Goal: Transaction & Acquisition: Purchase product/service

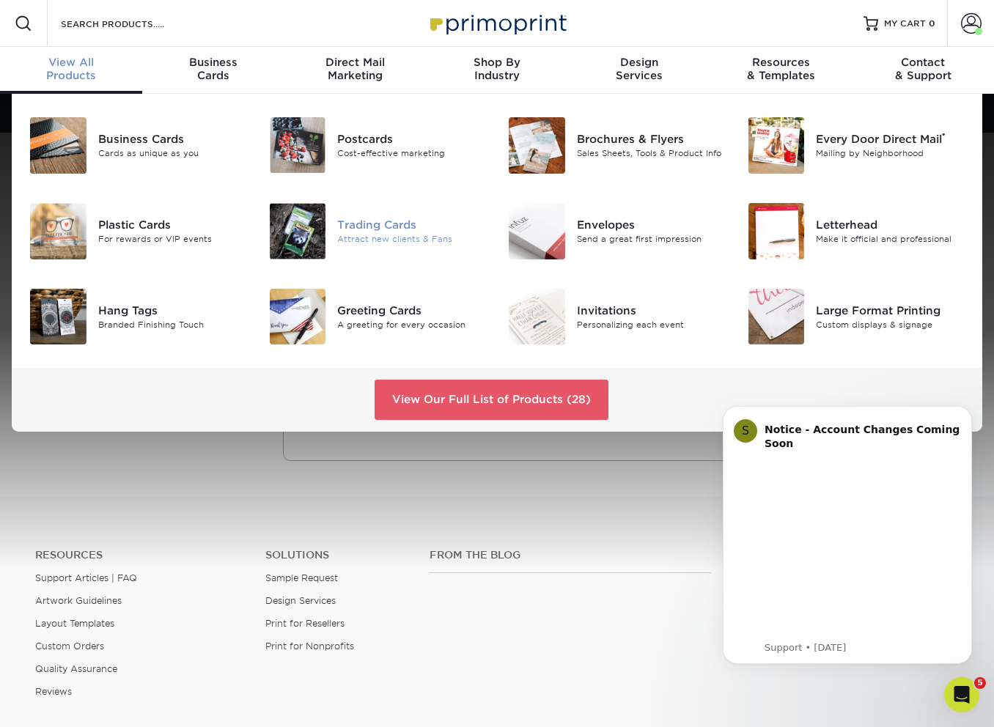
click at [297, 231] on img at bounding box center [298, 231] width 56 height 56
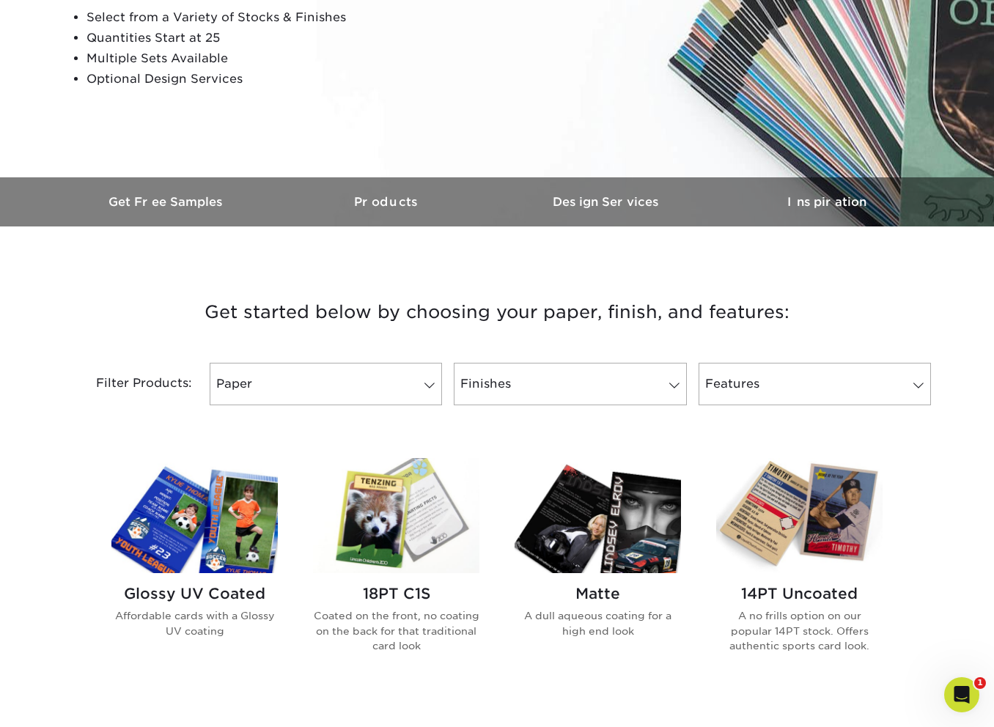
scroll to position [428, 0]
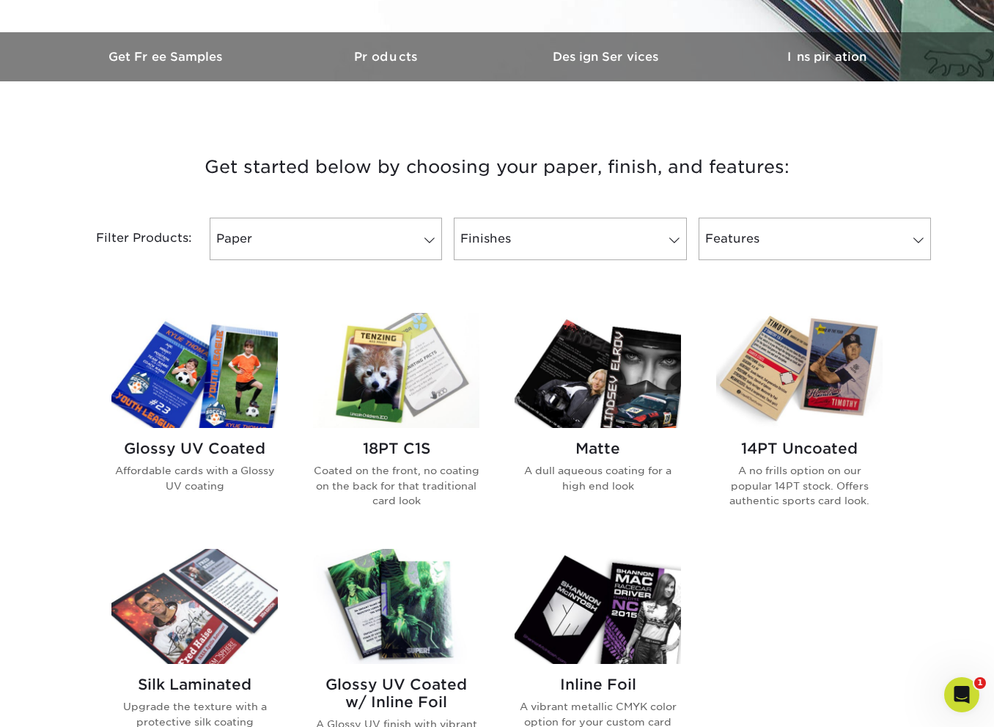
click at [214, 372] on img at bounding box center [194, 370] width 166 height 115
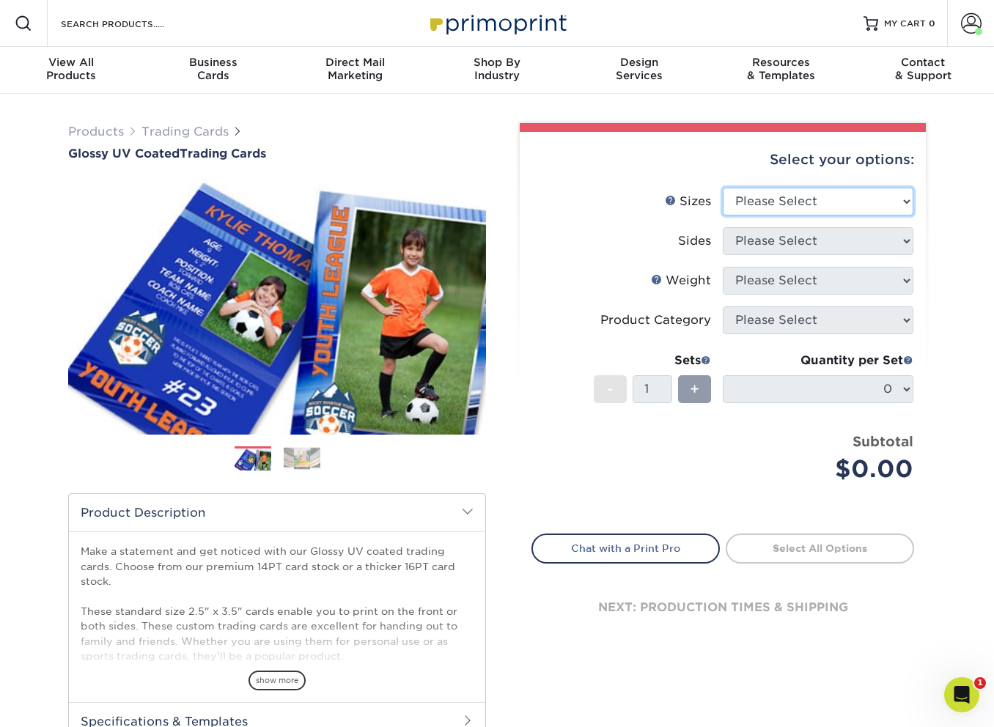
click at [814, 198] on select "Please Select 2.5" x 3.5"" at bounding box center [818, 202] width 191 height 28
select select "2.50x3.50"
click at [723, 188] on select "Please Select 2.5" x 3.5"" at bounding box center [818, 202] width 191 height 28
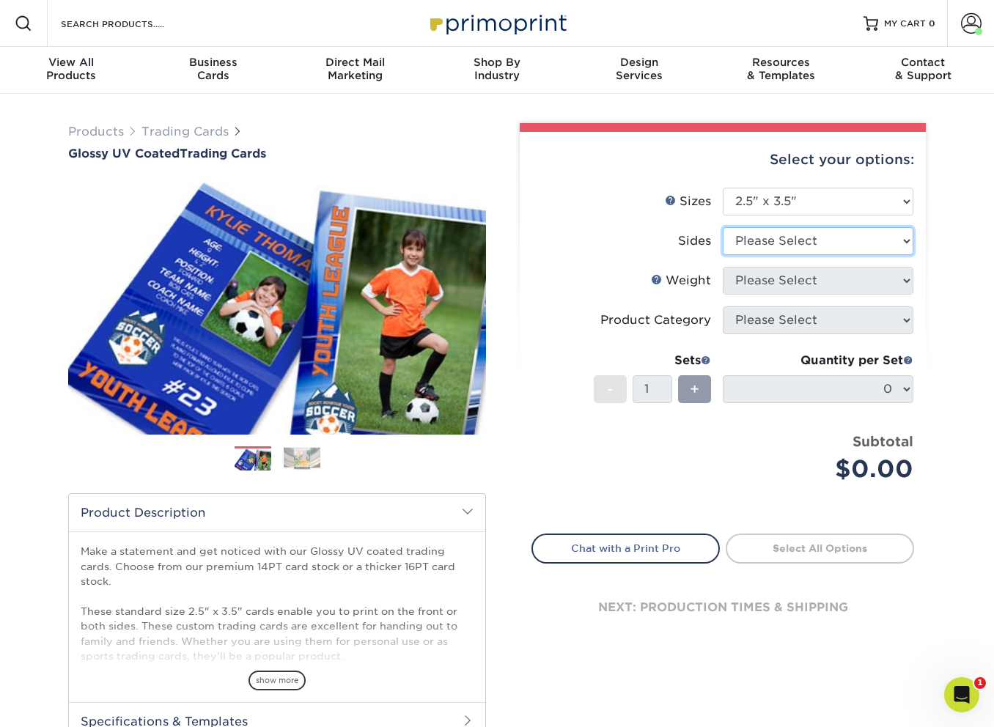
click at [783, 243] on select "Please Select Print Both Sides Print Front Only" at bounding box center [818, 241] width 191 height 28
select select "13abbda7-1d64-4f25-8bb2-c179b224825d"
click at [723, 227] on select "Please Select Print Both Sides Print Front Only" at bounding box center [818, 241] width 191 height 28
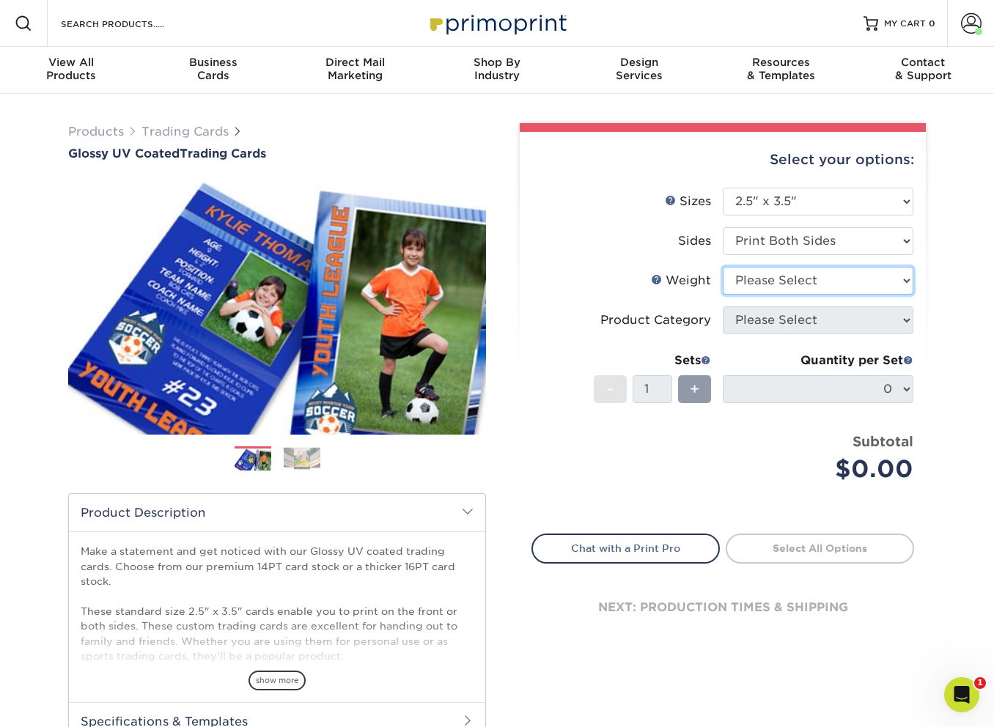
click at [768, 281] on select "Please Select 16PT 14PT 18PT C1S" at bounding box center [818, 281] width 191 height 28
select select "16PT"
click at [723, 267] on select "Please Select 16PT 14PT 18PT C1S" at bounding box center [818, 281] width 191 height 28
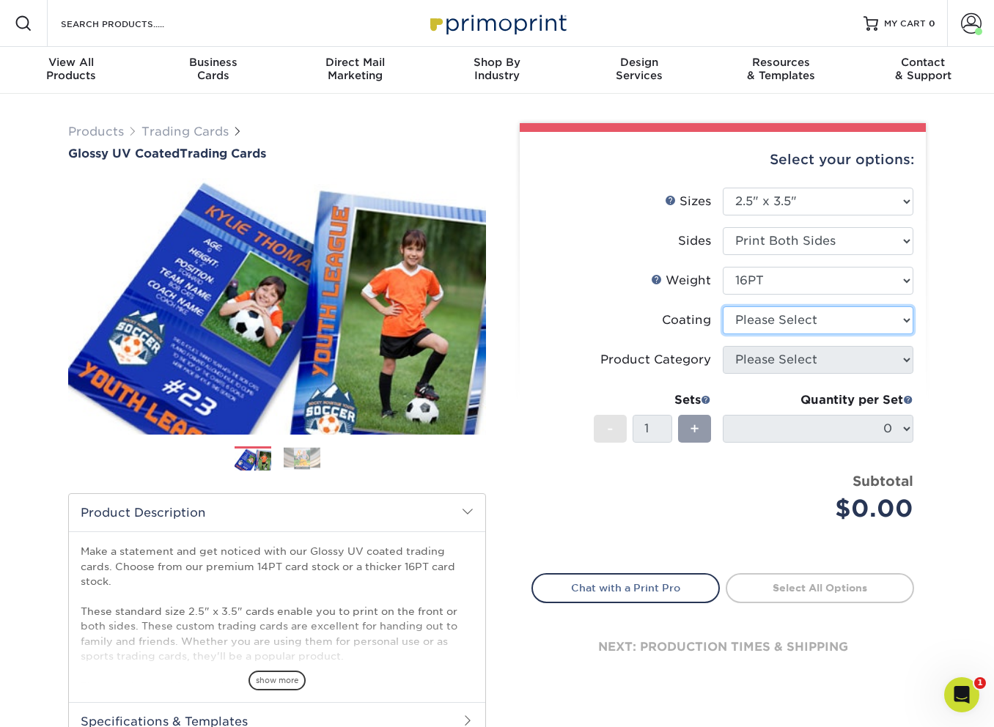
click at [771, 325] on select at bounding box center [818, 320] width 191 height 28
select select "ae367451-b2b8-45df-a344-0f05b6a12993"
click at [723, 306] on select at bounding box center [818, 320] width 191 height 28
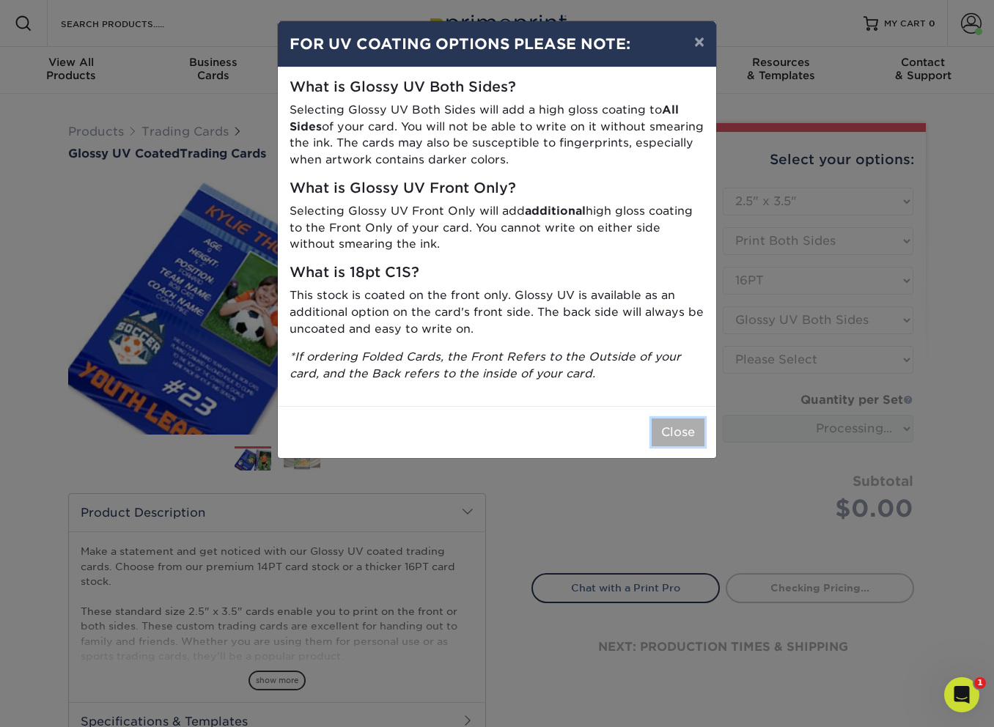
click at [668, 431] on button "Close" at bounding box center [678, 432] width 53 height 28
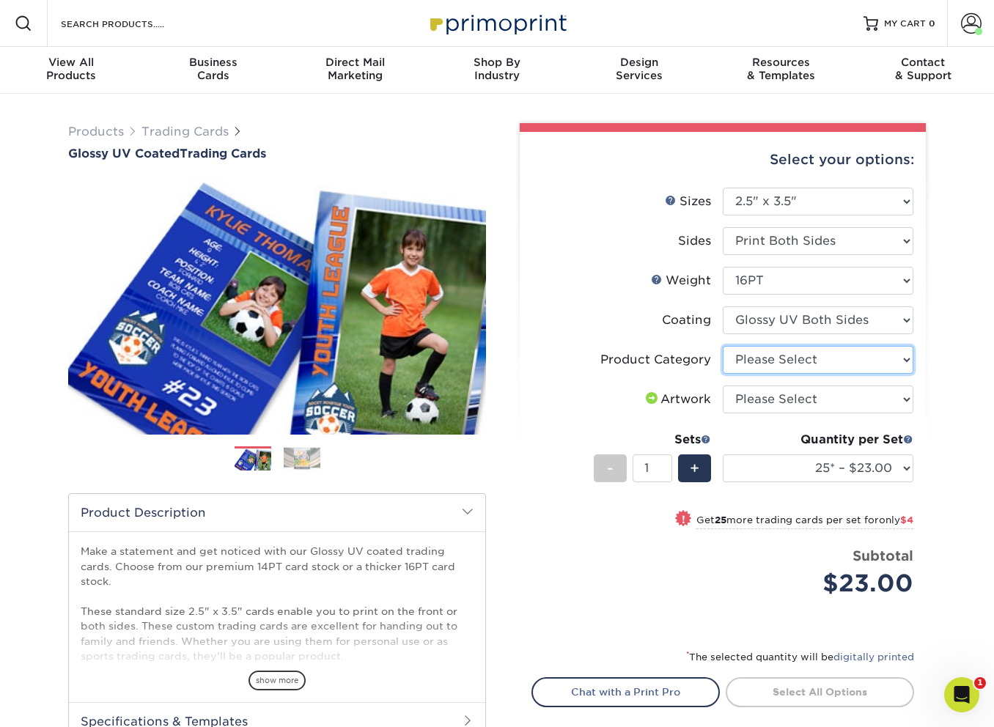
click at [790, 361] on select "Please Select Trading Cards" at bounding box center [818, 360] width 191 height 28
select select "c2f9bce9-36c2-409d-b101-c29d9d031e18"
click at [723, 346] on select "Please Select Trading Cards" at bounding box center [818, 360] width 191 height 28
click at [778, 411] on select "Please Select I will upload files I need a design - $100" at bounding box center [818, 399] width 191 height 28
select select "upload"
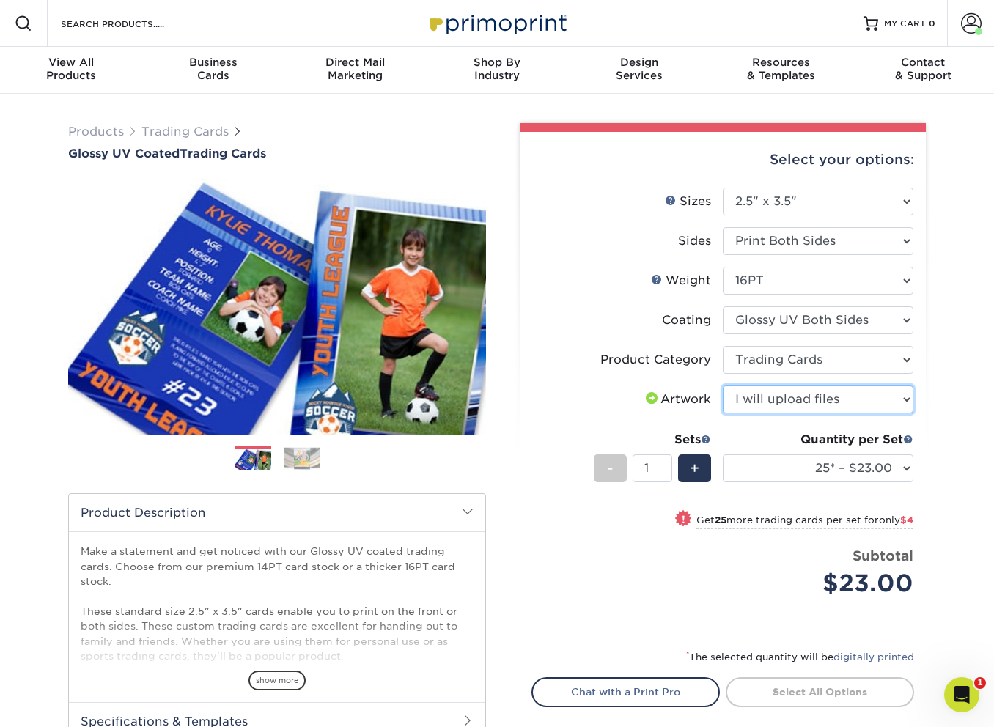
click at [723, 385] on select "Please Select I will upload files I need a design - $100" at bounding box center [818, 399] width 191 height 28
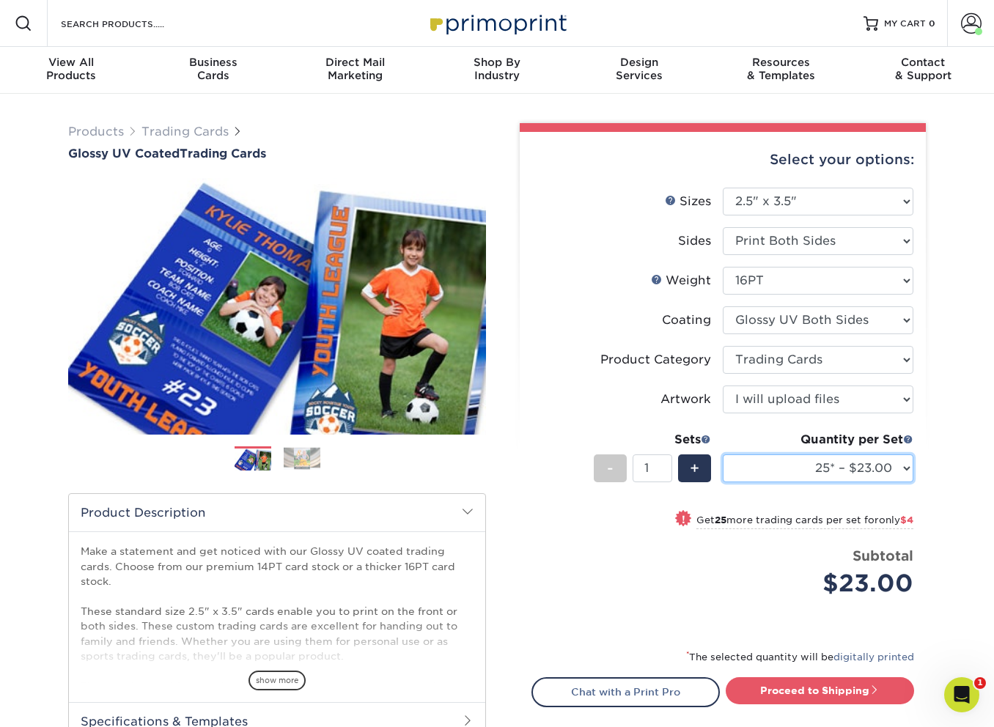
click at [800, 468] on select "25* – $23.00 50* – $27.00 75* – $33.00 100* – $37.00 250* – $47.00 500 – $58.00…" at bounding box center [818, 468] width 191 height 28
click at [723, 454] on select "25* – $23.00 50* – $27.00 75* – $33.00 100* – $37.00 250* – $47.00 500 – $58.00…" at bounding box center [818, 468] width 191 height 28
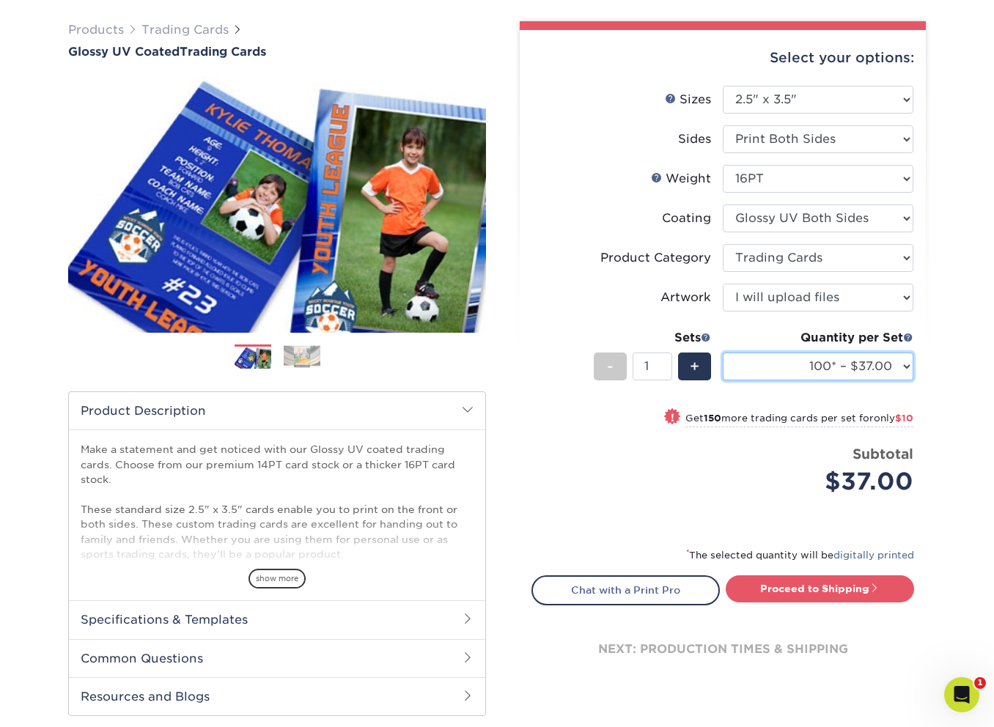
scroll to position [107, 0]
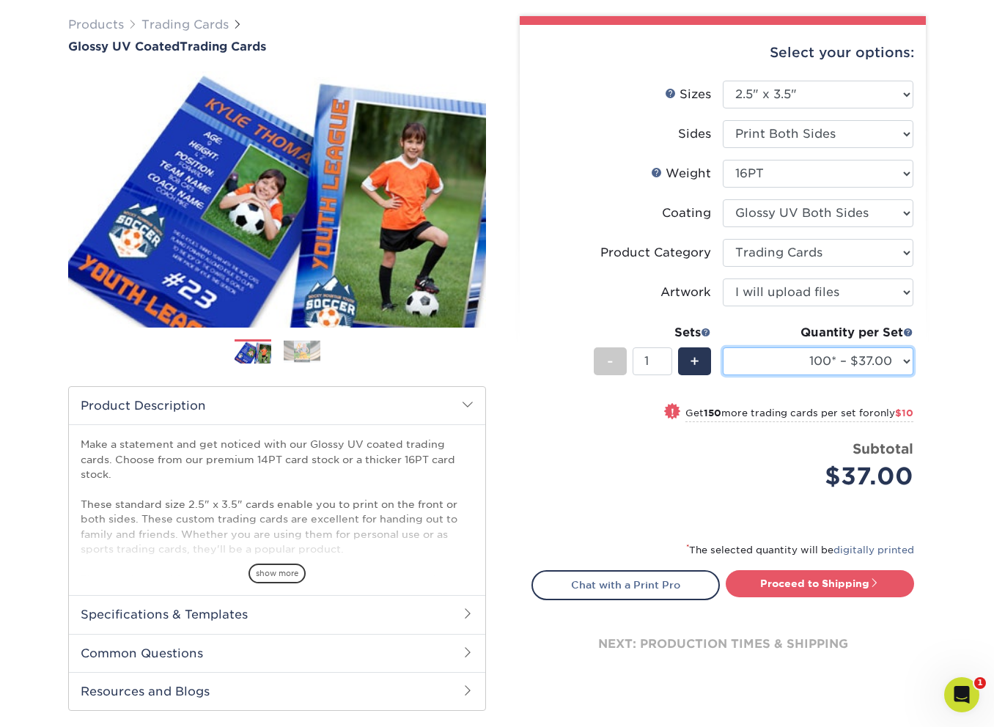
click at [832, 365] on select "25* – $23.00 50* – $27.00 75* – $33.00 100* – $37.00 250* – $47.00 500 – $58.00…" at bounding box center [818, 361] width 191 height 28
select select "250* – $47.00"
click at [723, 347] on select "25* – $23.00 50* – $27.00 75* – $33.00 100* – $37.00 250* – $47.00 500 – $58.00…" at bounding box center [818, 361] width 191 height 28
click at [779, 364] on select "25* – $23.00 50* – $27.00 75* – $33.00 100* – $37.00 250* – $47.00 500 – $58.00…" at bounding box center [818, 361] width 191 height 28
click at [860, 583] on link "Proceed to Shipping" at bounding box center [820, 583] width 188 height 26
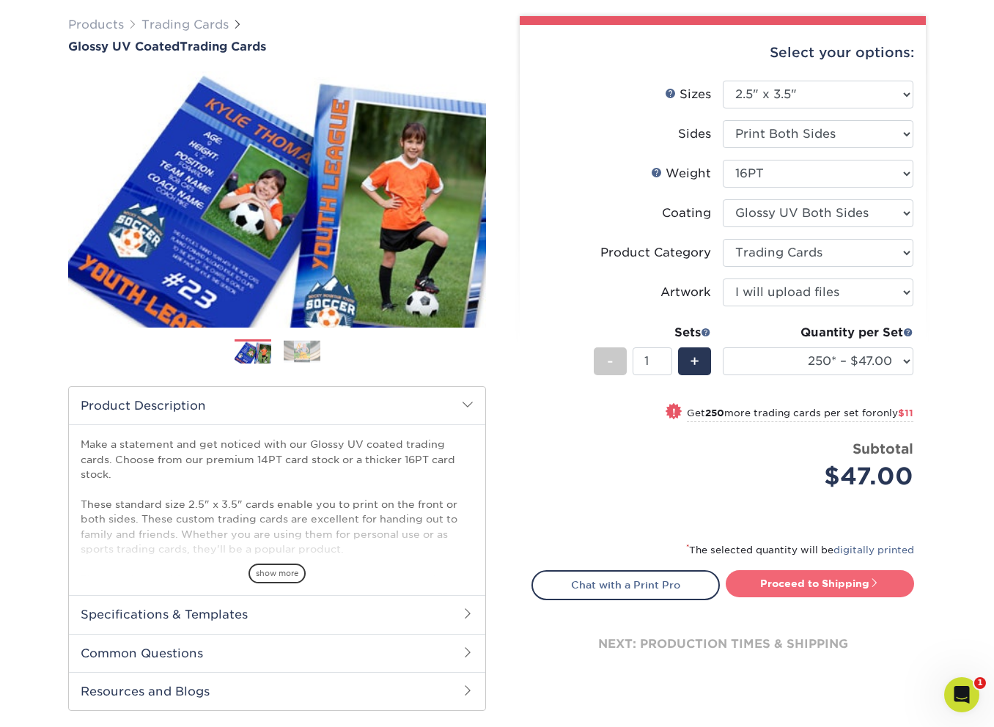
type input "Set 1"
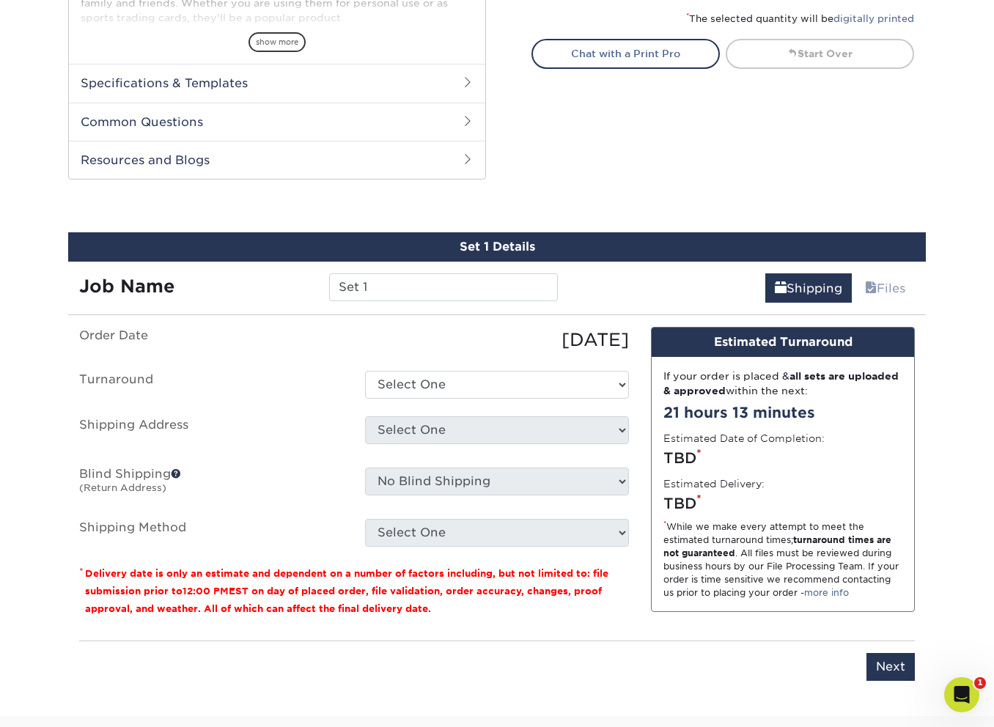
scroll to position [745, 0]
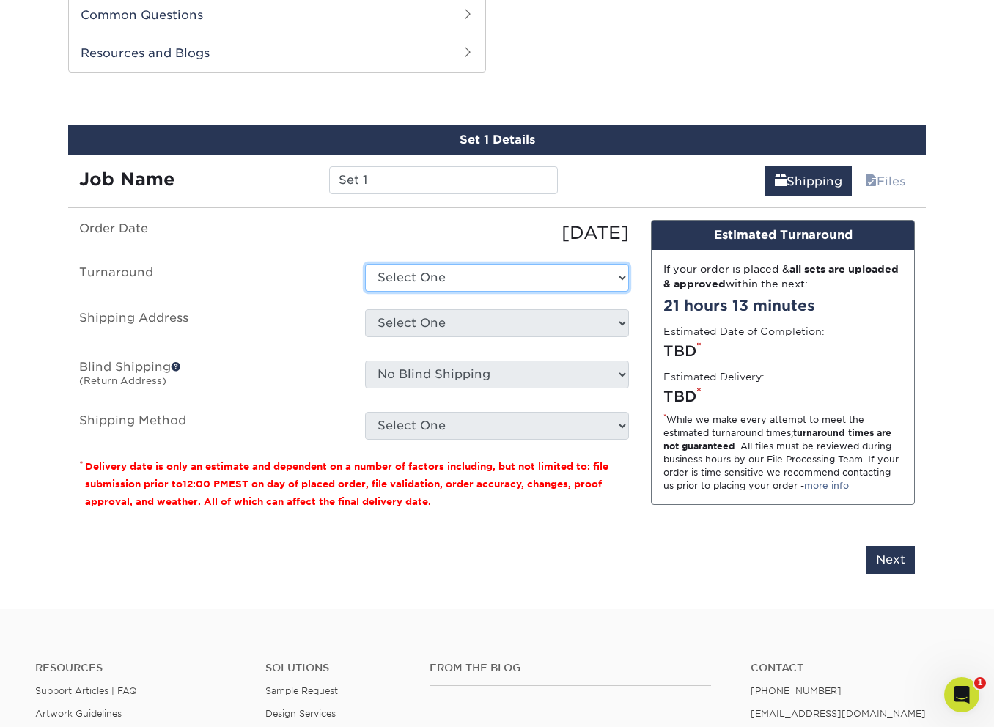
click at [407, 276] on select "Select One 2-4 Business Days 2 Day Next Business Day" at bounding box center [497, 278] width 264 height 28
select select "69ce79b6-9d89-4945-ab5a-e1d0cf729f2e"
click at [365, 264] on select "Select One 2-4 Business Days 2 Day Next Business Day" at bounding box center [497, 278] width 264 height 28
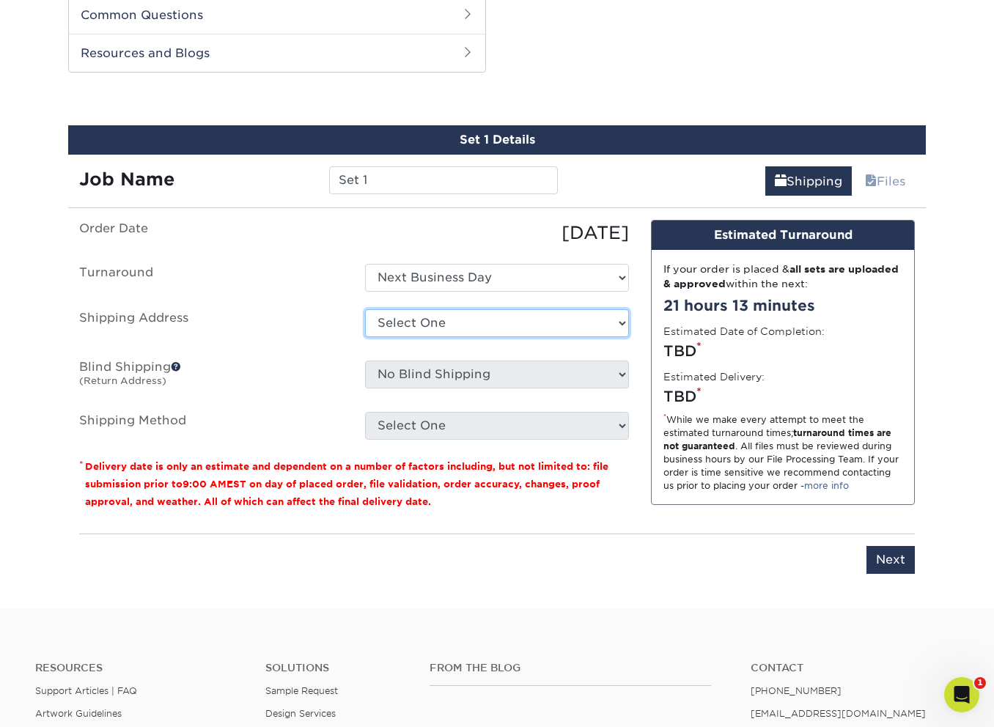
click at [430, 328] on select "Select One Skybourne Studio + Add New Address" at bounding box center [497, 323] width 264 height 28
select select "261229"
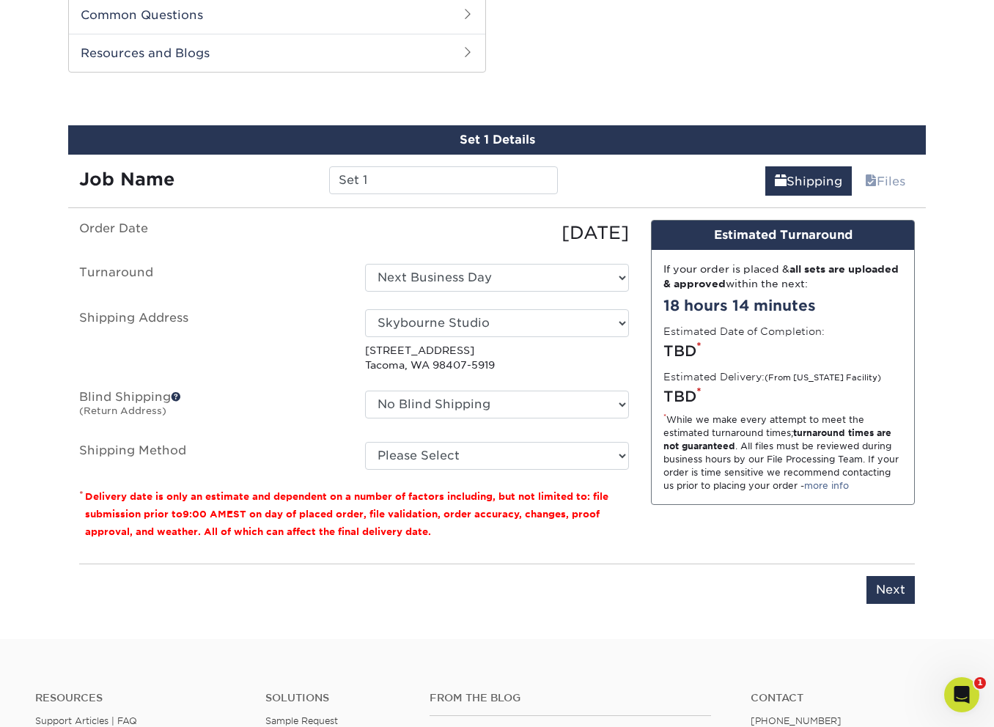
click at [443, 375] on ul "Order Date 08/29/2025 Turnaround Select One 2-4 Business Days 2 Day Next Busine…" at bounding box center [354, 345] width 550 height 250
click at [450, 457] on select "Please Select Ground Shipping (+$25.00) 3 Day Shipping Service (+$31.11) 2 Day …" at bounding box center [497, 456] width 264 height 28
select select "03"
click at [365, 442] on select "Please Select Ground Shipping (+$25.00) 3 Day Shipping Service (+$31.11) 2 Day …" at bounding box center [497, 456] width 264 height 28
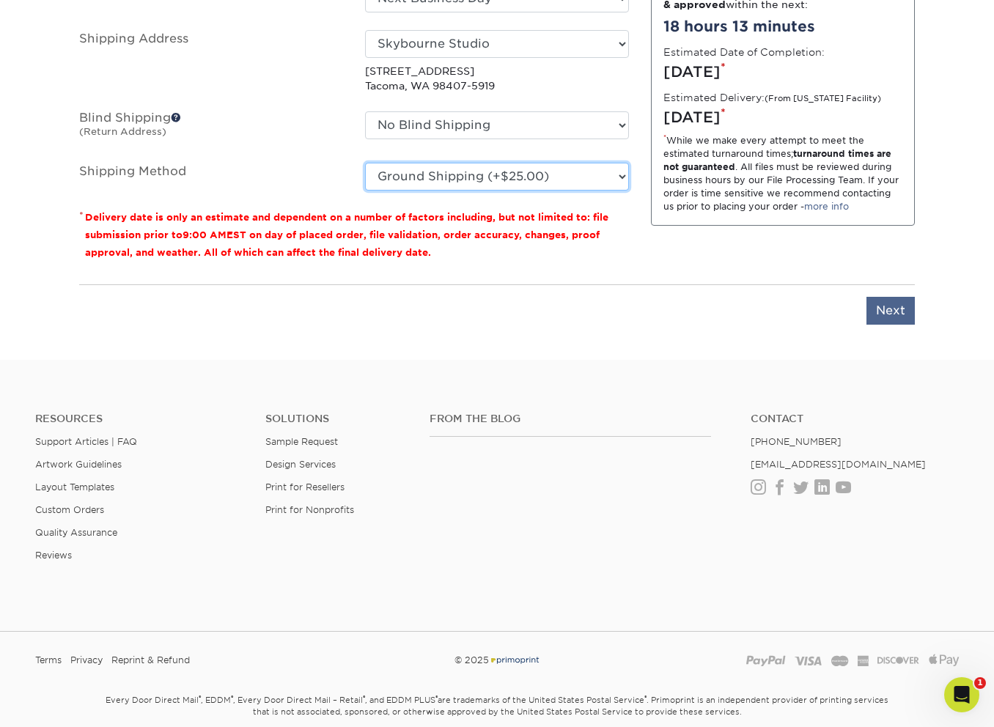
scroll to position [1019, 0]
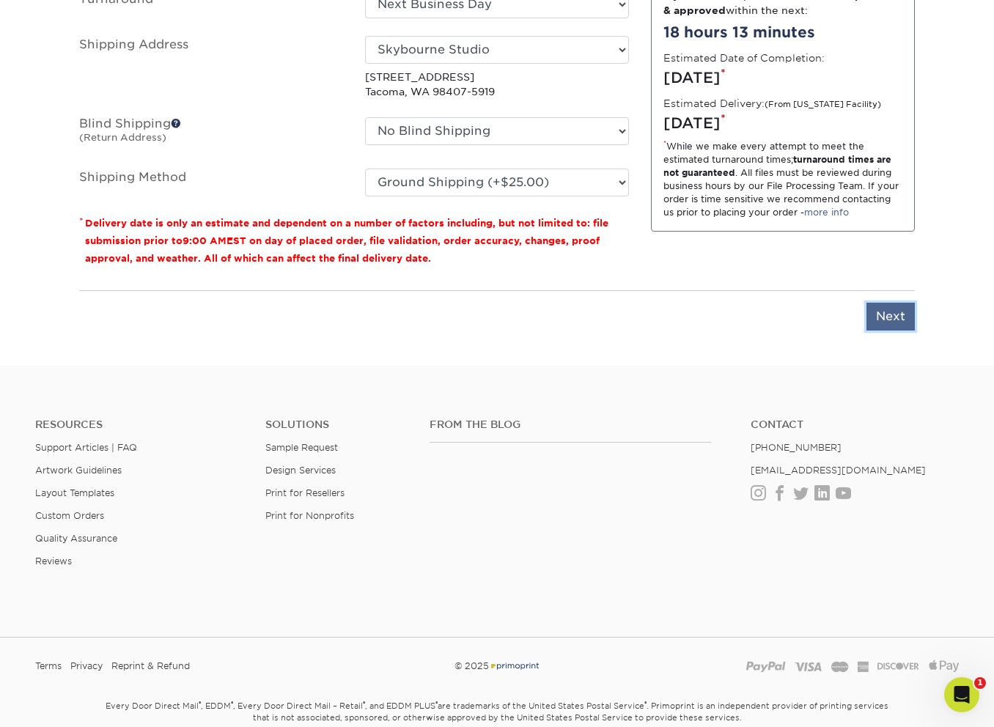
click at [901, 310] on input "Next" at bounding box center [890, 317] width 48 height 28
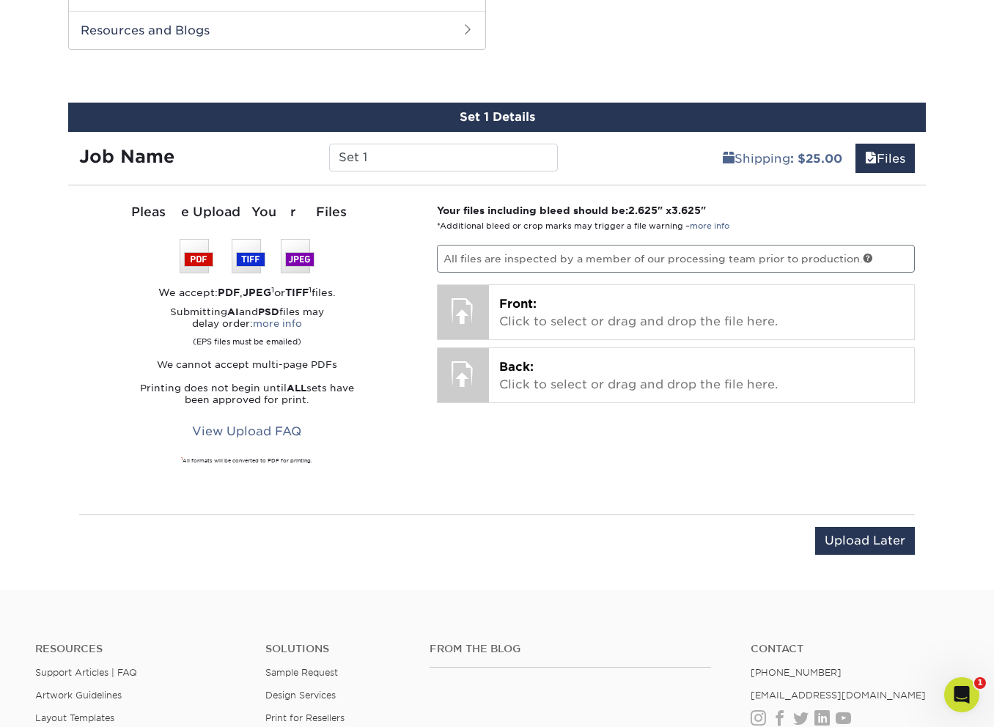
scroll to position [701, 0]
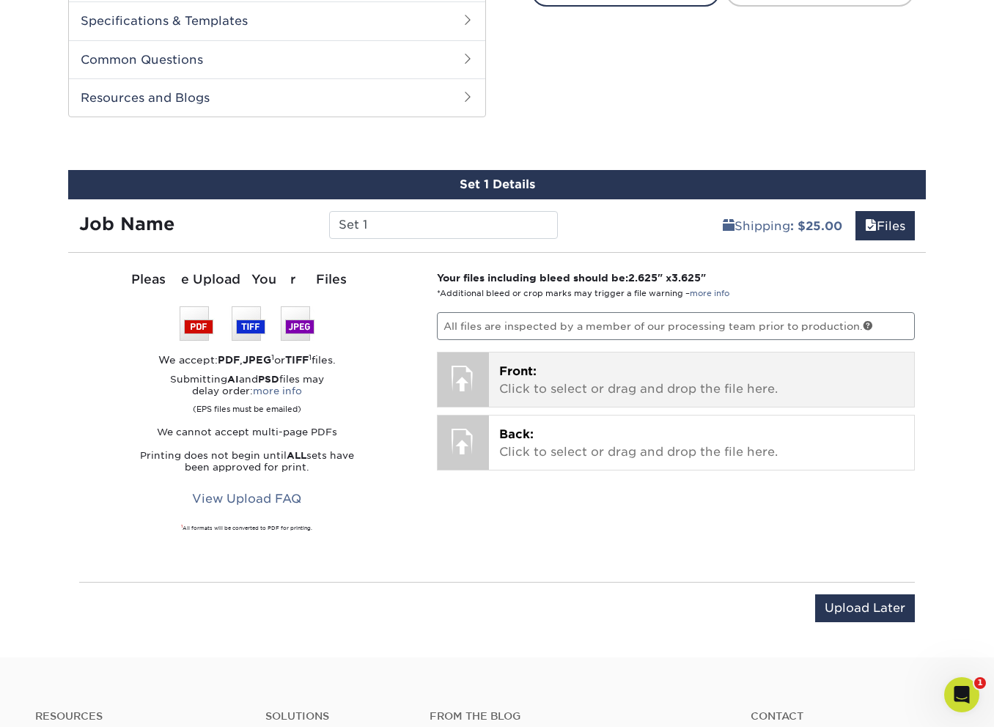
click at [621, 383] on p "Front: Click to select or drag and drop the file here." at bounding box center [701, 380] width 405 height 35
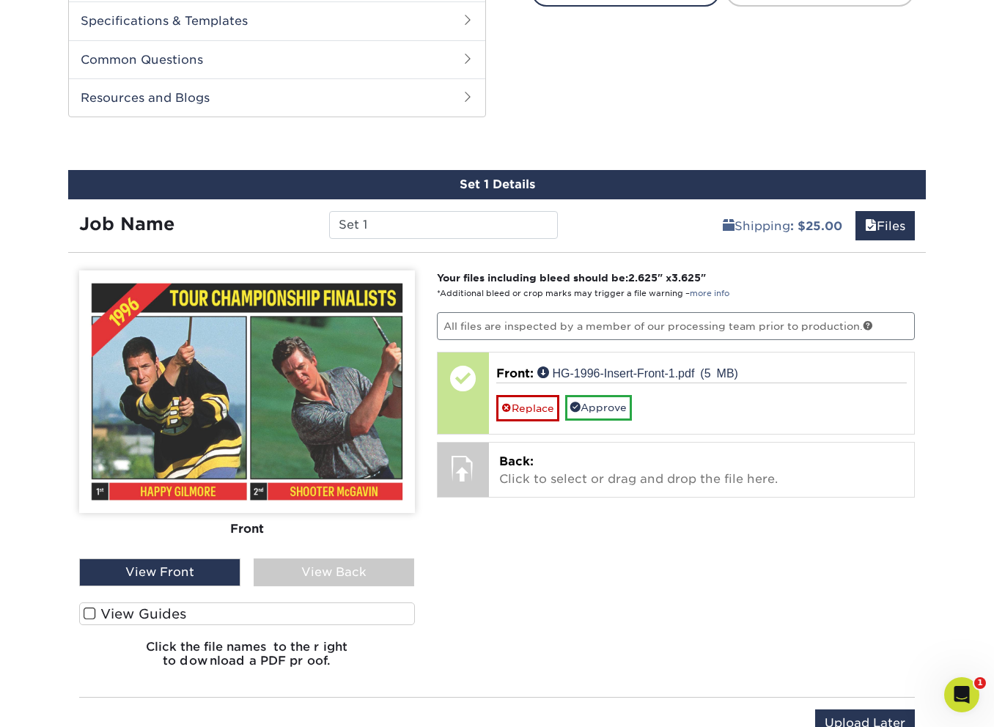
click at [184, 610] on label "View Guides" at bounding box center [247, 613] width 336 height 23
click at [0, 0] on input "View Guides" at bounding box center [0, 0] width 0 height 0
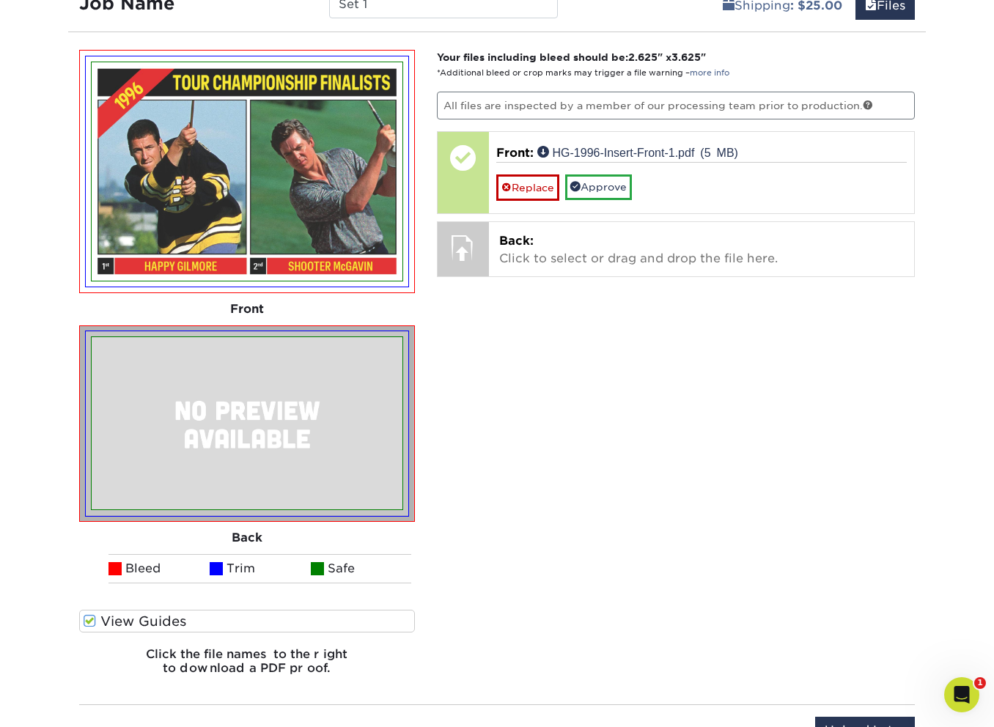
scroll to position [921, 0]
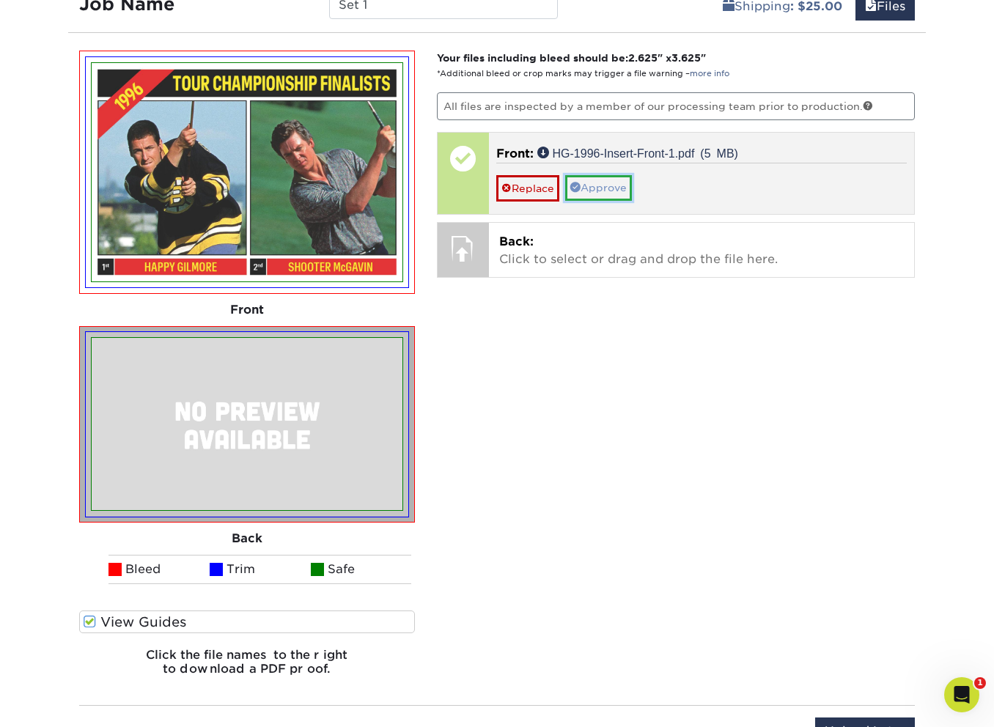
click at [615, 196] on link "Approve" at bounding box center [598, 187] width 67 height 25
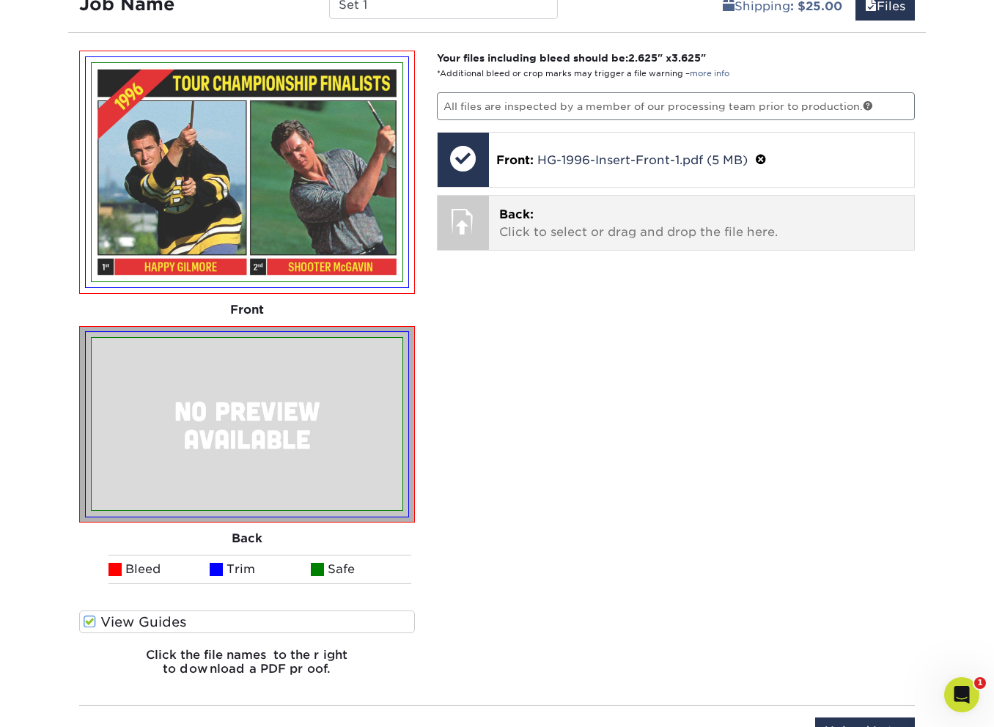
click at [578, 245] on div "Back: Click to select or drag and drop the file here. Choose file" at bounding box center [702, 223] width 426 height 54
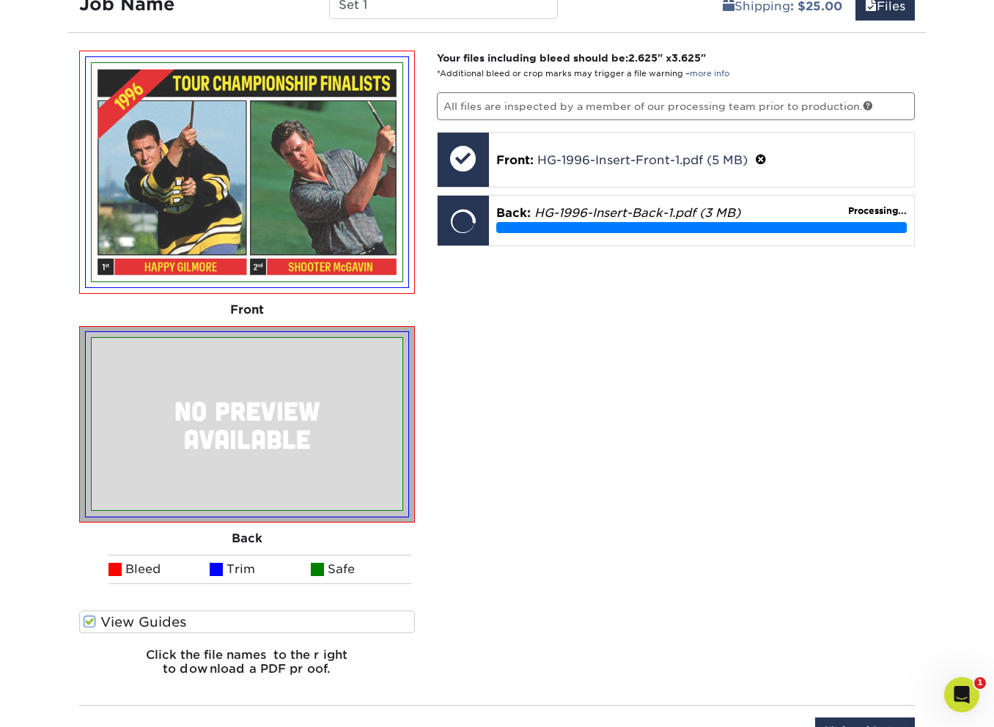
scroll to position [917, 0]
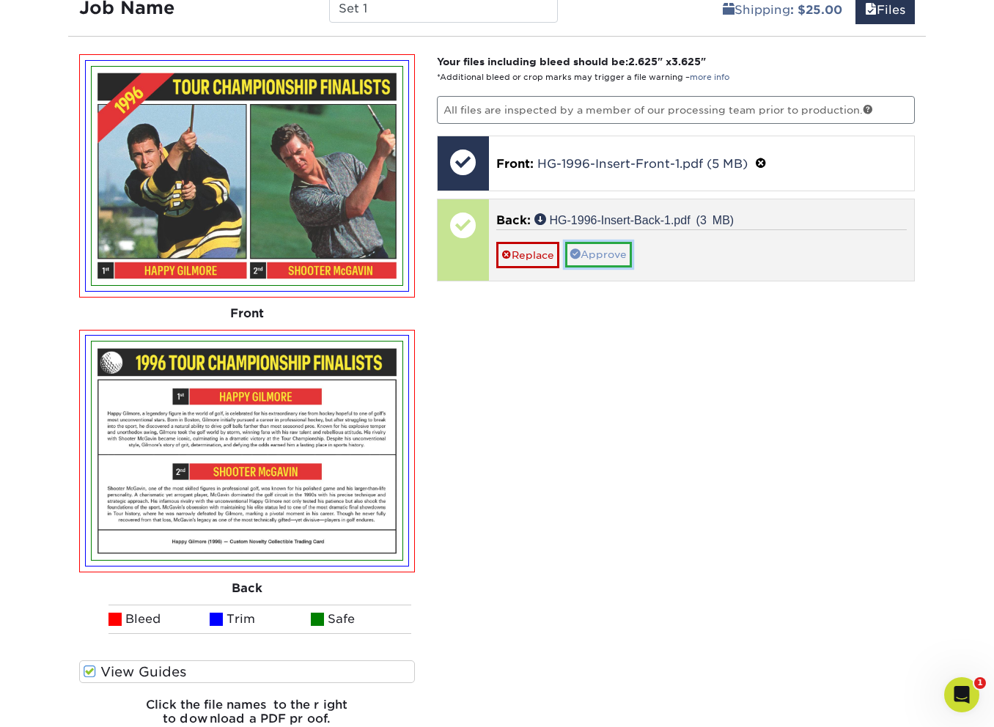
click at [594, 259] on link "Approve" at bounding box center [598, 254] width 67 height 25
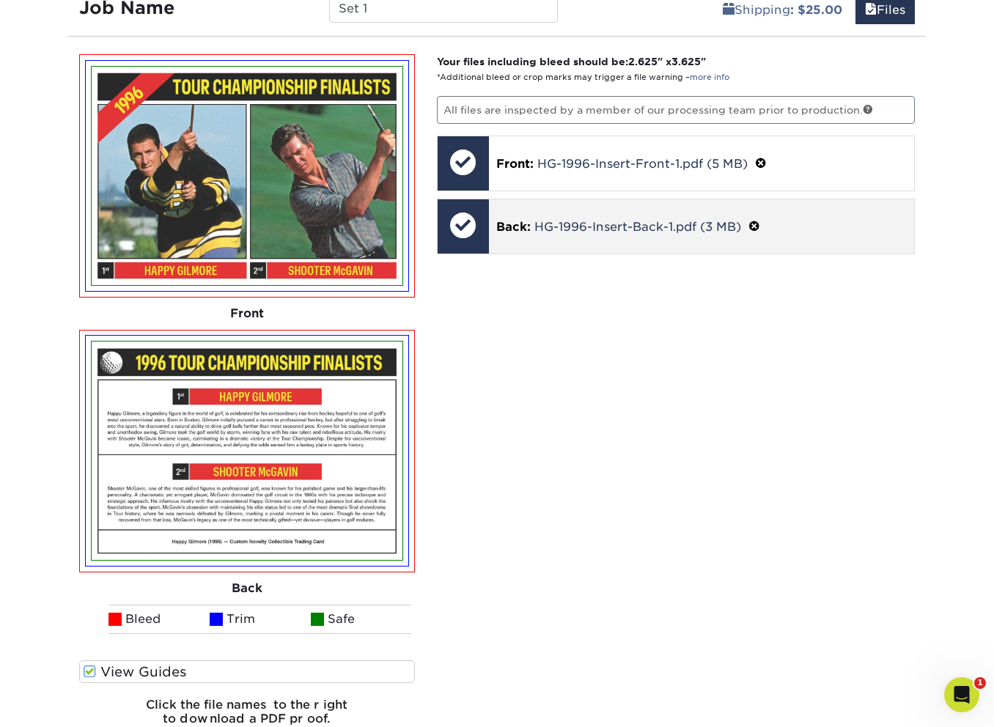
scroll to position [918, 0]
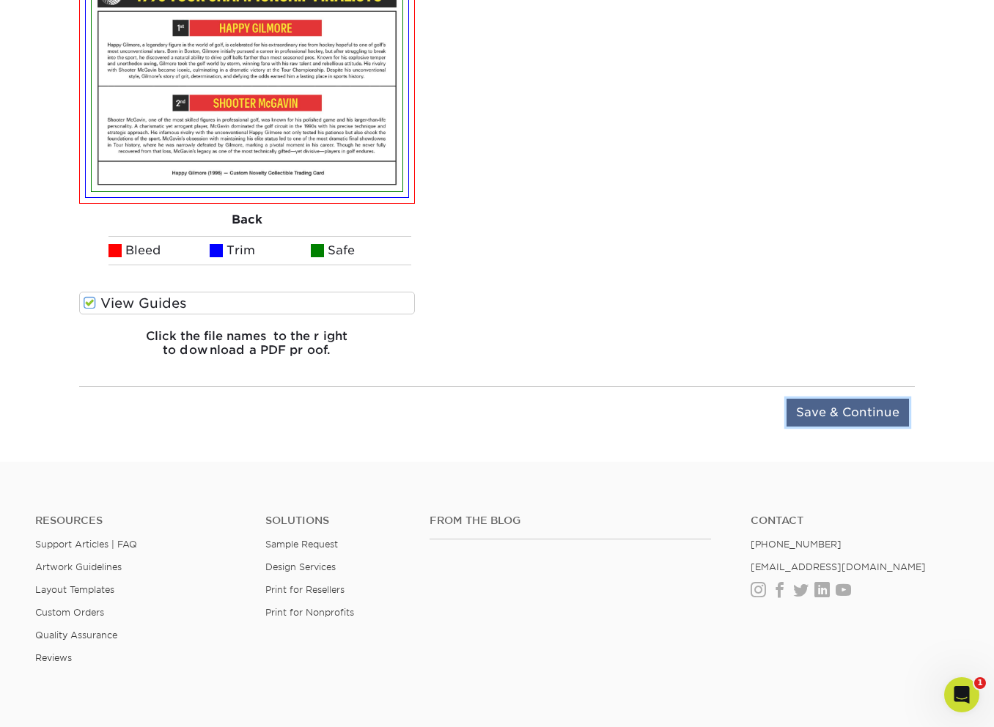
click at [822, 420] on input "Save & Continue" at bounding box center [847, 413] width 122 height 28
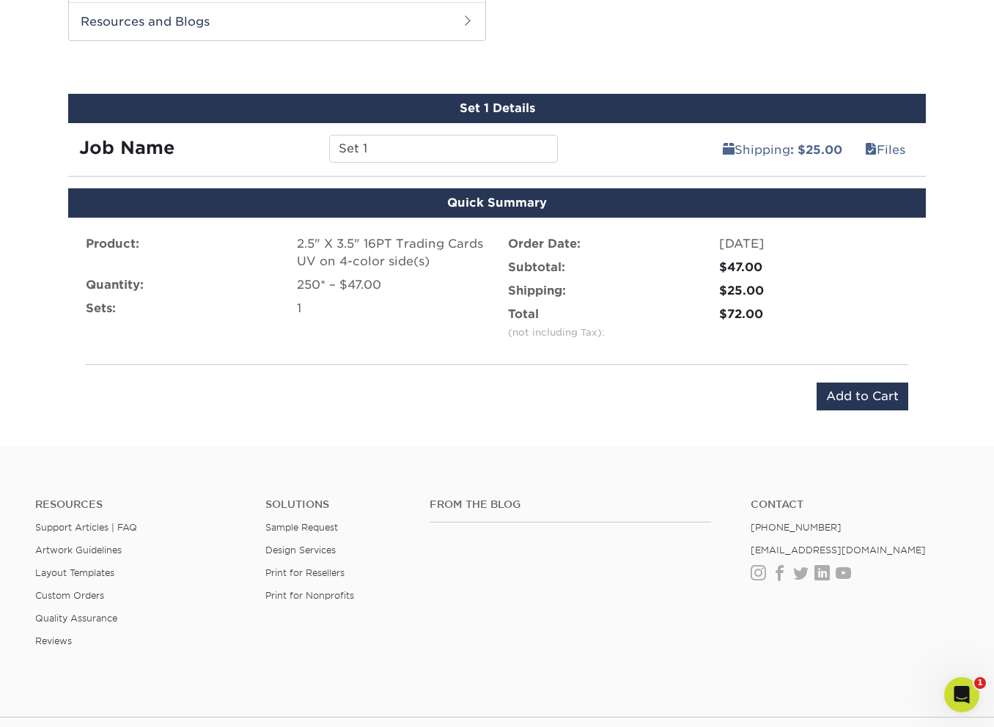
scroll to position [709, 0]
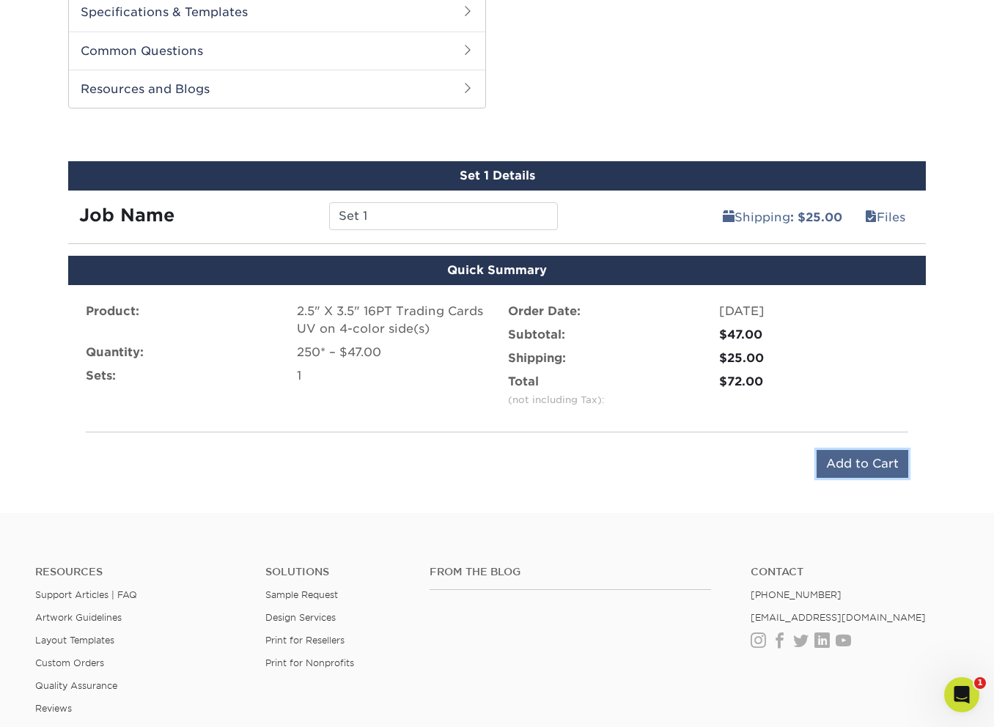
click at [830, 456] on input "Add to Cart" at bounding box center [862, 464] width 92 height 28
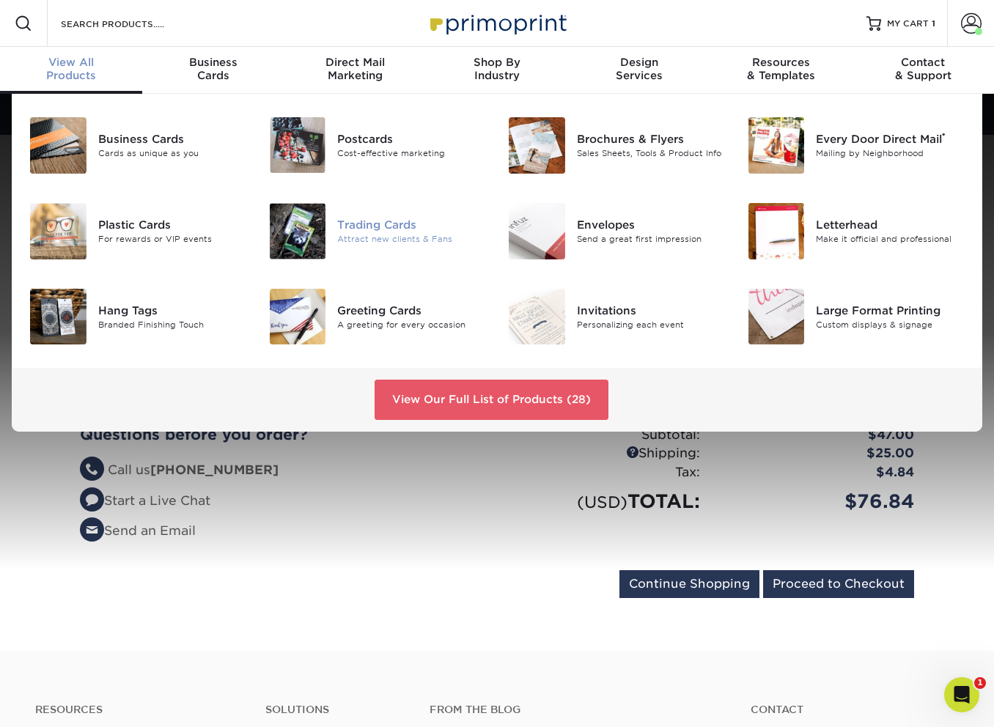
click at [326, 234] on div at bounding box center [298, 231] width 80 height 56
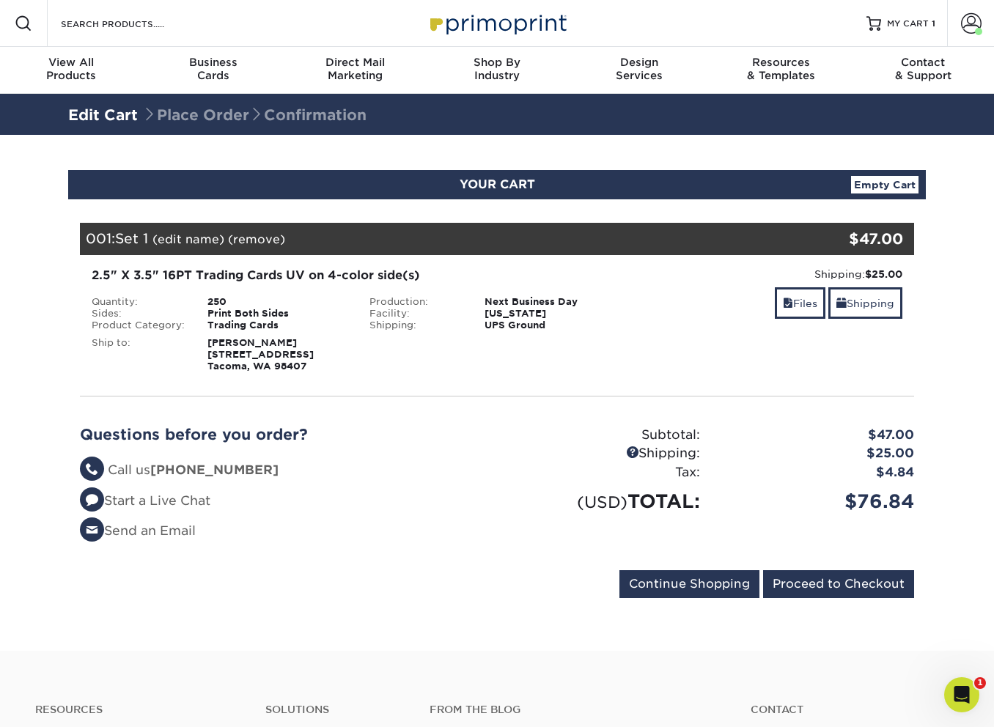
click at [868, 180] on link "Empty Cart" at bounding box center [884, 185] width 67 height 18
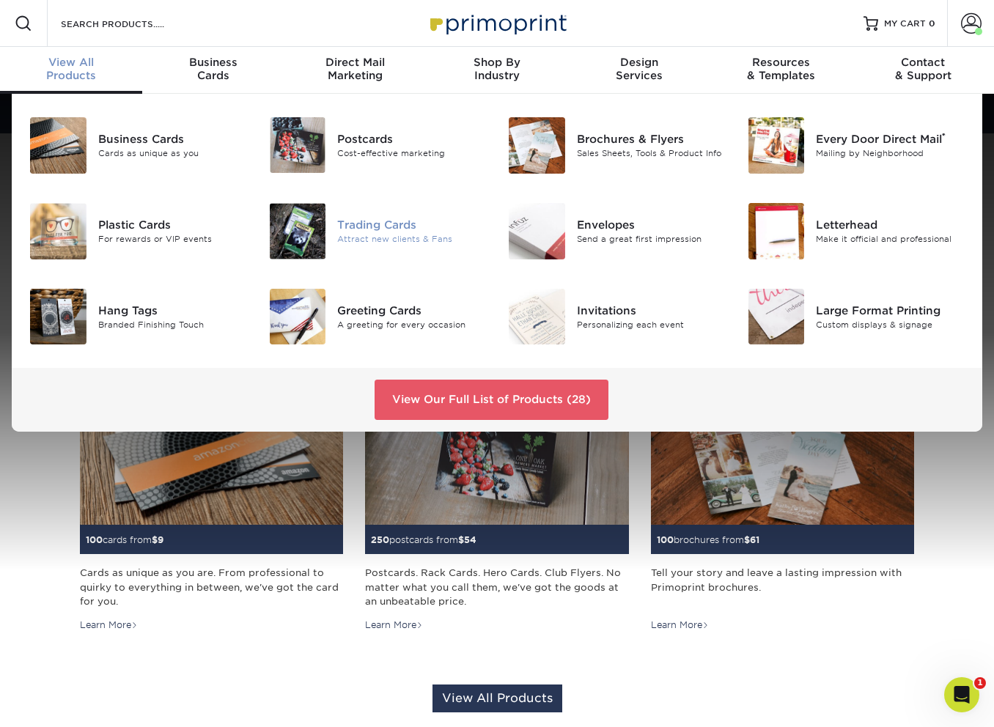
click at [287, 232] on img at bounding box center [298, 231] width 56 height 56
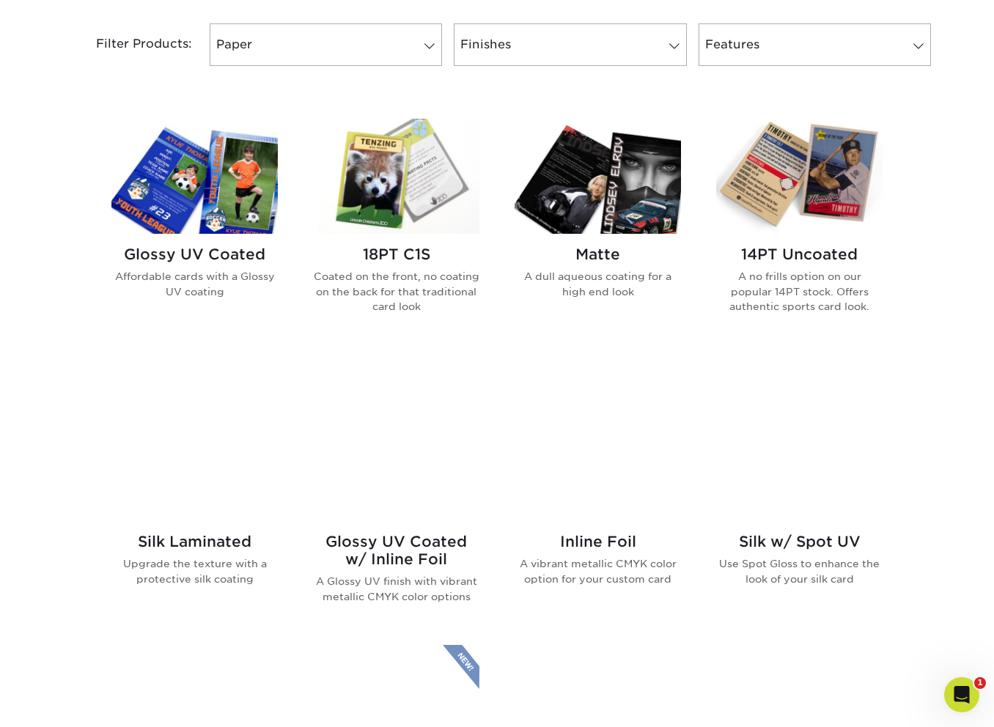
scroll to position [652, 0]
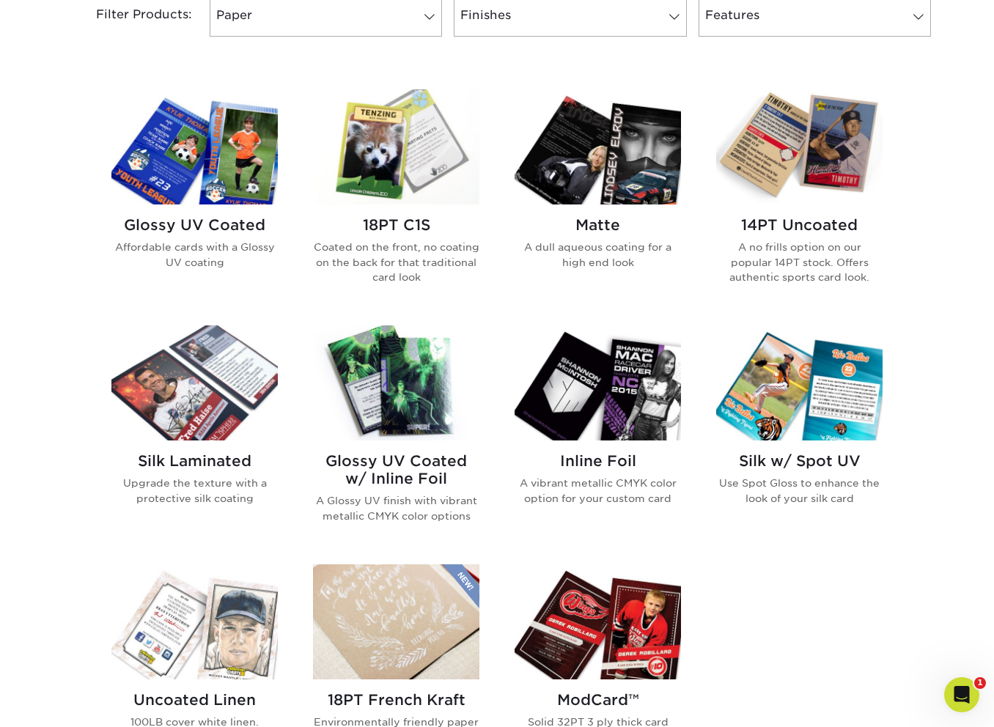
click at [203, 199] on img at bounding box center [194, 146] width 166 height 115
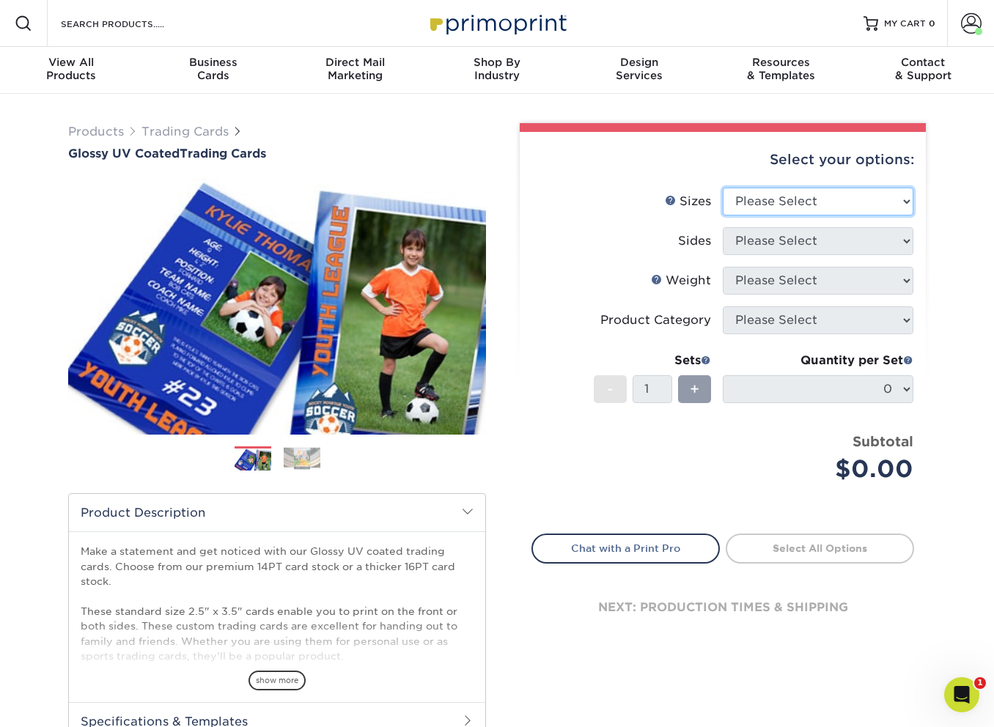
click at [737, 196] on select "Please Select 2.5" x 3.5"" at bounding box center [818, 202] width 191 height 28
select select "2.50x3.50"
click at [723, 188] on select "Please Select 2.5" x 3.5"" at bounding box center [818, 202] width 191 height 28
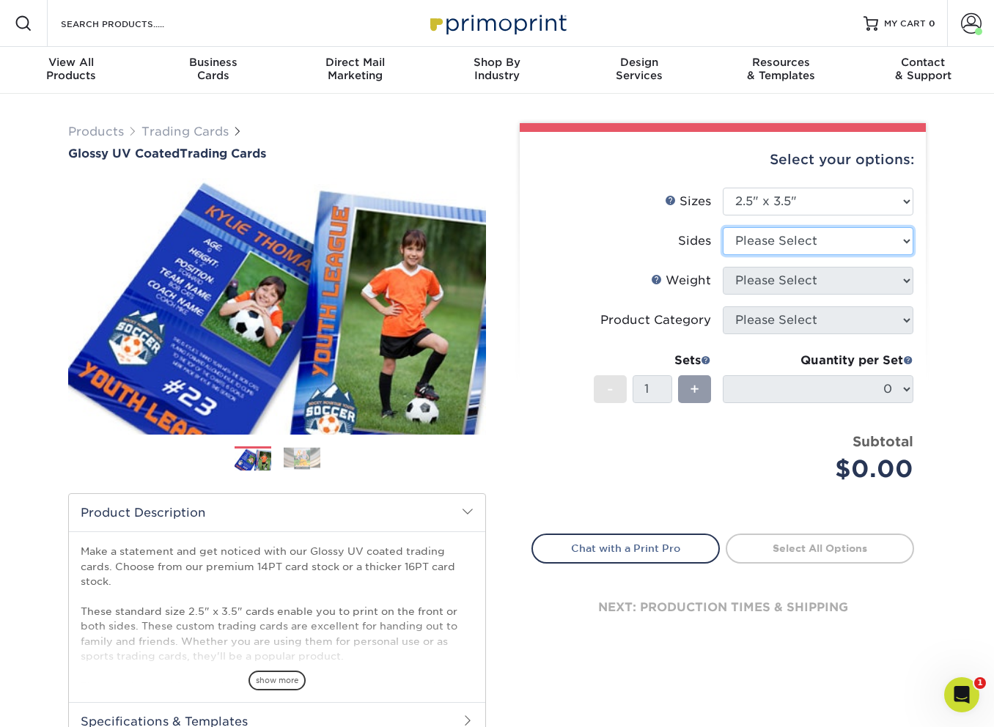
click at [759, 247] on select "Please Select Print Both Sides Print Front Only" at bounding box center [818, 241] width 191 height 28
select select "13abbda7-1d64-4f25-8bb2-c179b224825d"
click at [723, 227] on select "Please Select Print Both Sides Print Front Only" at bounding box center [818, 241] width 191 height 28
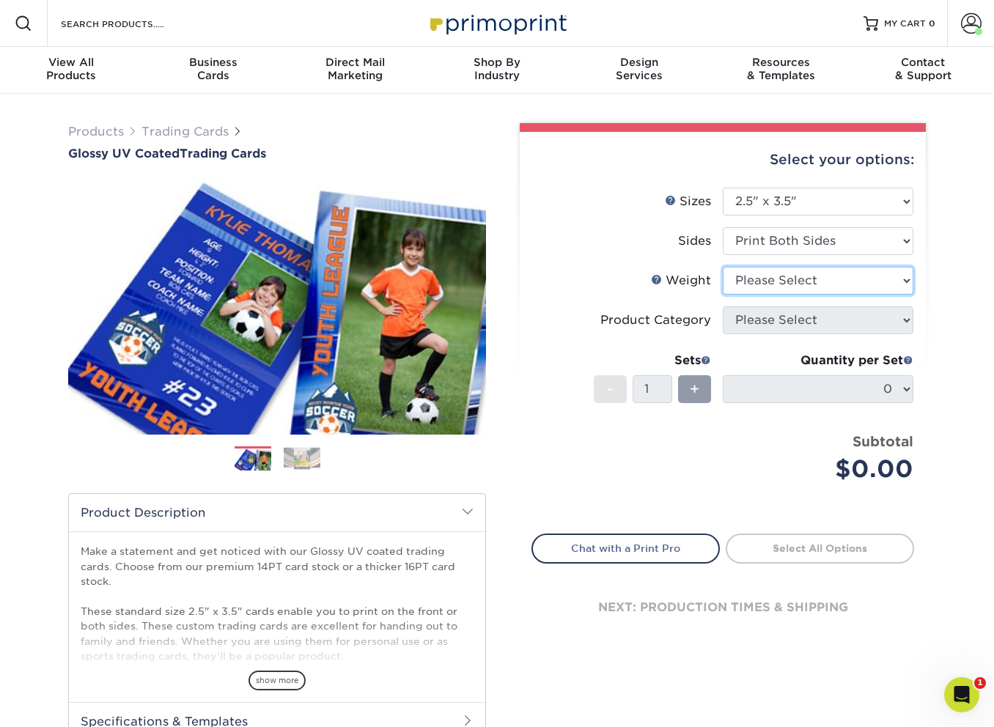
click at [759, 280] on select "Please Select 16PT 14PT 18PT C1S" at bounding box center [818, 281] width 191 height 28
select select "16PT"
click at [723, 267] on select "Please Select 16PT 14PT 18PT C1S" at bounding box center [818, 281] width 191 height 28
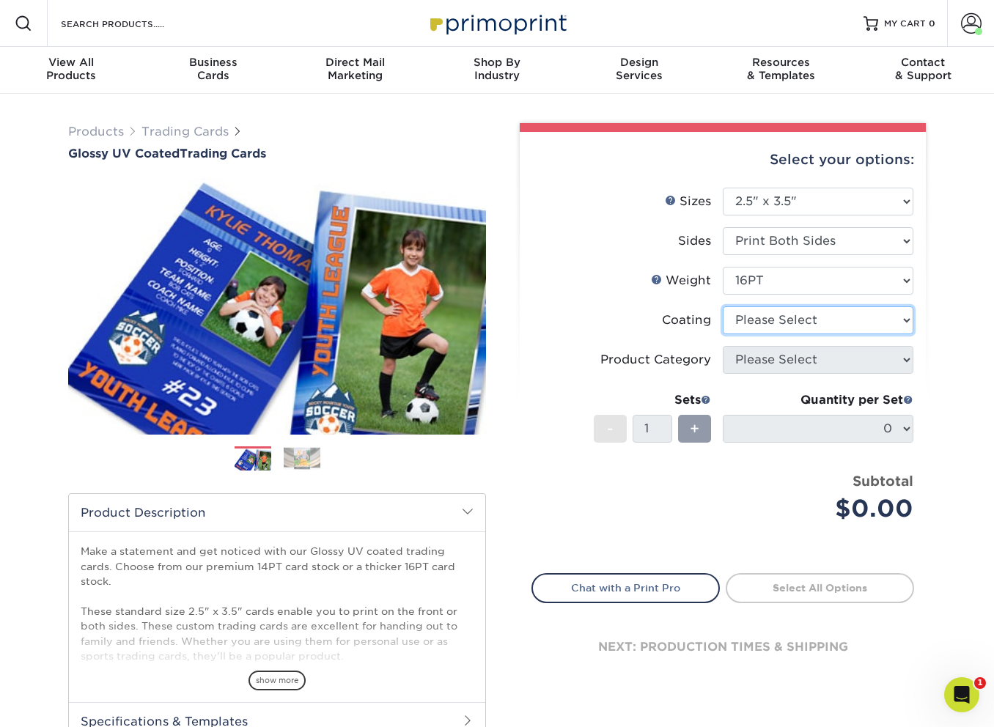
click at [765, 323] on select at bounding box center [818, 320] width 191 height 28
select select "ae367451-b2b8-45df-a344-0f05b6a12993"
click at [723, 306] on select at bounding box center [818, 320] width 191 height 28
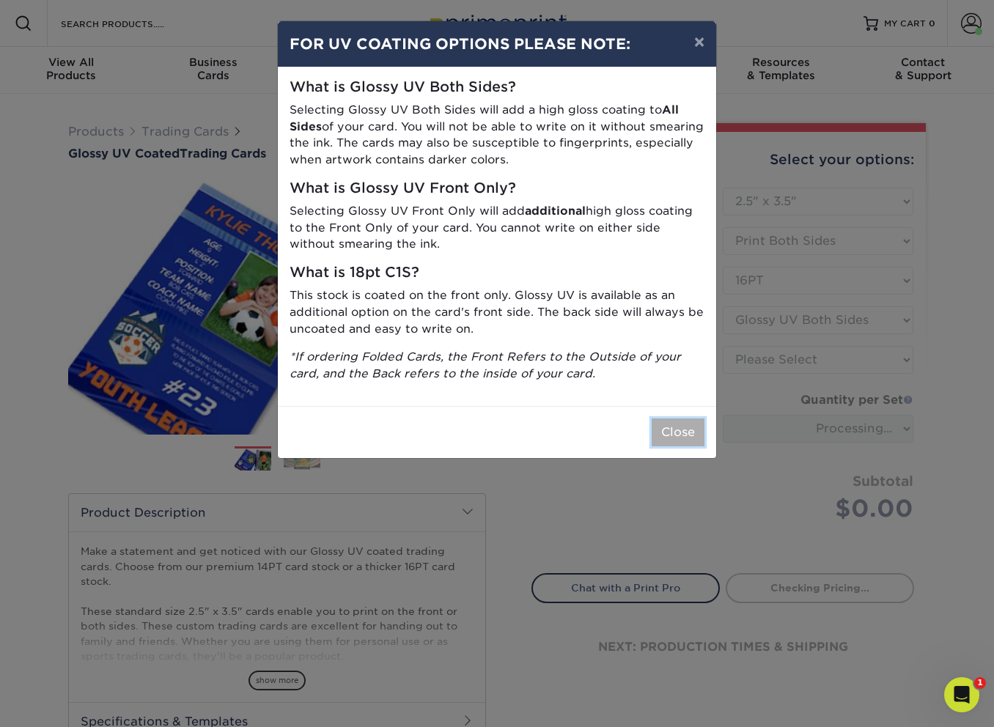
click at [695, 426] on button "Close" at bounding box center [678, 432] width 53 height 28
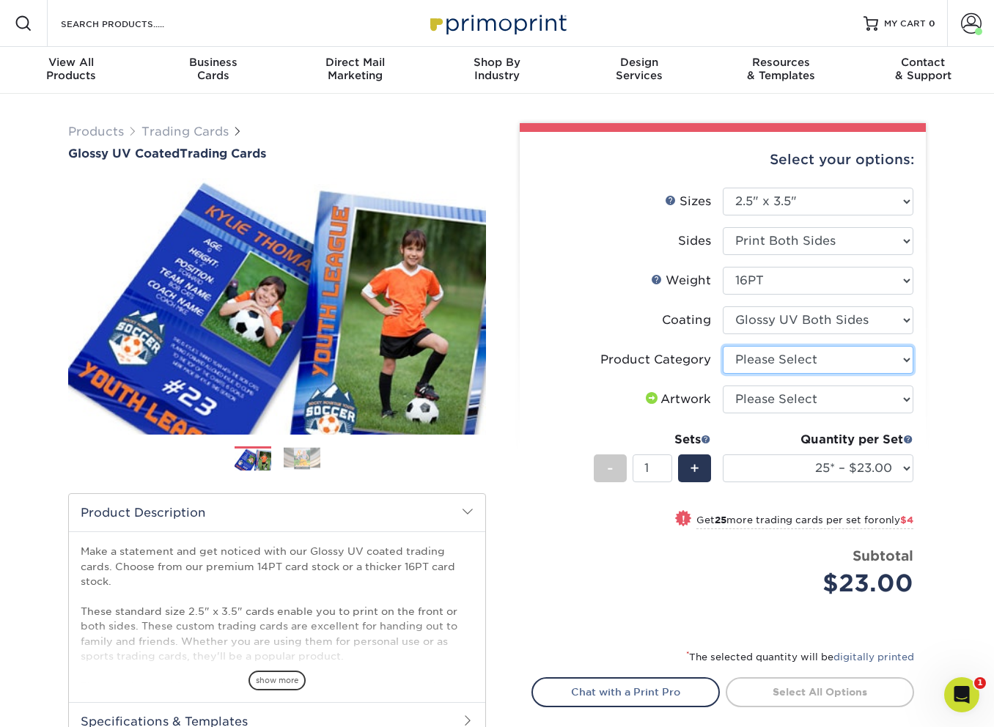
click at [783, 360] on select "Please Select Trading Cards" at bounding box center [818, 360] width 191 height 28
select select "c2f9bce9-36c2-409d-b101-c29d9d031e18"
click at [723, 346] on select "Please Select Trading Cards" at bounding box center [818, 360] width 191 height 28
click at [772, 413] on select "Please Select I will upload files I need a design - $100" at bounding box center [818, 399] width 191 height 28
select select "upload"
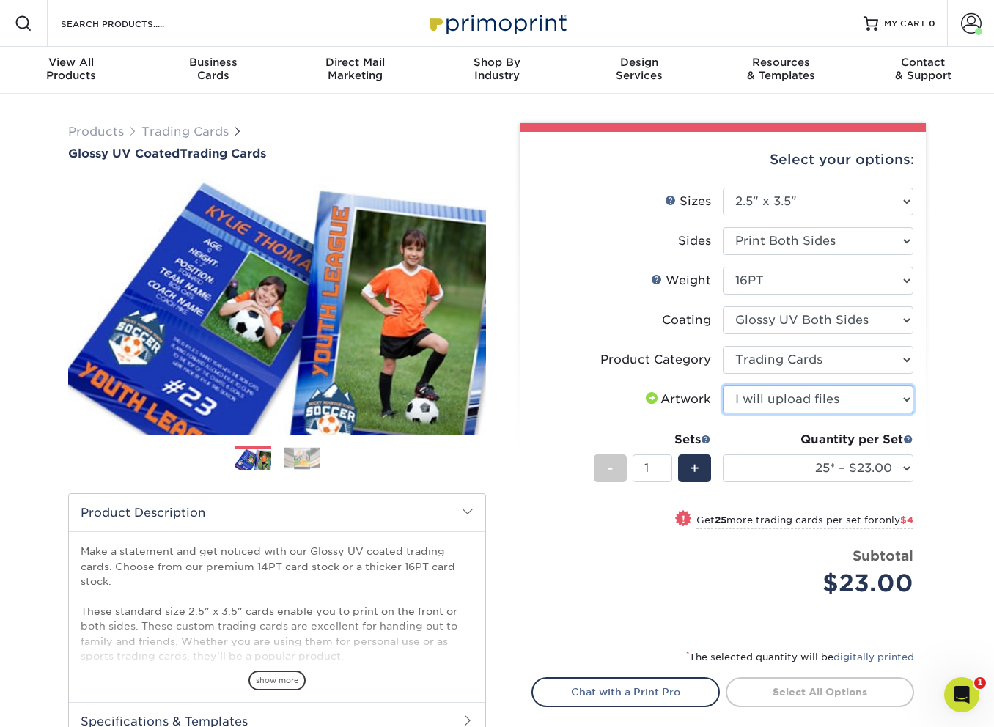
click at [723, 385] on select "Please Select I will upload files I need a design - $100" at bounding box center [818, 399] width 191 height 28
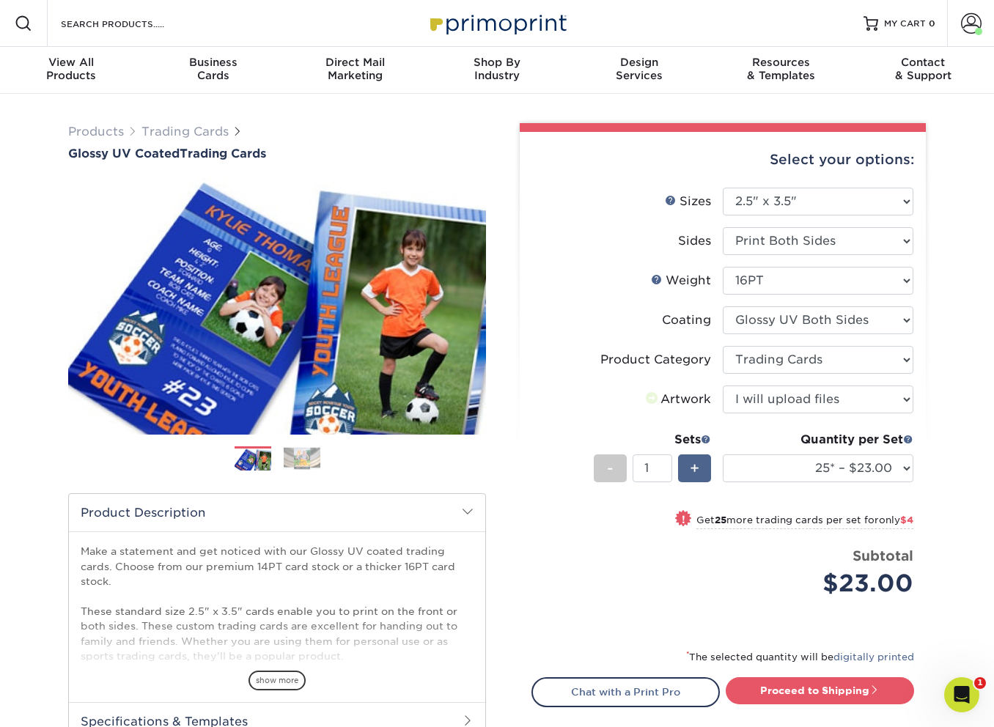
click at [702, 465] on div "+" at bounding box center [694, 468] width 33 height 28
type input "2"
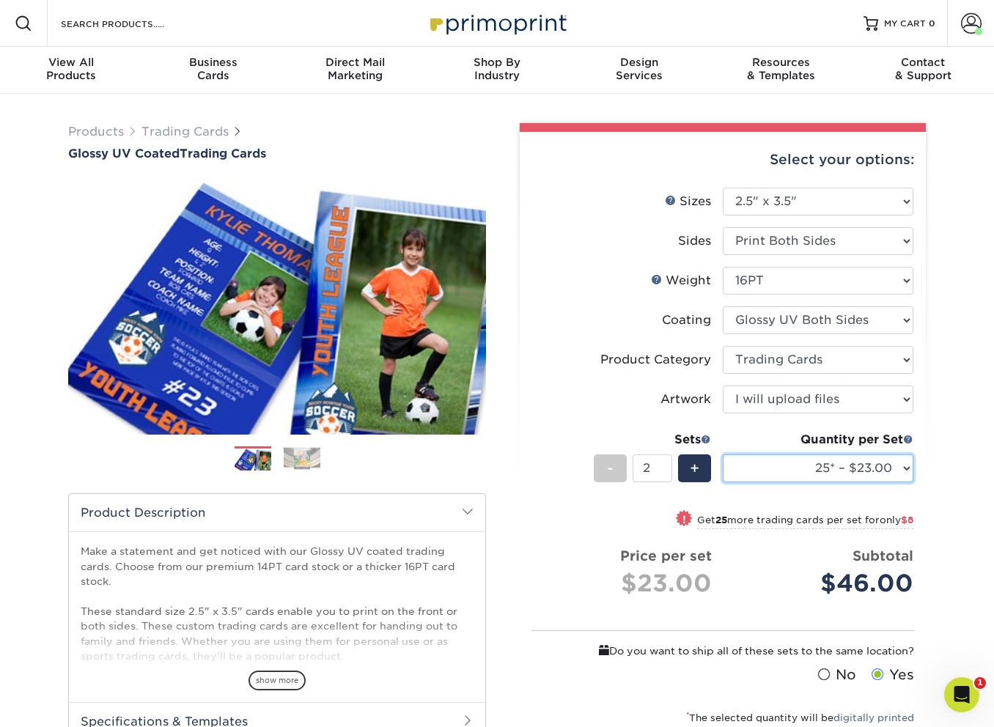
click at [790, 470] on select "25* – $23.00 50* – $27.00 75* – $33.00 100* – $37.00 250* – $47.00 500 – $58.00…" at bounding box center [818, 468] width 191 height 28
select select "100* – $37.00"
click at [723, 454] on select "25* – $23.00 50* – $27.00 75* – $33.00 100* – $37.00 250* – $47.00 500 – $58.00…" at bounding box center [818, 468] width 191 height 28
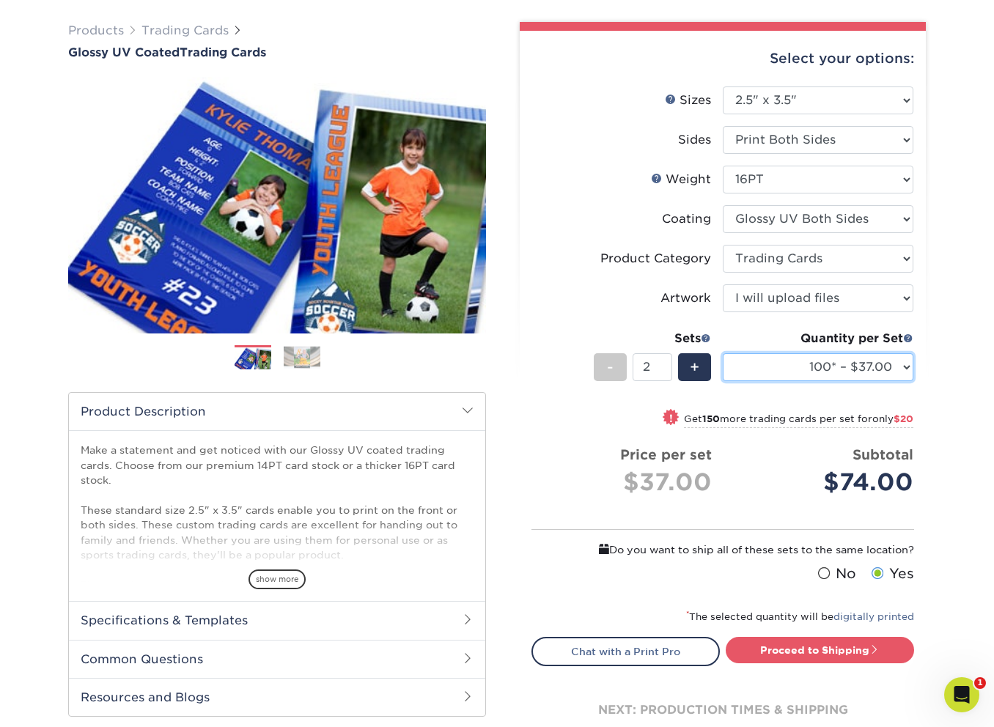
scroll to position [265, 0]
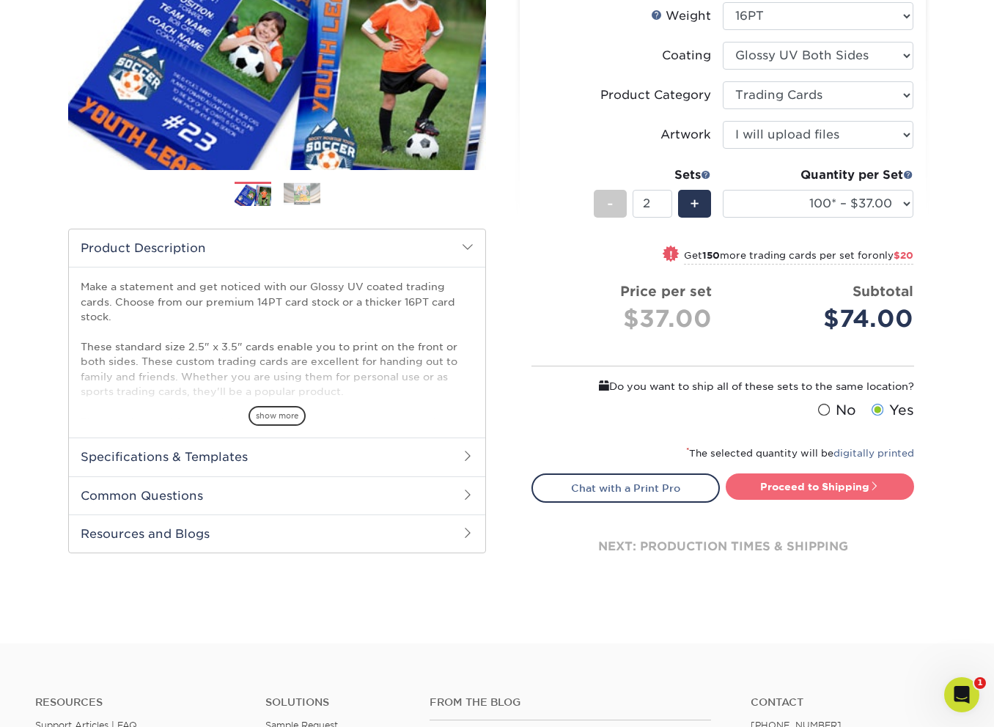
click at [813, 495] on link "Proceed to Shipping" at bounding box center [820, 486] width 188 height 26
type input "Set 1"
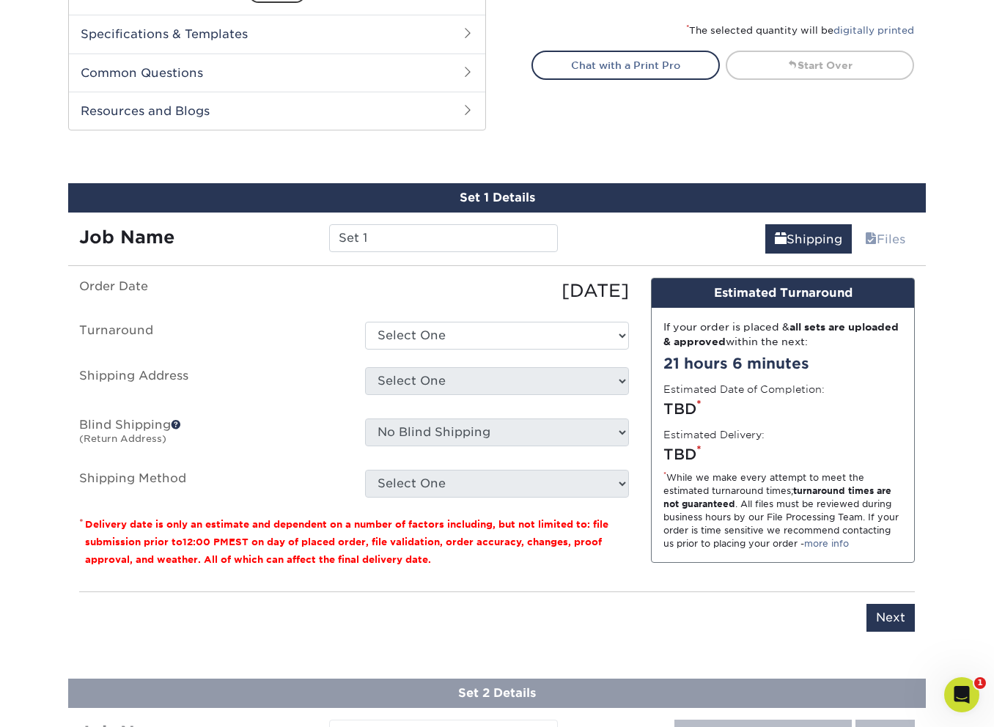
scroll to position [777, 0]
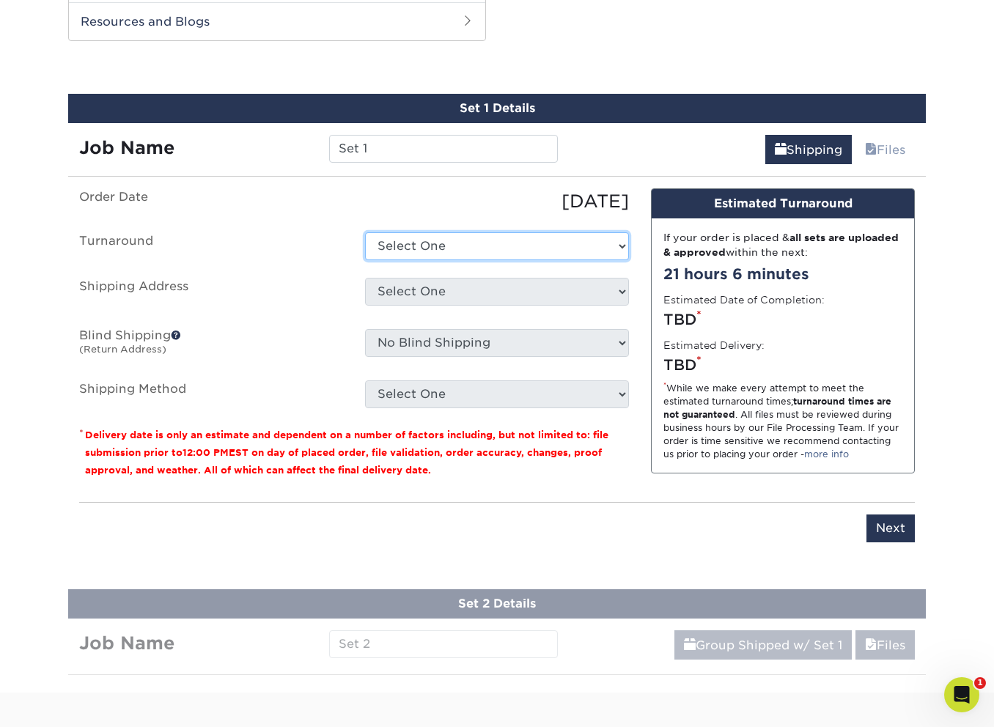
click at [414, 246] on select "Select One 2-4 Business Days 2 Day Next Business Day" at bounding box center [497, 246] width 264 height 28
select select "38ceaf25-c2ca-4f11-9941-e62316e7cec5"
click at [365, 232] on select "Select One 2-4 Business Days 2 Day Next Business Day" at bounding box center [497, 246] width 264 height 28
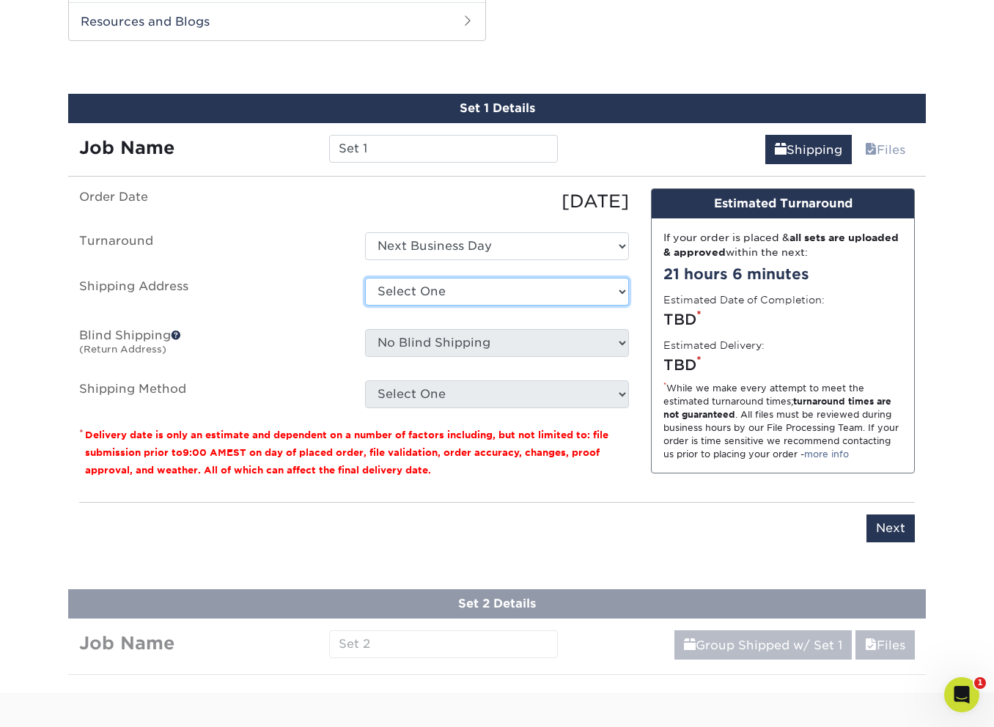
click at [410, 292] on select "Select One Skybourne Studio + Add New Address" at bounding box center [497, 292] width 264 height 28
select select "261229"
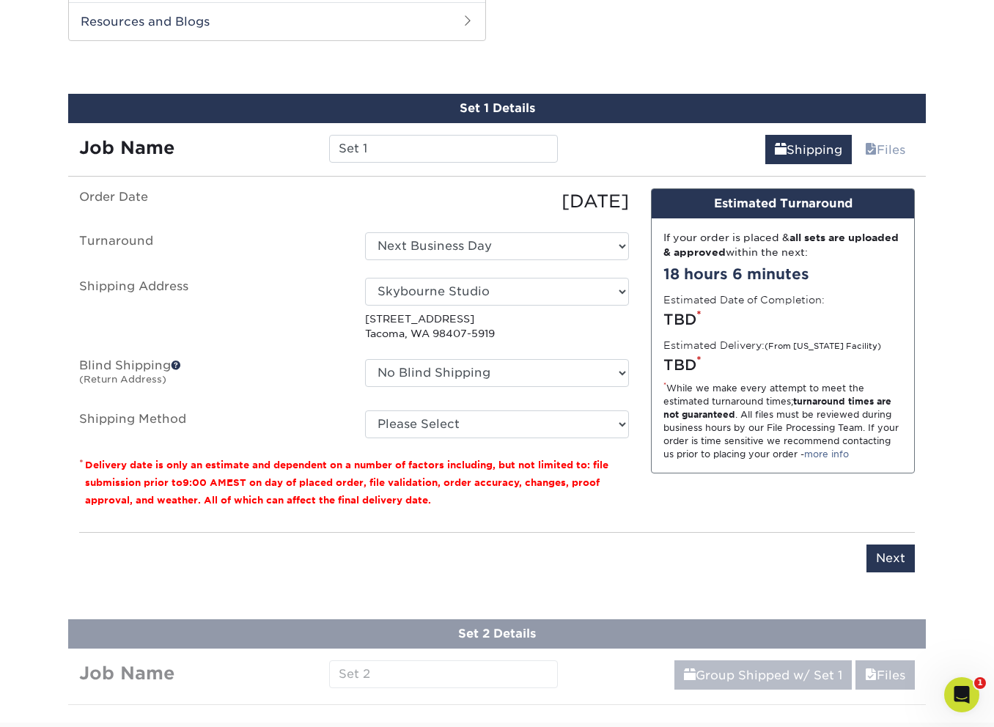
click at [465, 437] on fieldset "Order Date 08/29/2025 Turnaround Select One 2-4 Business Days 2 Day Next Busine…" at bounding box center [354, 322] width 550 height 268
click at [465, 436] on select "Please Select Ground Shipping (+$25.00) 3 Day Shipping Service (+$31.11) 2 Day …" at bounding box center [497, 424] width 264 height 28
select select "03"
click at [365, 410] on select "Please Select Ground Shipping (+$25.00) 3 Day Shipping Service (+$31.11) 2 Day …" at bounding box center [497, 424] width 264 height 28
click at [879, 551] on input "Next" at bounding box center [890, 559] width 48 height 28
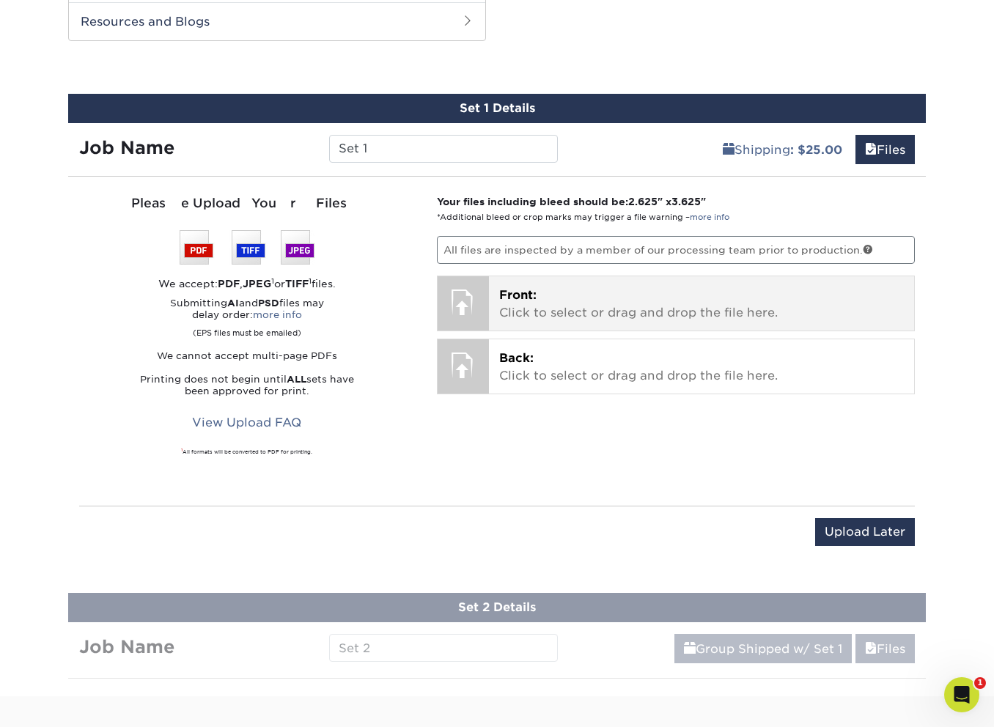
click at [625, 297] on p "Front: Click to select or drag and drop the file here." at bounding box center [701, 304] width 405 height 35
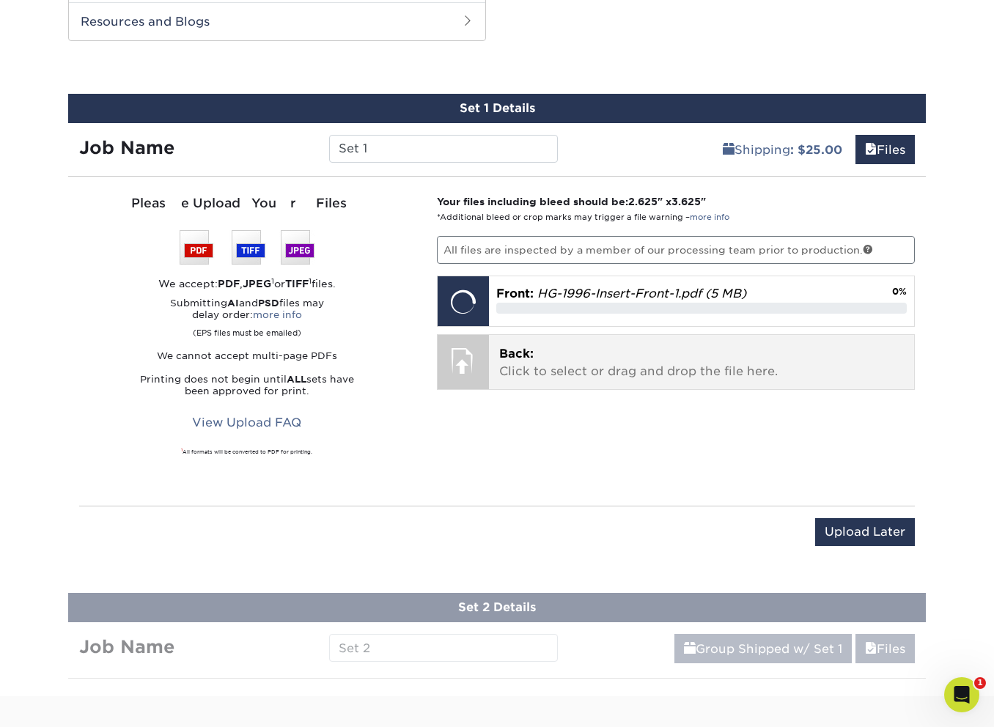
click at [730, 365] on p "Back: Click to select or drag and drop the file here." at bounding box center [701, 362] width 405 height 35
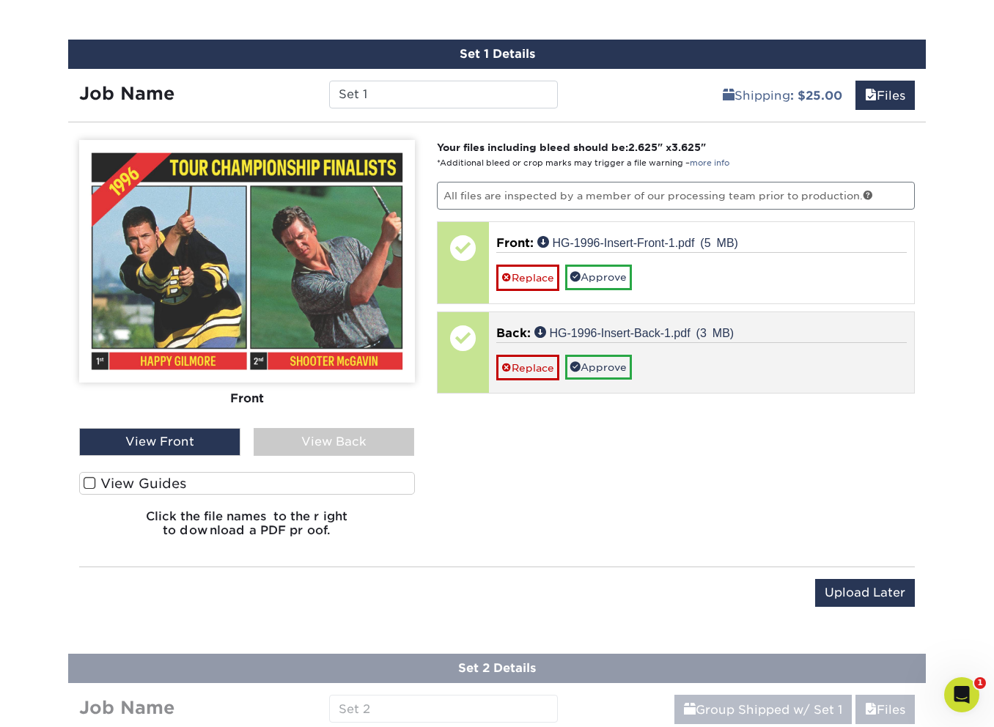
scroll to position [833, 0]
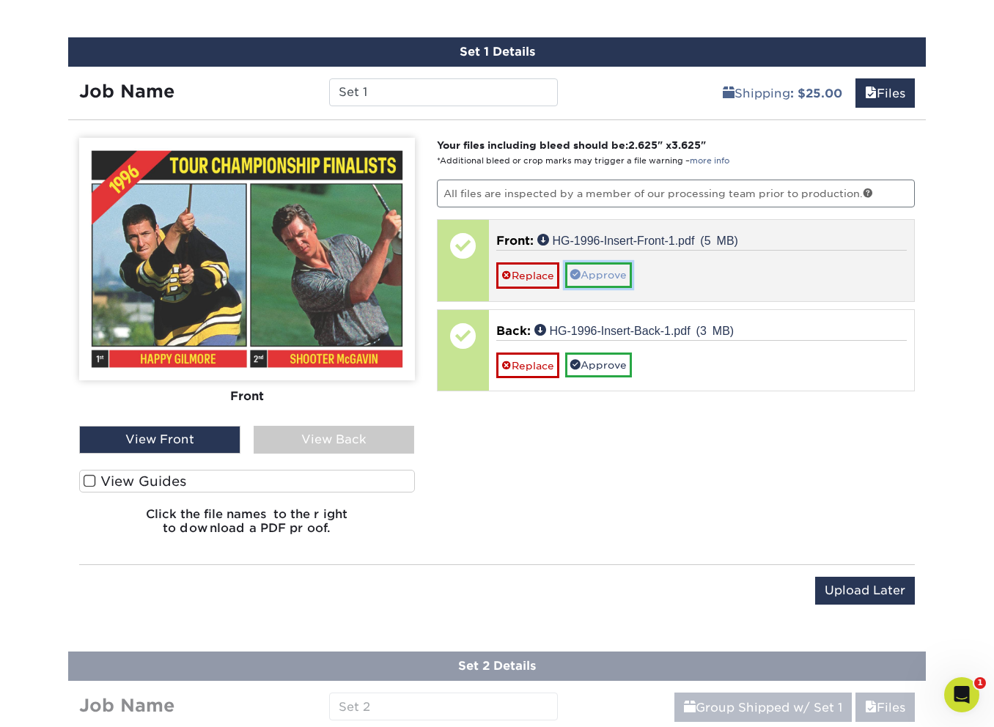
click at [624, 281] on link "Approve" at bounding box center [598, 274] width 67 height 25
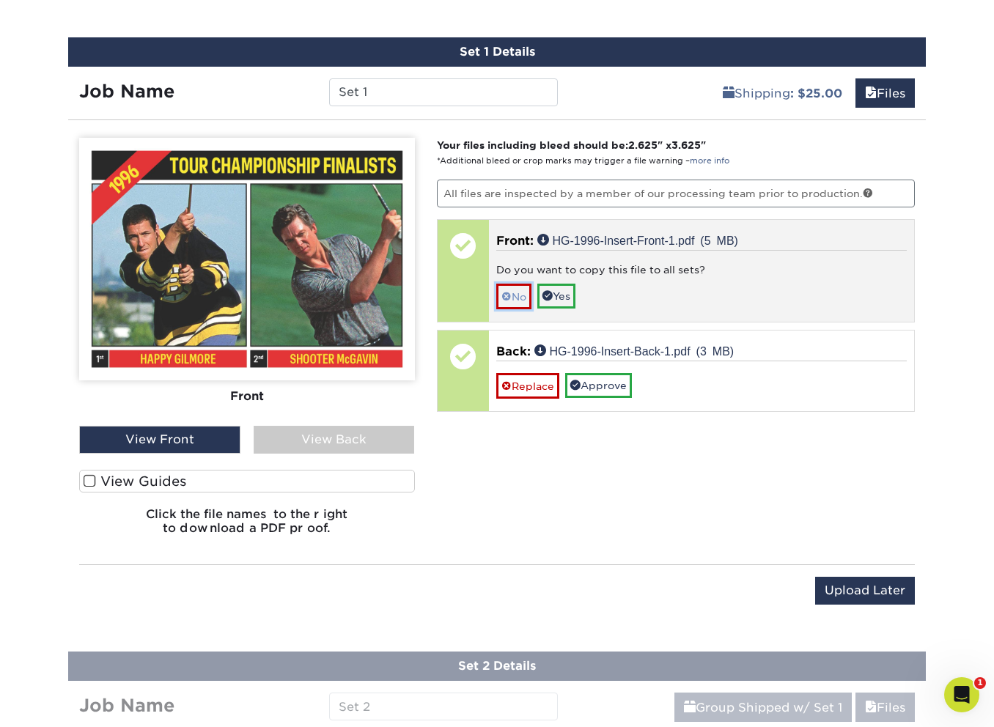
click at [520, 289] on link "No" at bounding box center [513, 297] width 35 height 26
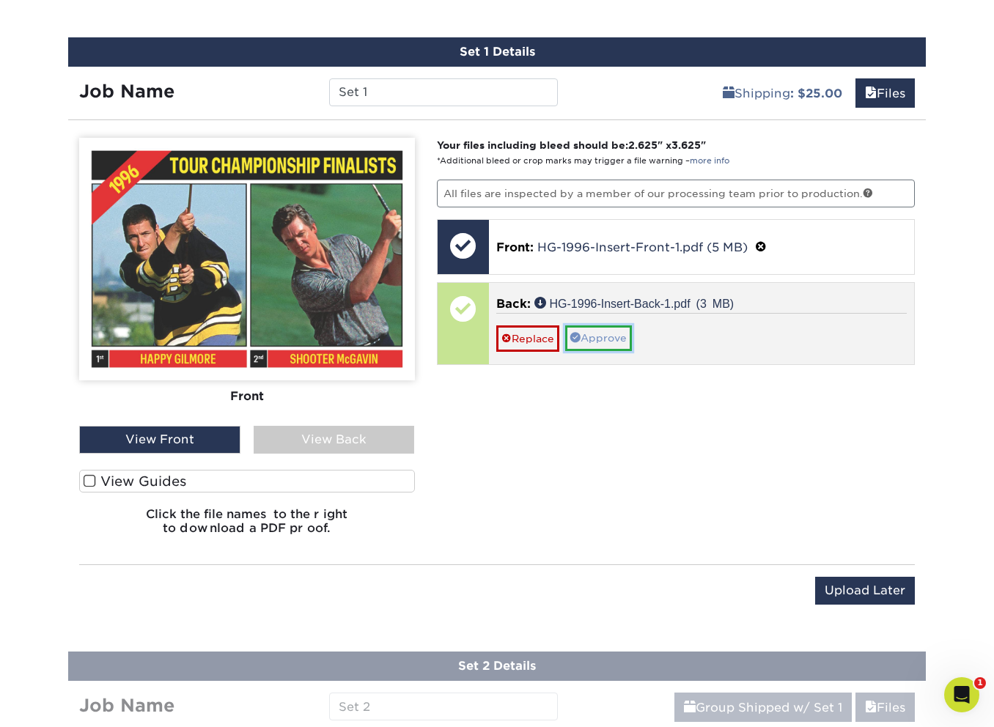
click at [587, 332] on link "Approve" at bounding box center [598, 337] width 67 height 25
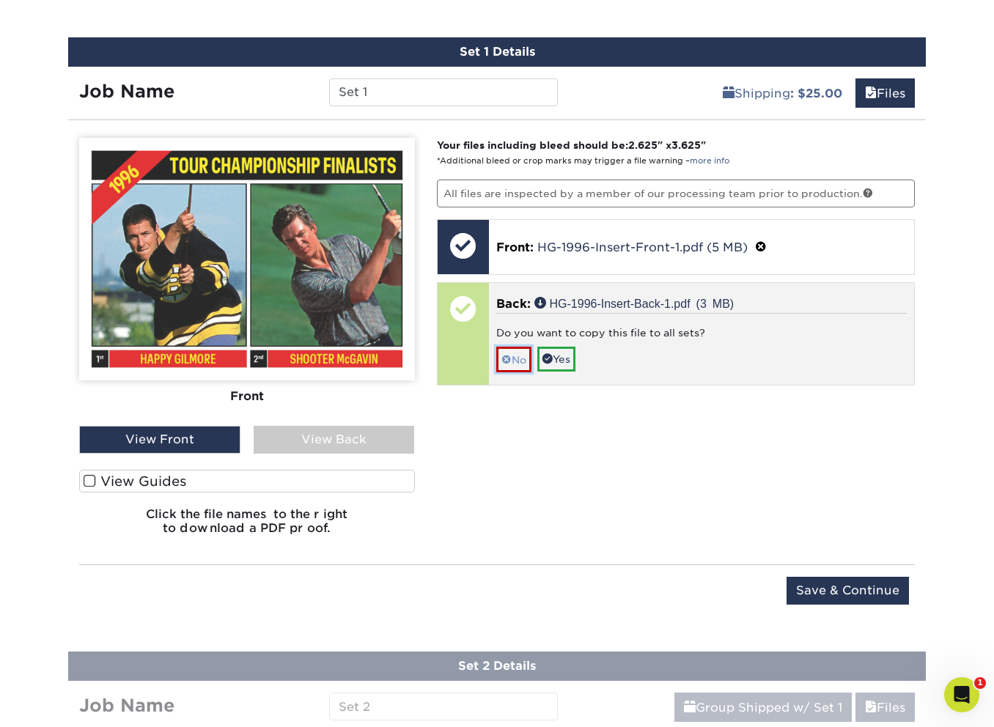
click at [514, 358] on link "No" at bounding box center [513, 360] width 35 height 26
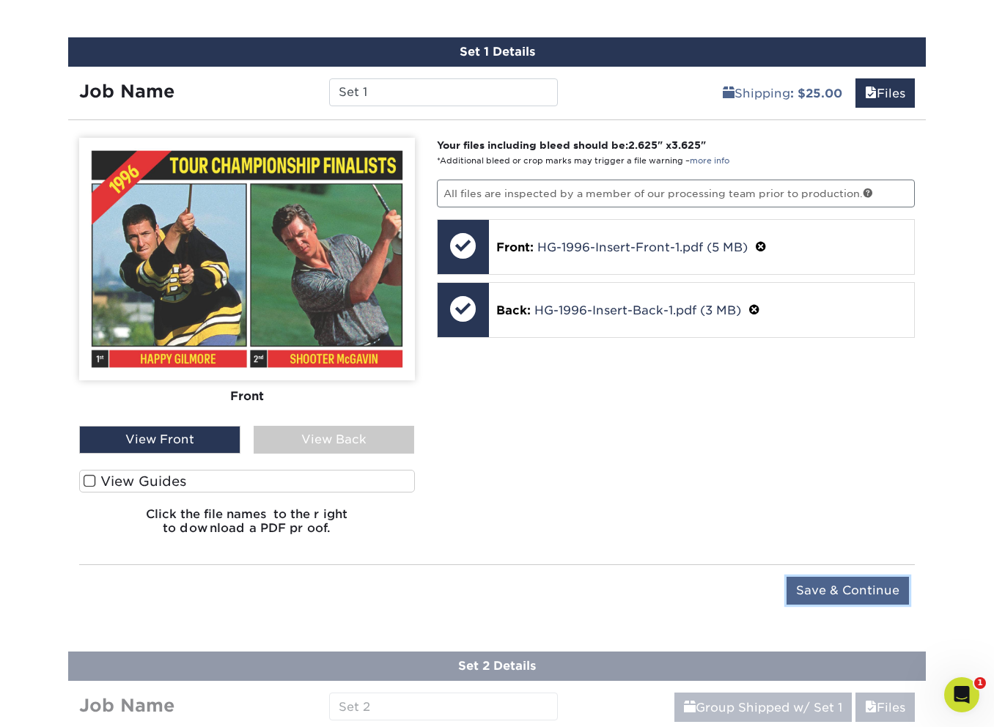
click at [802, 580] on input "Save & Continue" at bounding box center [847, 591] width 122 height 28
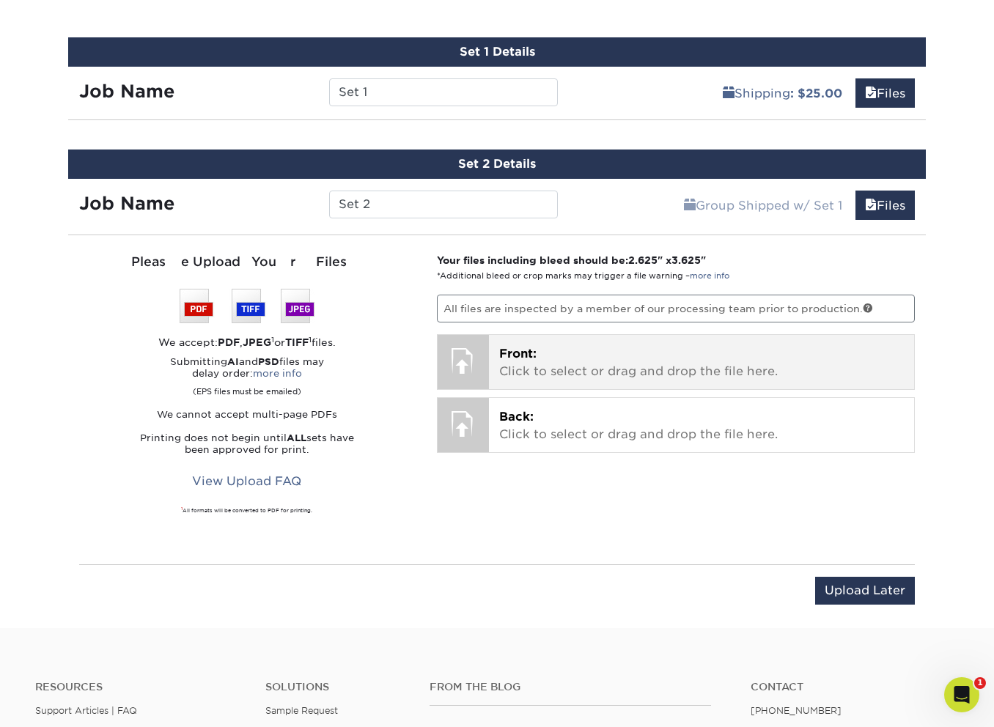
click at [555, 366] on p "Front: Click to select or drag and drop the file here." at bounding box center [701, 362] width 405 height 35
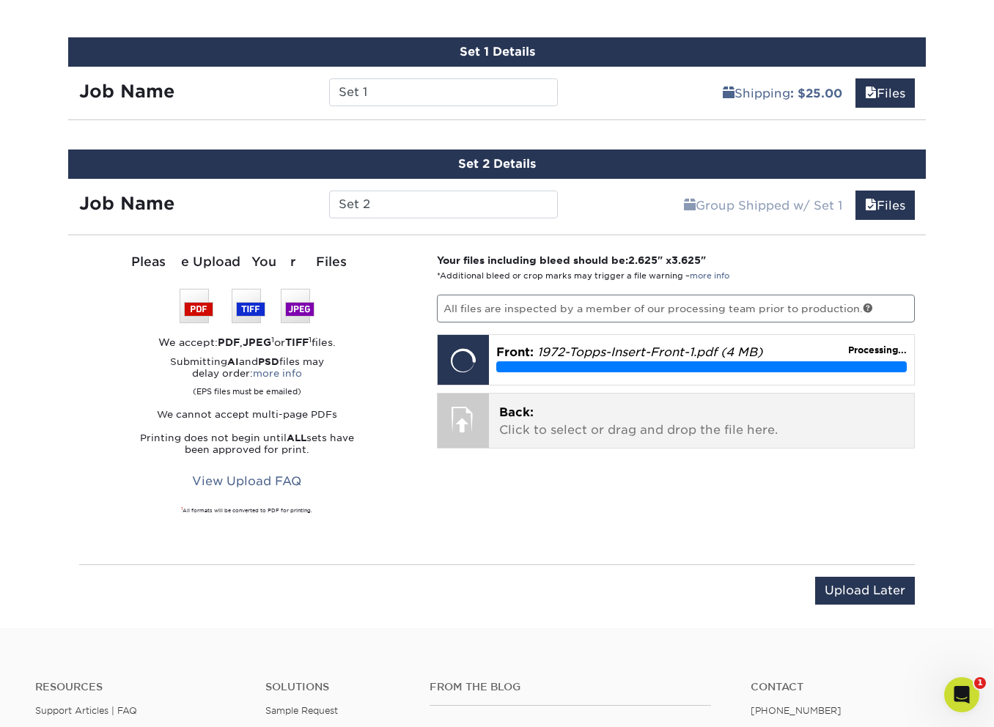
click at [561, 421] on p "Back: Click to select or drag and drop the file here." at bounding box center [701, 421] width 405 height 35
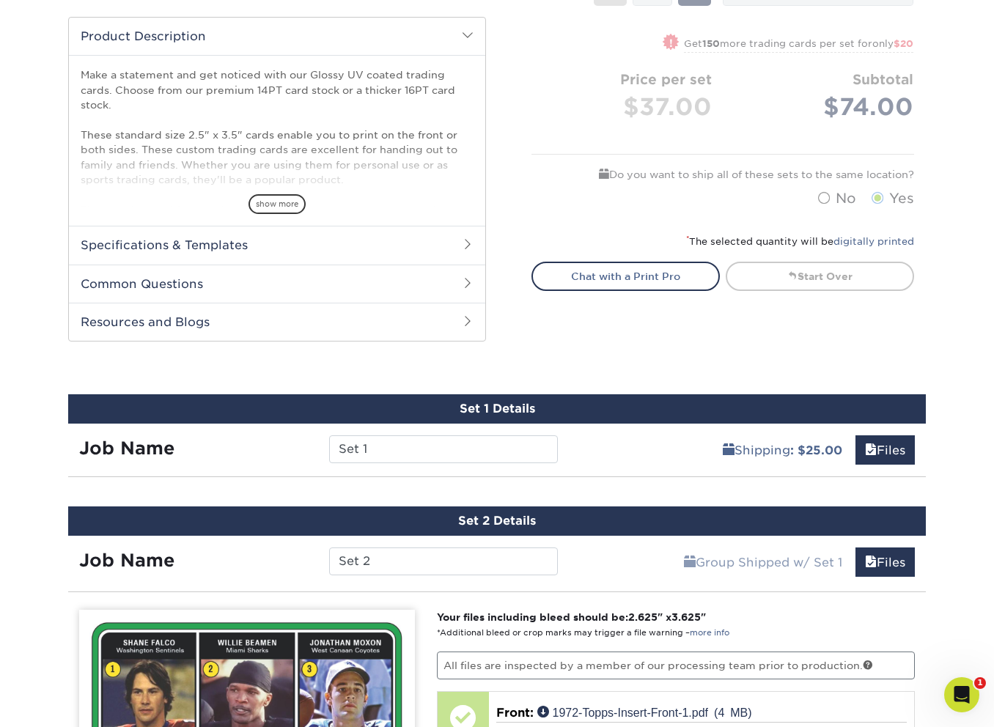
scroll to position [569, 0]
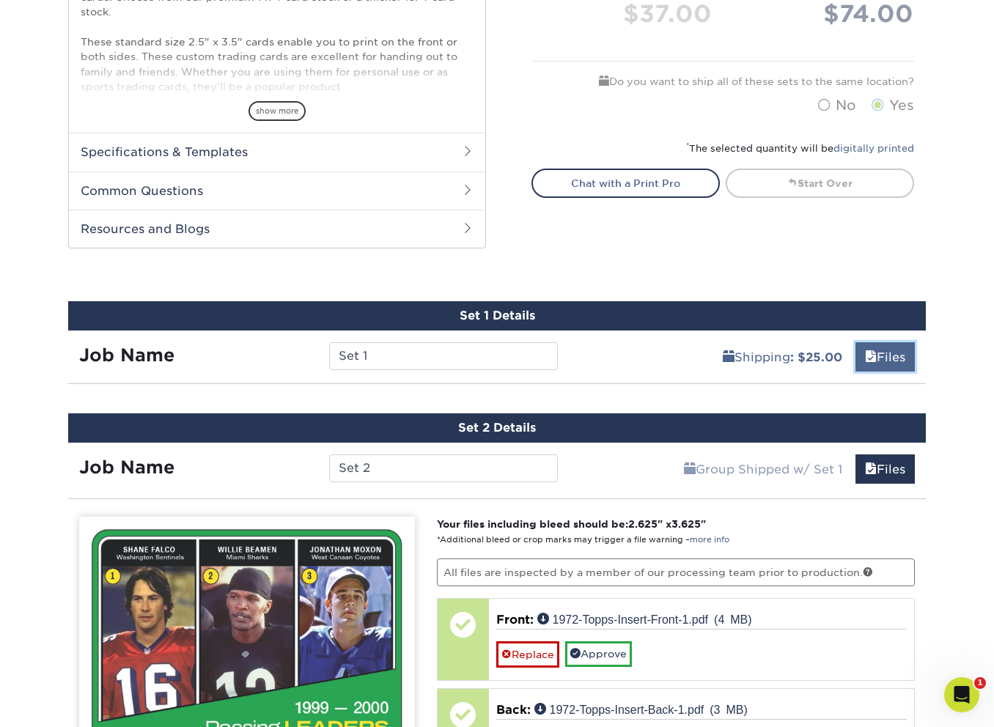
click at [882, 369] on link "Files" at bounding box center [884, 356] width 59 height 29
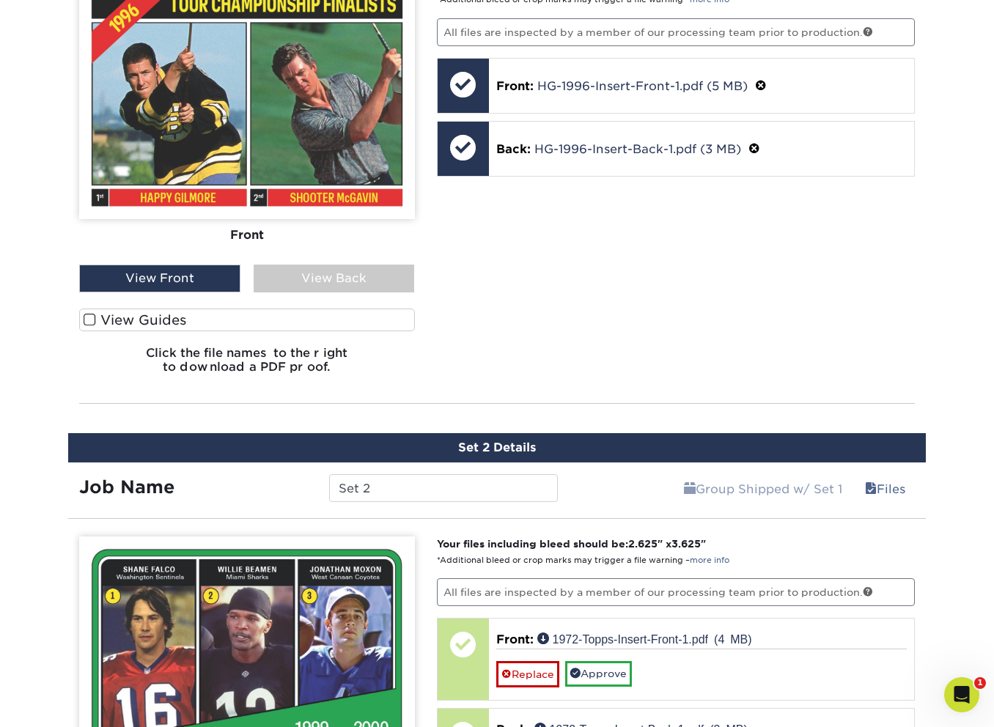
scroll to position [1057, 0]
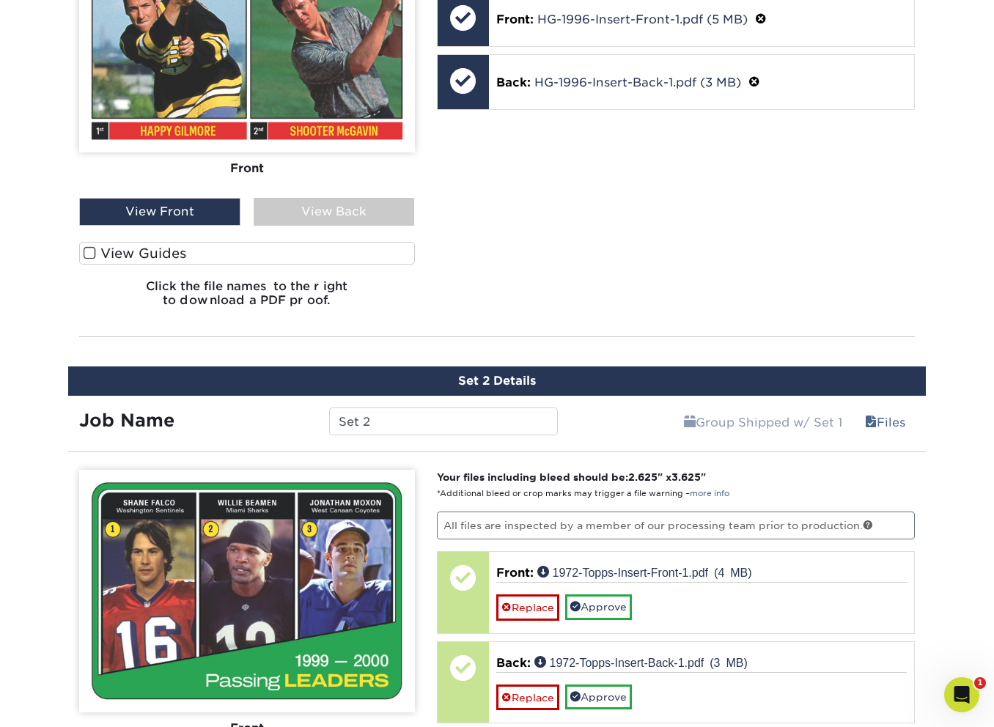
click at [194, 260] on label "View Guides" at bounding box center [247, 253] width 336 height 23
click at [0, 0] on input "View Guides" at bounding box center [0, 0] width 0 height 0
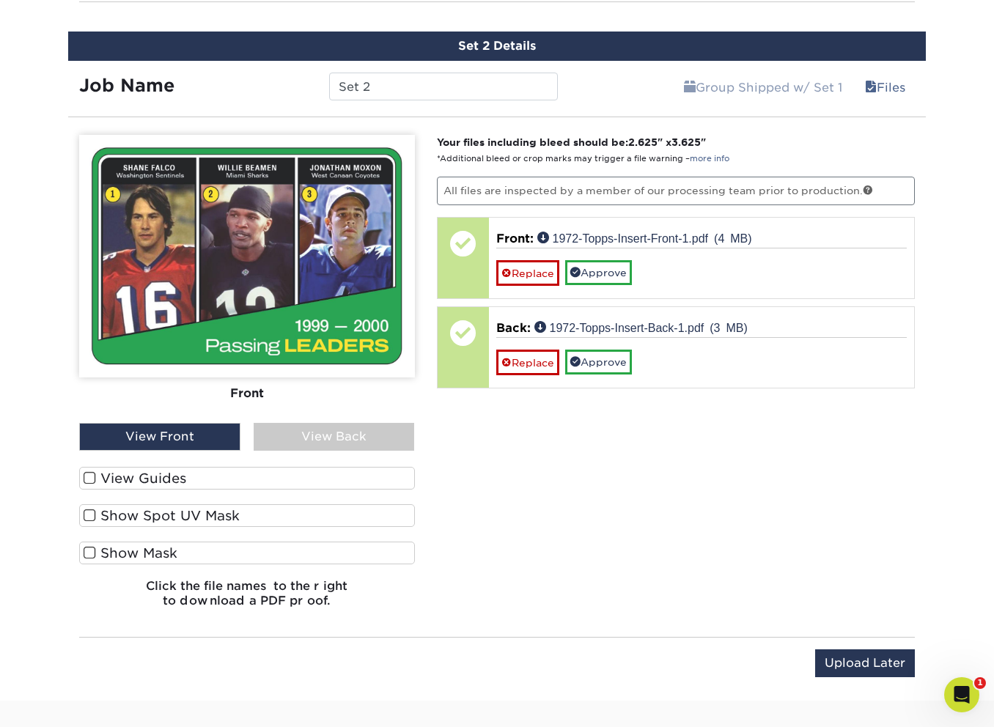
scroll to position [1779, 0]
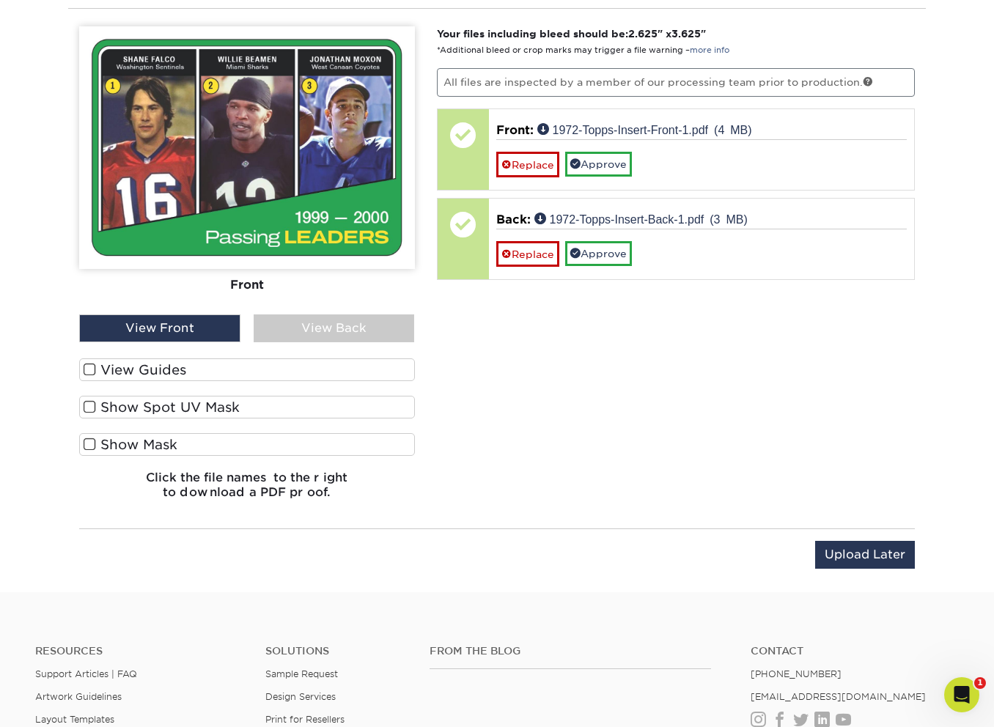
click at [279, 375] on label "View Guides" at bounding box center [247, 369] width 336 height 23
click at [0, 0] on input "View Guides" at bounding box center [0, 0] width 0 height 0
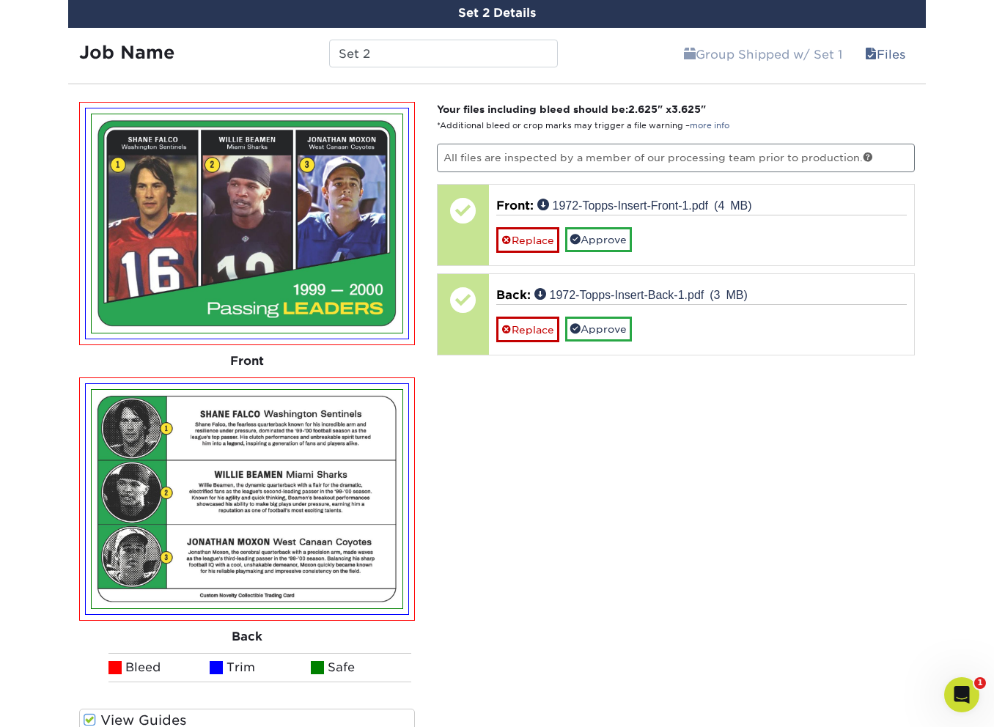
scroll to position [1718, 0]
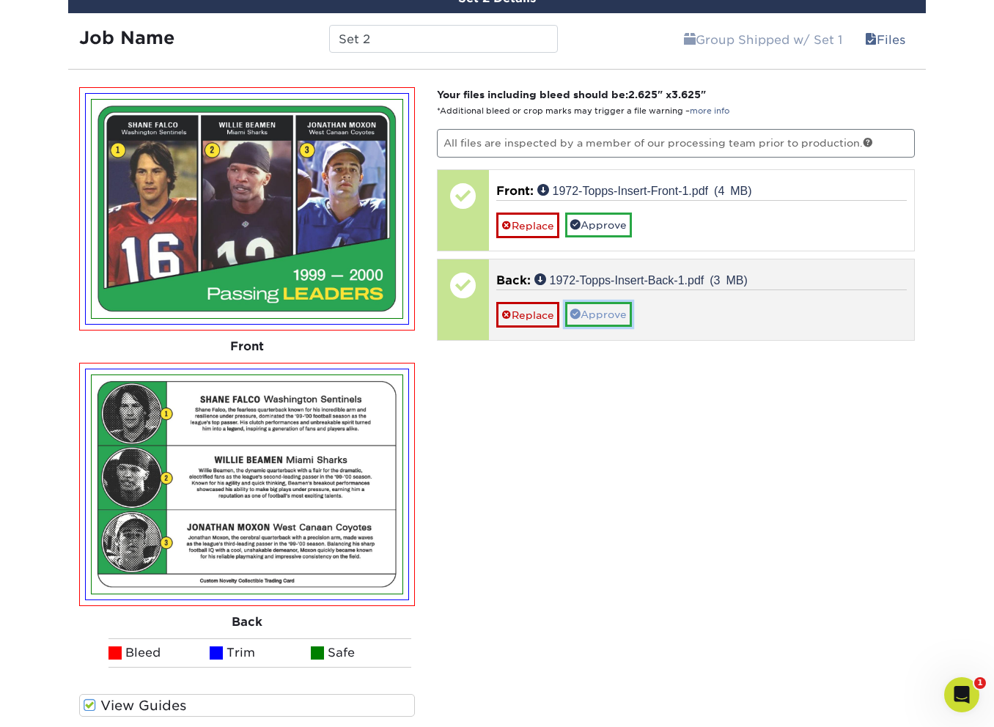
click at [583, 313] on link "Approve" at bounding box center [598, 314] width 67 height 25
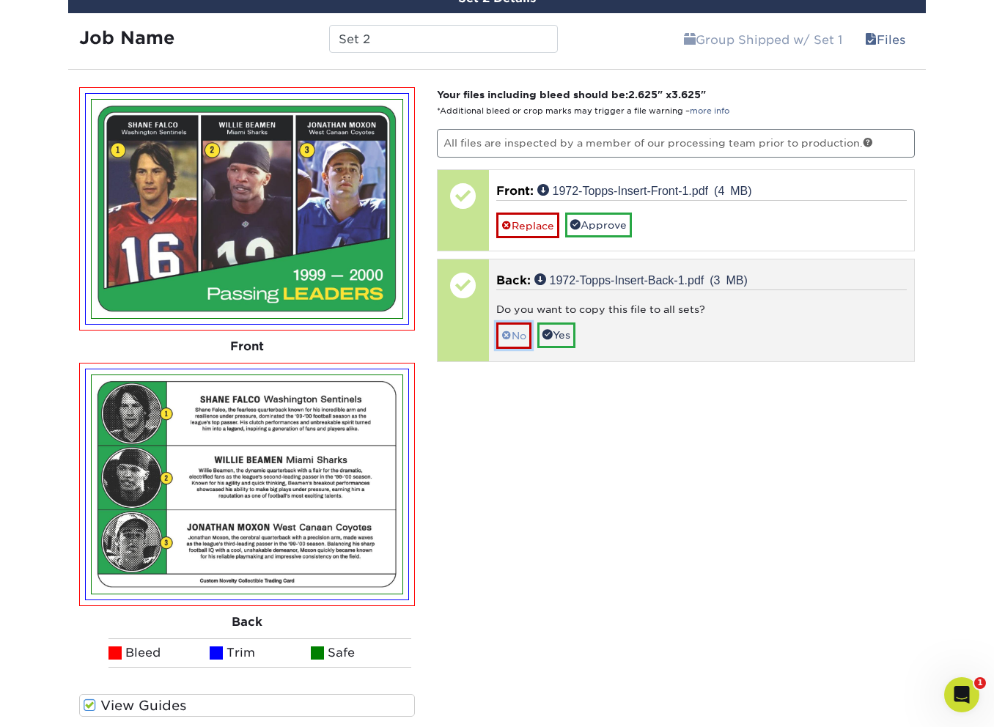
click at [515, 331] on link "No" at bounding box center [513, 335] width 35 height 26
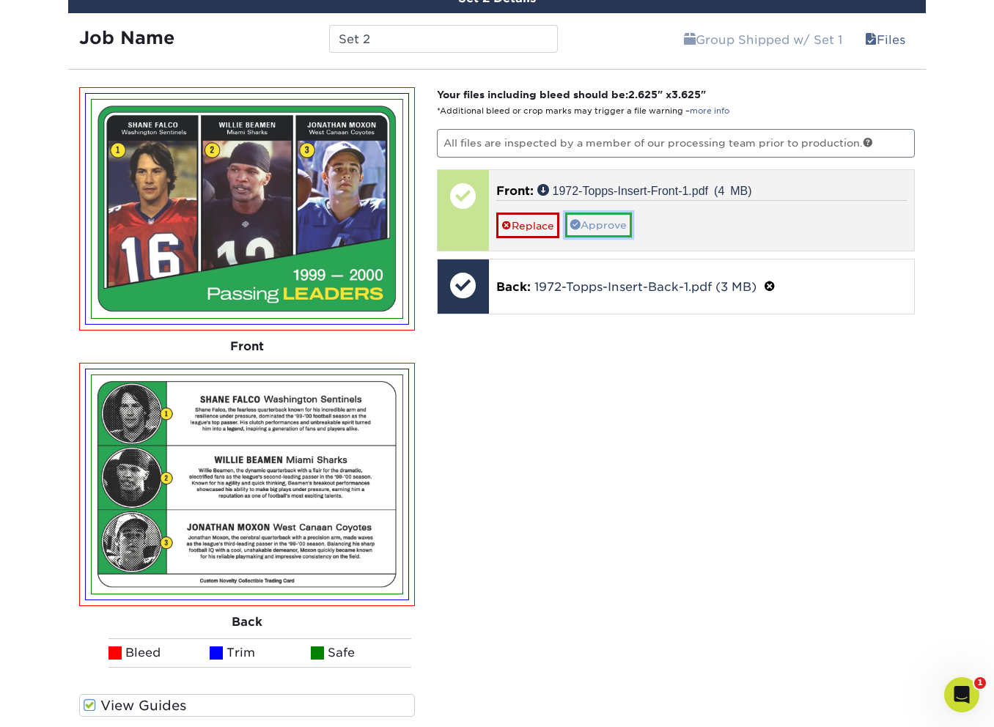
click at [589, 229] on link "Approve" at bounding box center [598, 225] width 67 height 25
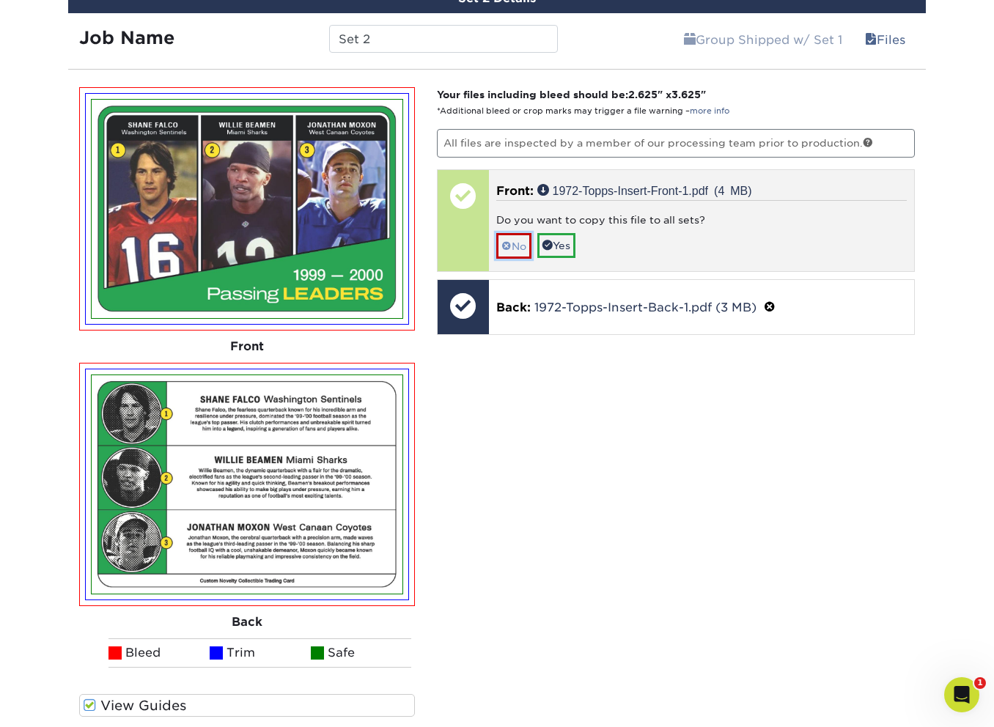
click at [518, 251] on link "No" at bounding box center [513, 246] width 35 height 26
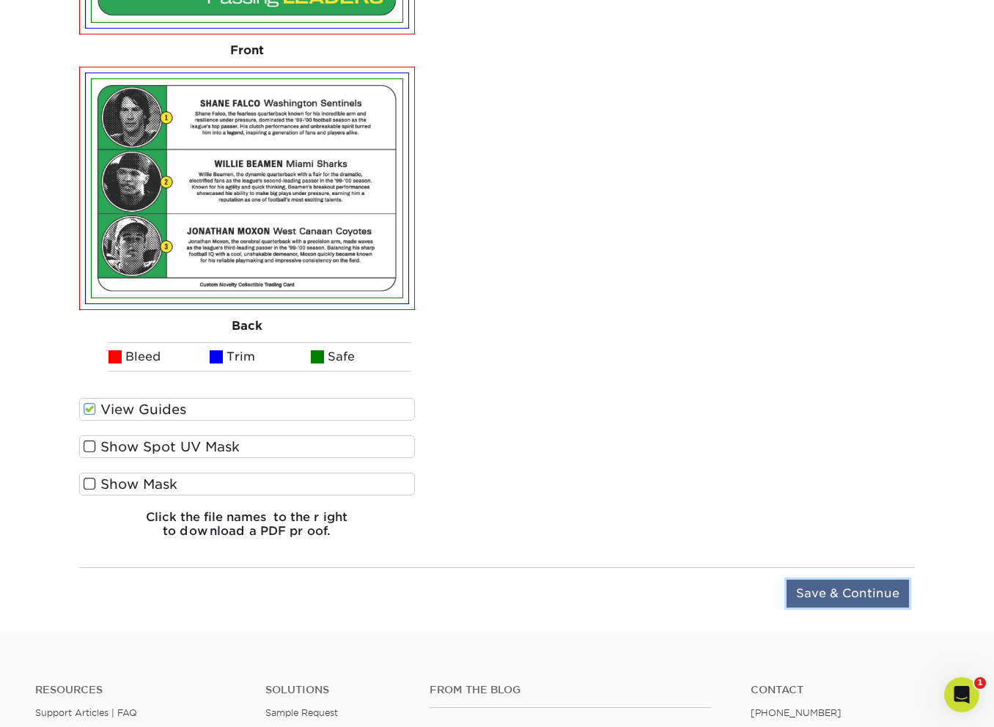
click at [889, 595] on input "Save & Continue" at bounding box center [847, 594] width 122 height 28
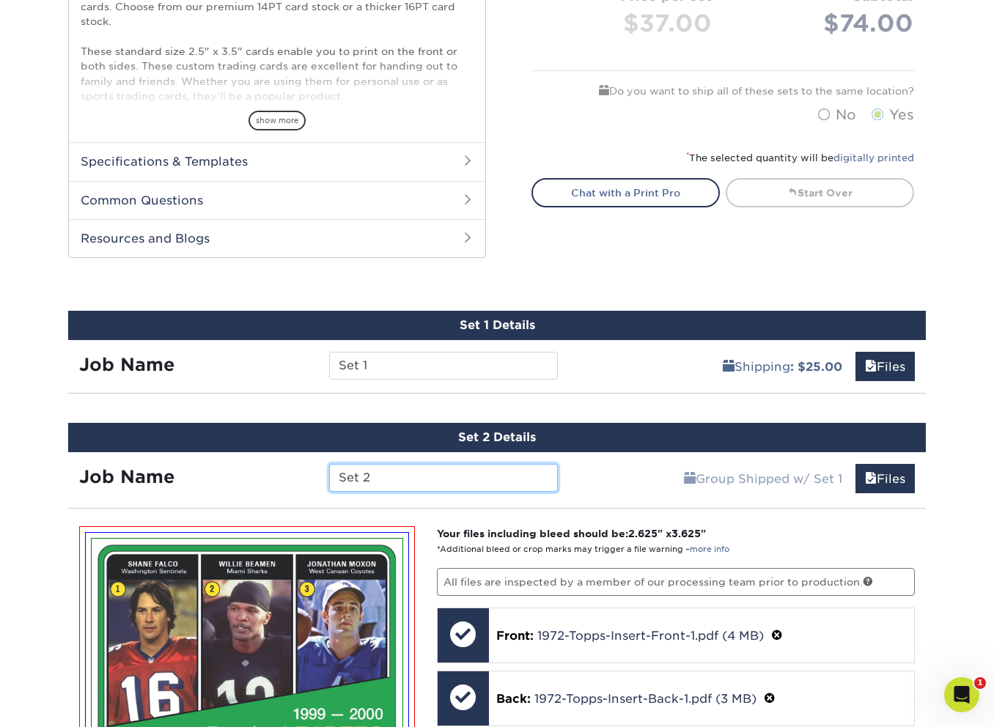
scroll to position [556, 0]
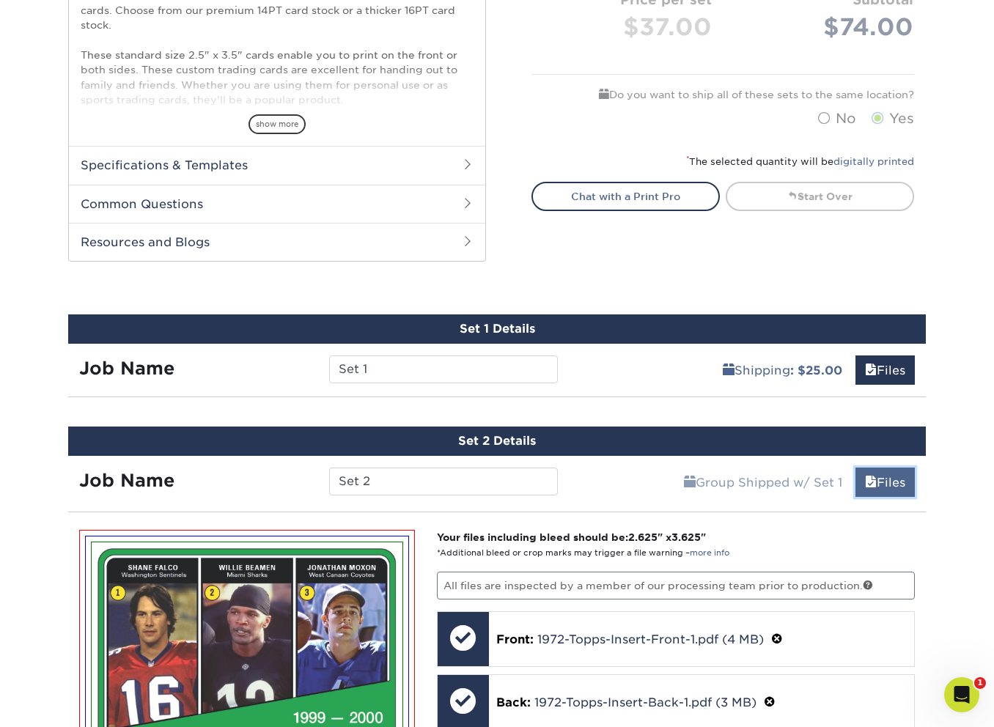
click at [865, 480] on span at bounding box center [871, 483] width 12 height 14
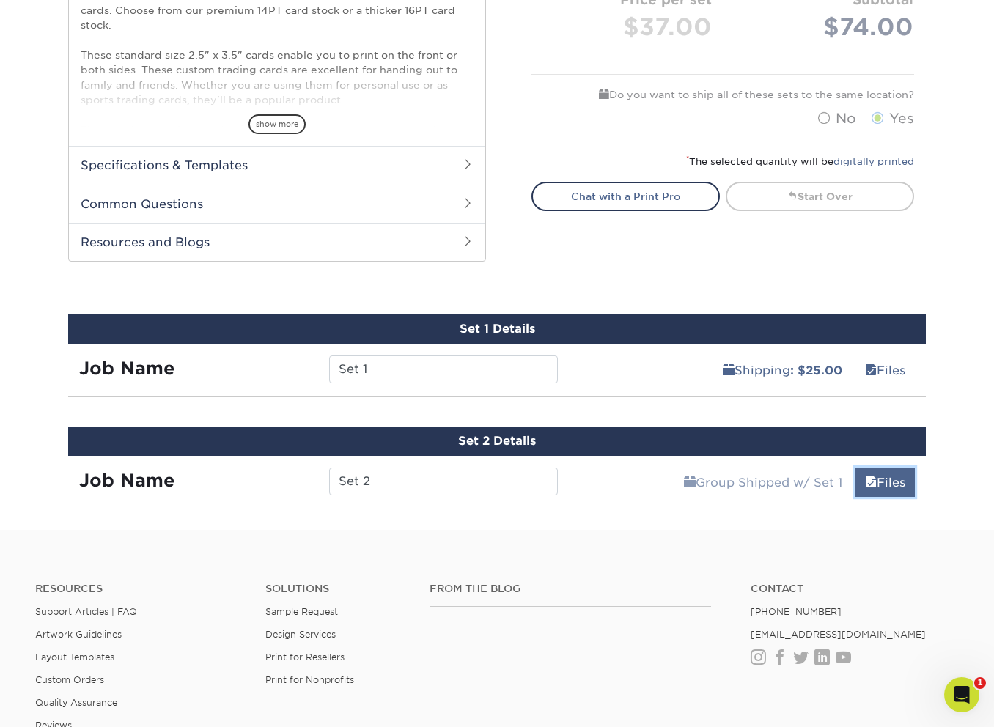
scroll to position [786, 0]
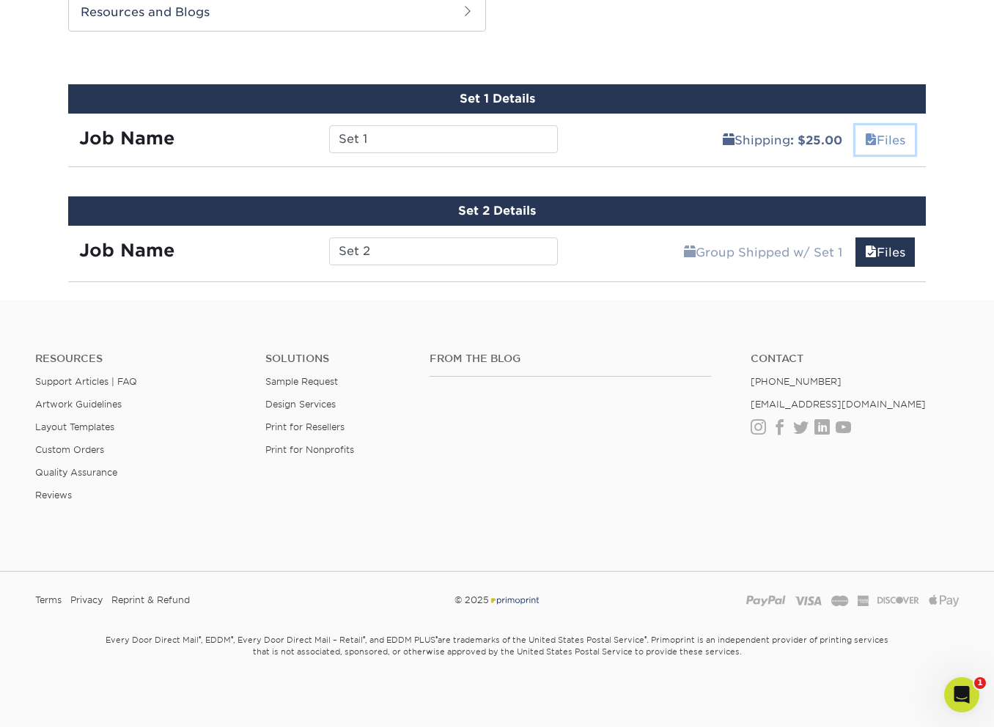
click at [882, 140] on link "Files" at bounding box center [884, 139] width 59 height 29
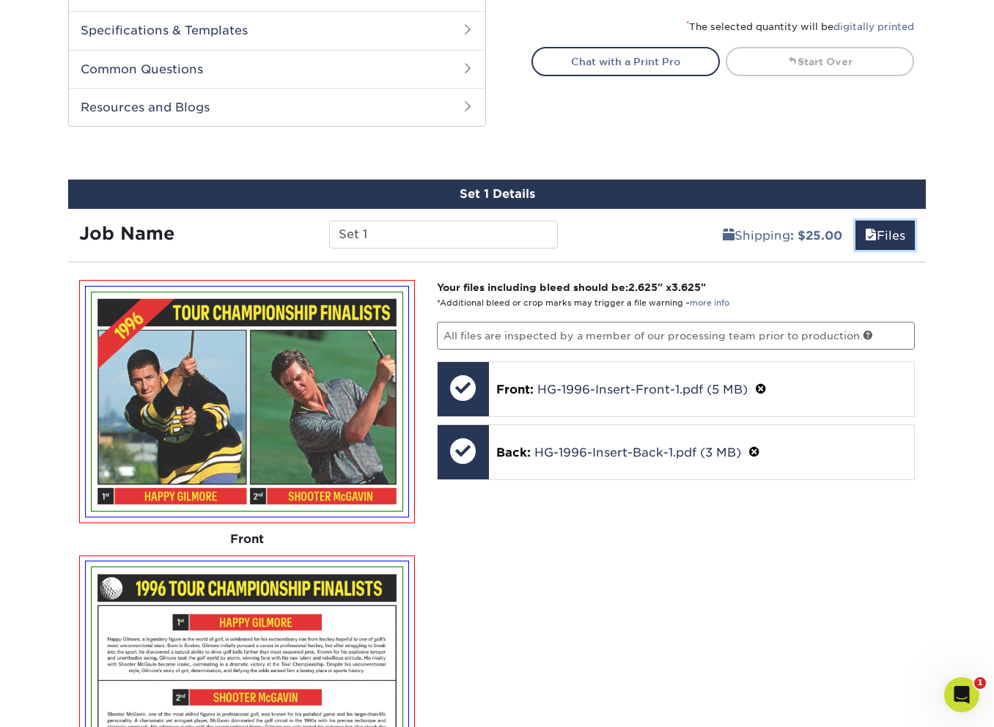
scroll to position [589, 0]
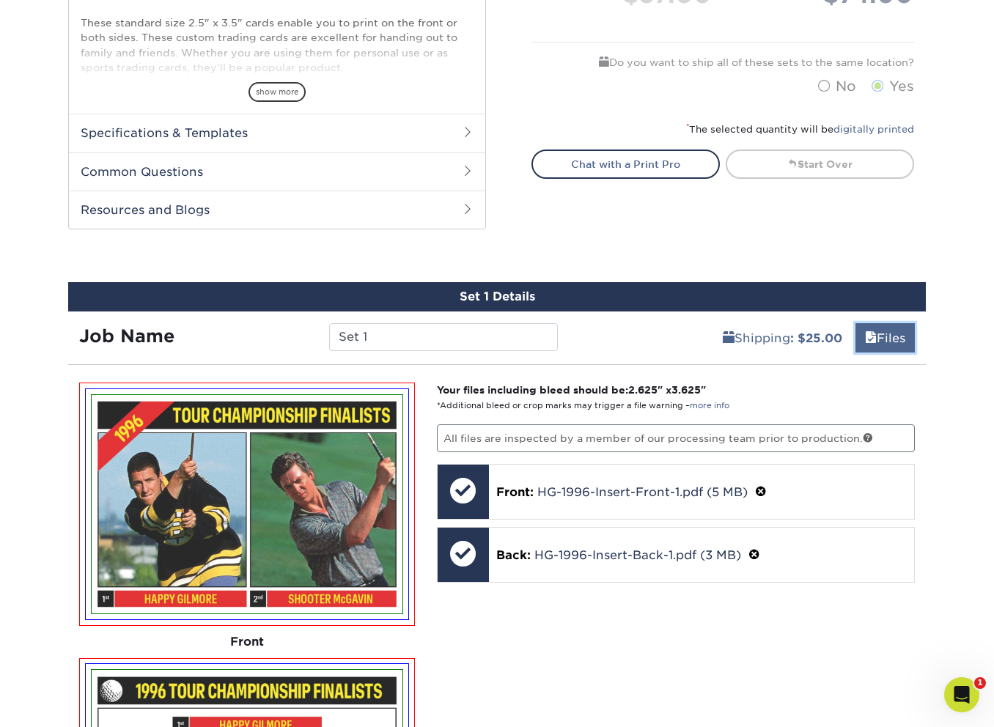
click at [868, 337] on span at bounding box center [871, 338] width 12 height 14
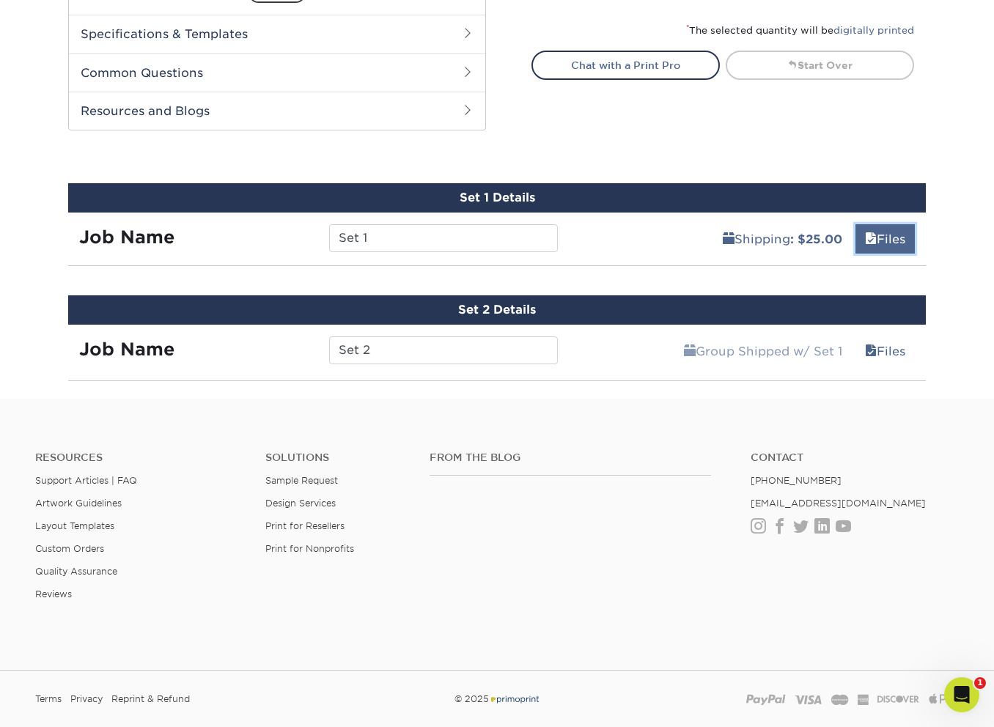
scroll to position [786, 0]
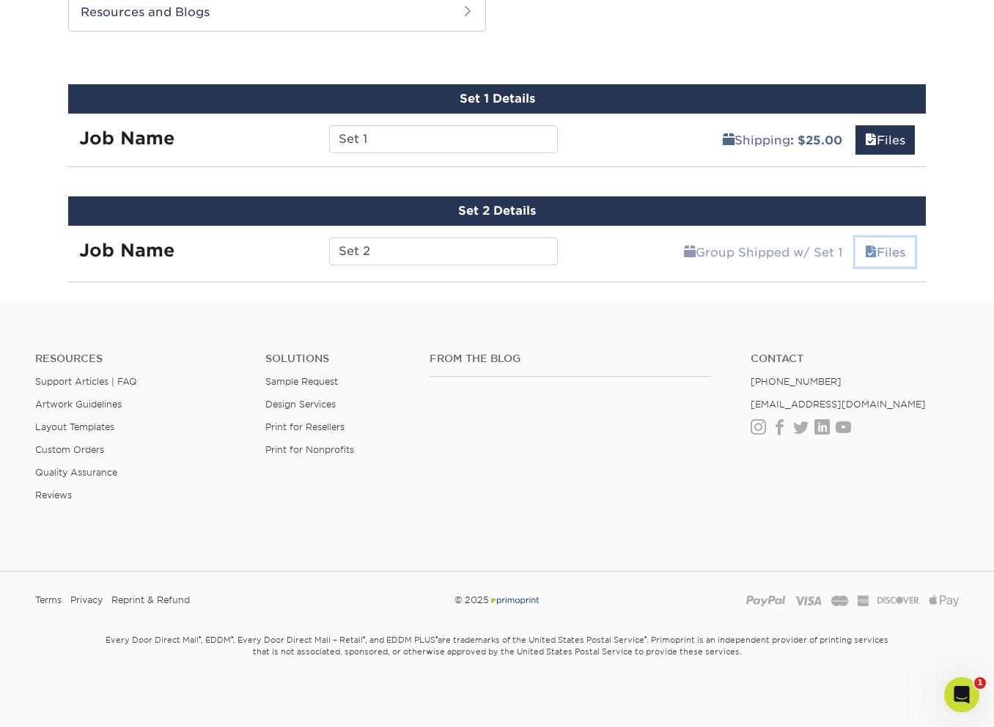
click at [879, 251] on link "Files" at bounding box center [884, 251] width 59 height 29
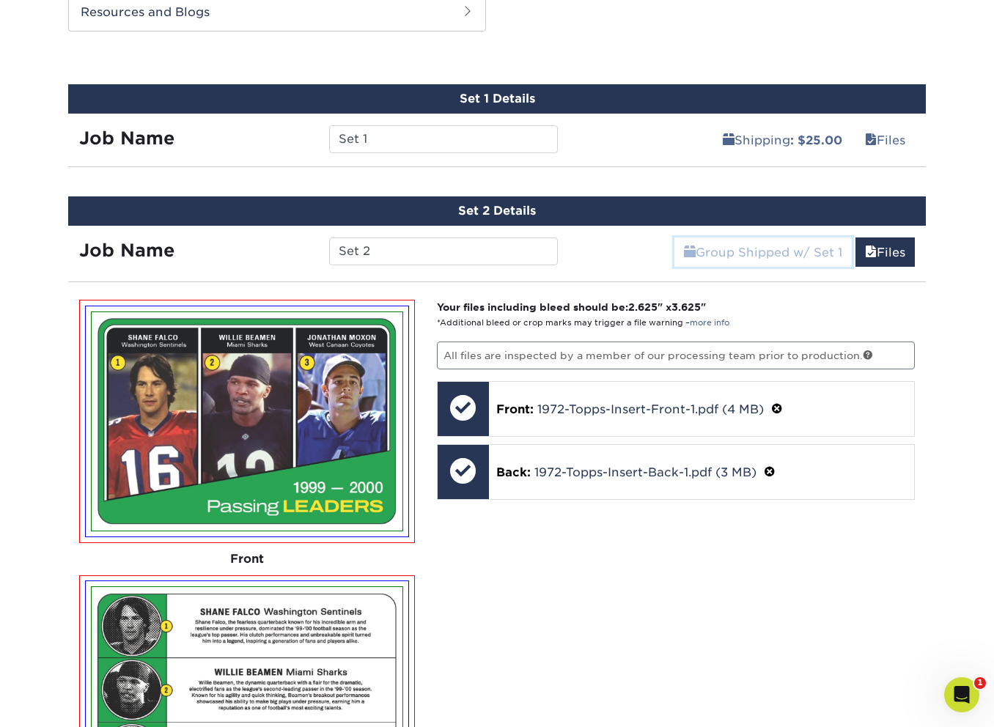
click at [789, 257] on link "Group Shipped w/ Set 1" at bounding box center [762, 251] width 177 height 29
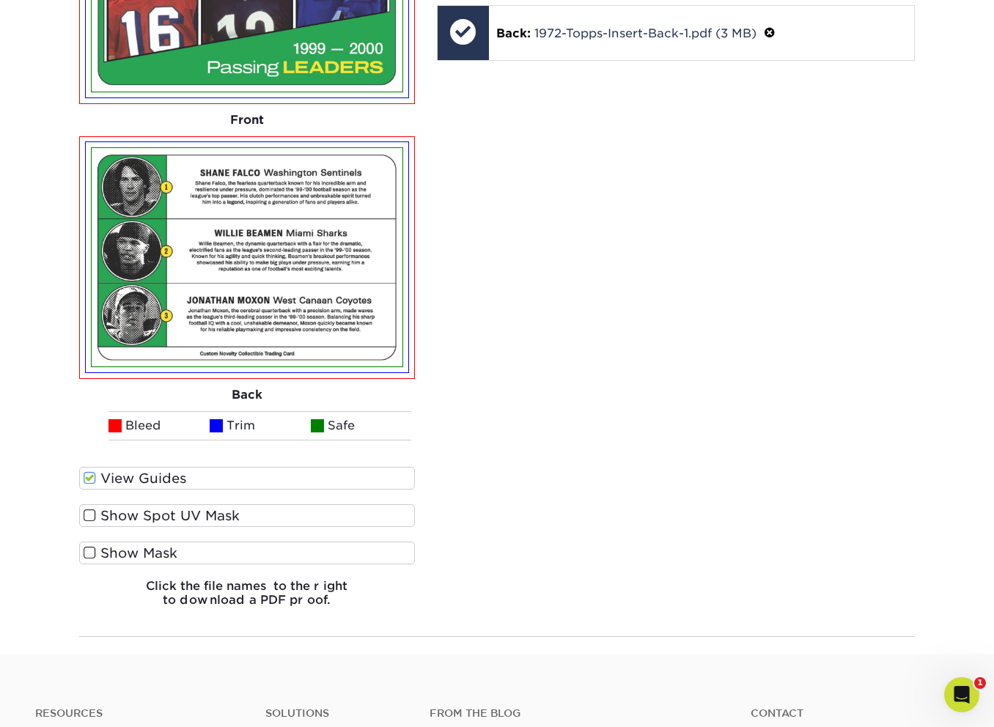
scroll to position [1340, 0]
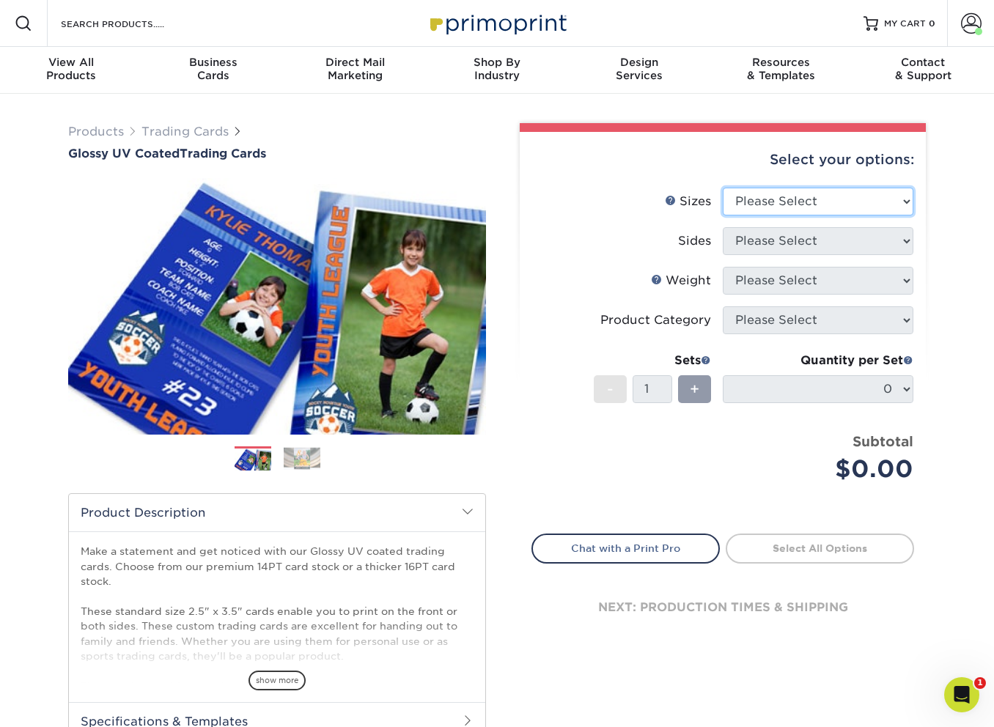
click at [731, 204] on select "Please Select 2.5" x 3.5"" at bounding box center [818, 202] width 191 height 28
select select "2.50x3.50"
click at [723, 188] on select "Please Select 2.5" x 3.5"" at bounding box center [818, 202] width 191 height 28
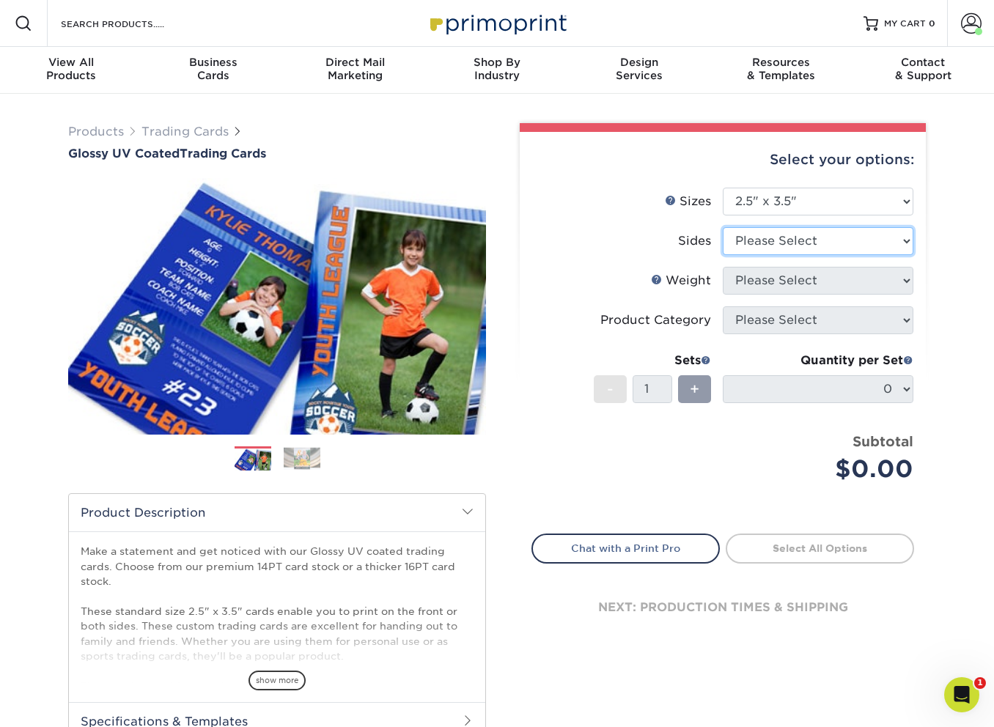
click at [757, 241] on select "Please Select Print Both Sides Print Front Only" at bounding box center [818, 241] width 191 height 28
select select "13abbda7-1d64-4f25-8bb2-c179b224825d"
click at [723, 227] on select "Please Select Print Both Sides Print Front Only" at bounding box center [818, 241] width 191 height 28
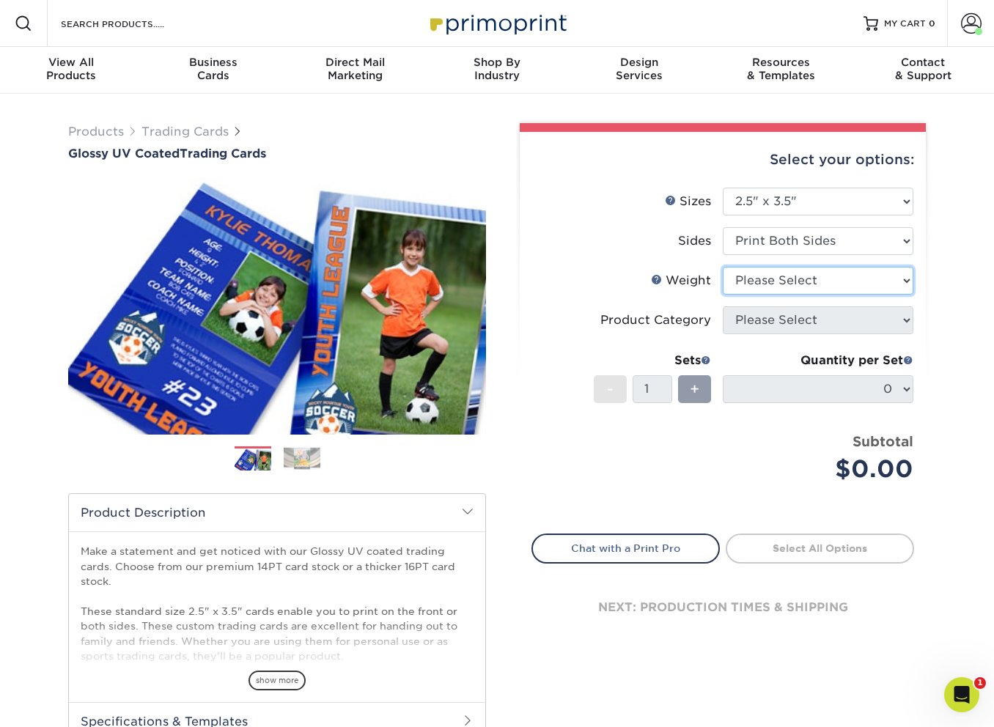
click at [752, 281] on select "Please Select 16PT 14PT 18PT C1S" at bounding box center [818, 281] width 191 height 28
select select "16PT"
click at [723, 267] on select "Please Select 16PT 14PT 18PT C1S" at bounding box center [818, 281] width 191 height 28
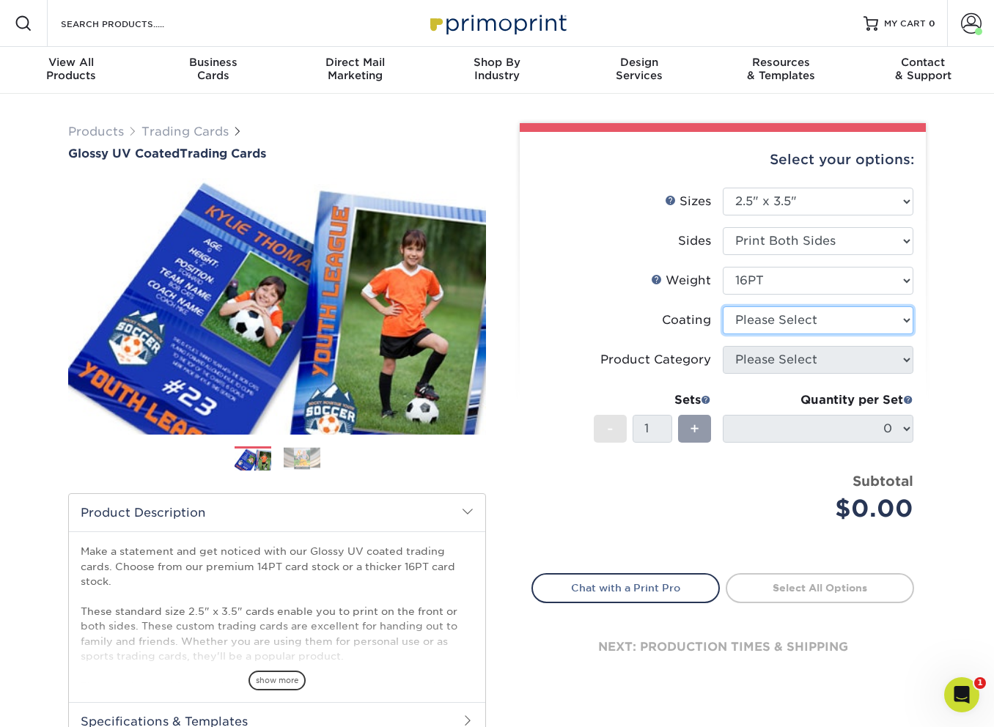
click at [769, 327] on select at bounding box center [818, 320] width 191 height 28
select select "ae367451-b2b8-45df-a344-0f05b6a12993"
click at [723, 306] on select at bounding box center [818, 320] width 191 height 28
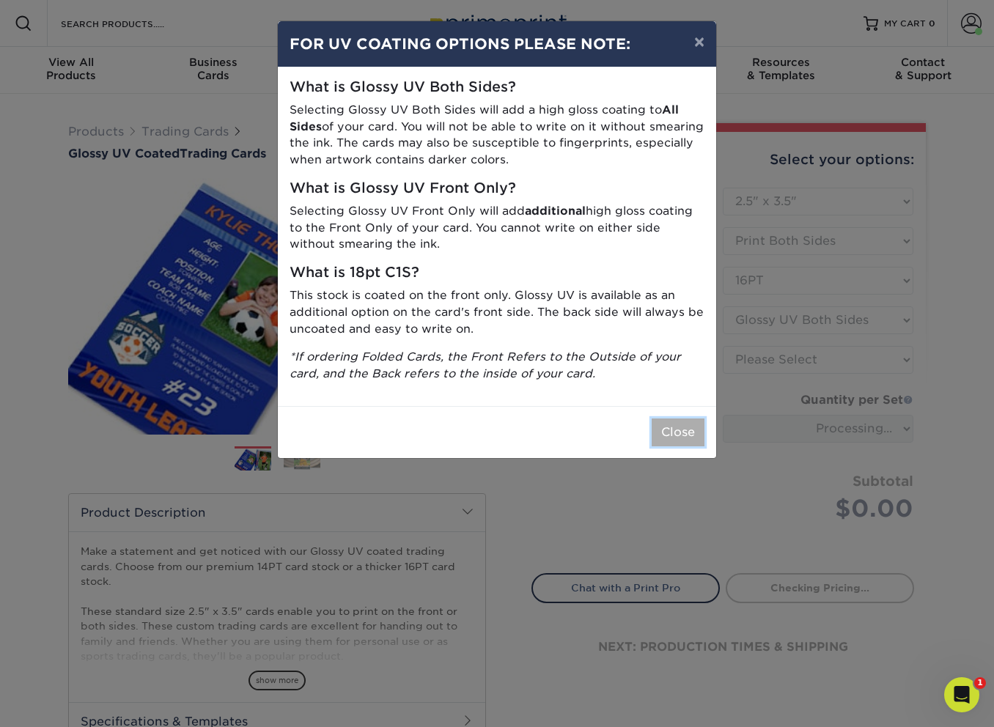
click at [662, 430] on button "Close" at bounding box center [678, 432] width 53 height 28
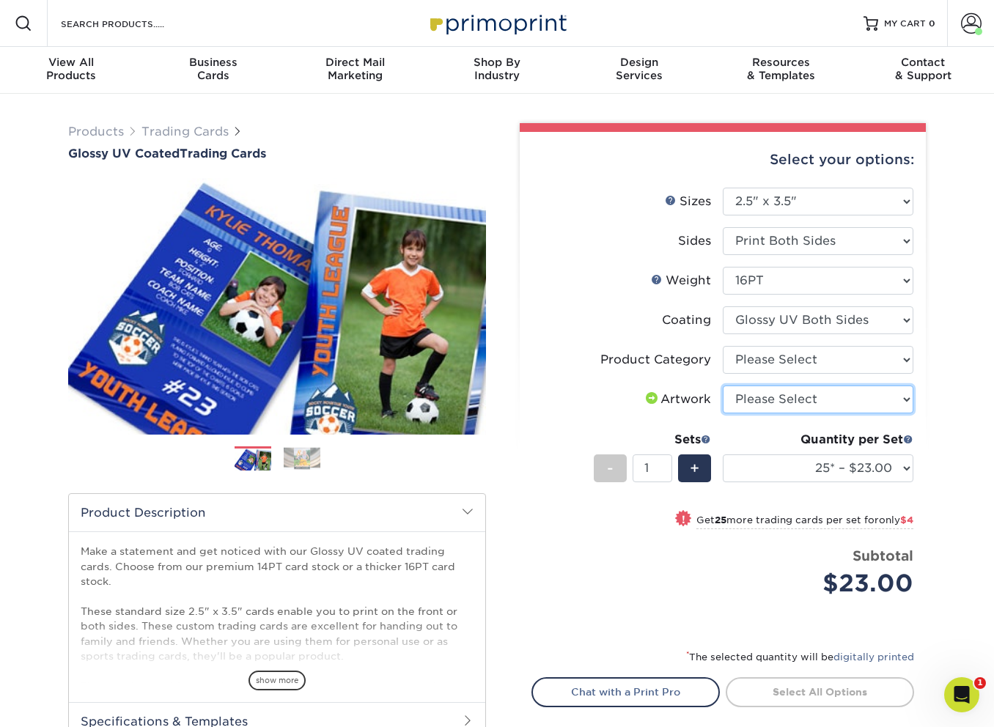
click at [764, 399] on select "Please Select I will upload files I need a design - $100" at bounding box center [818, 399] width 191 height 28
select select "upload"
click at [723, 385] on select "Please Select I will upload files I need a design - $100" at bounding box center [818, 399] width 191 height 28
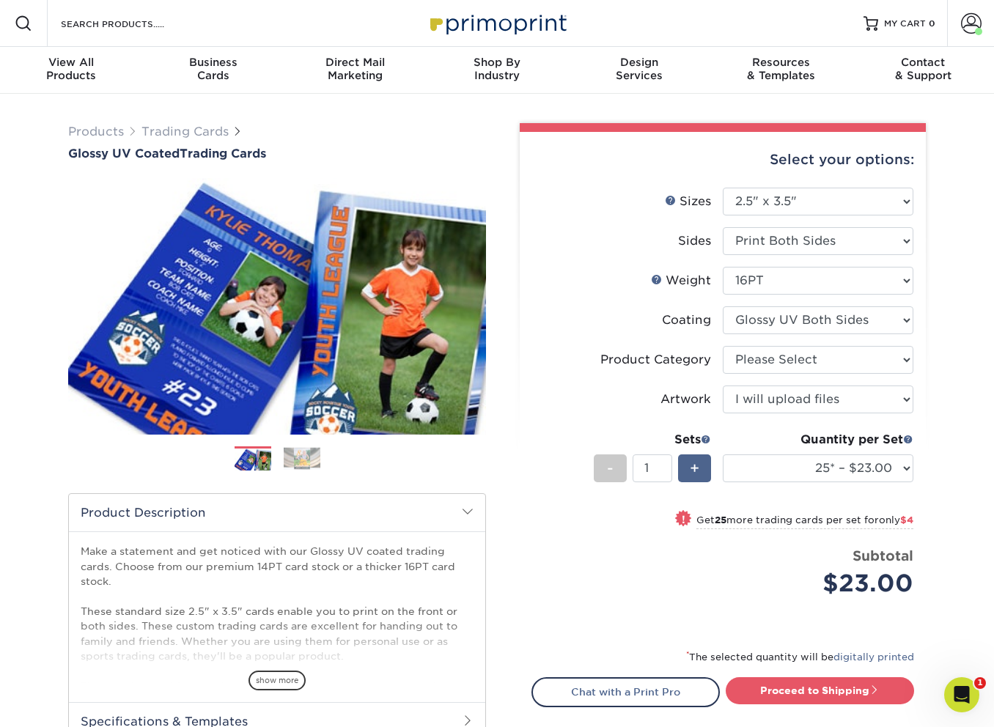
click at [699, 469] on div "+" at bounding box center [694, 468] width 33 height 28
type input "2"
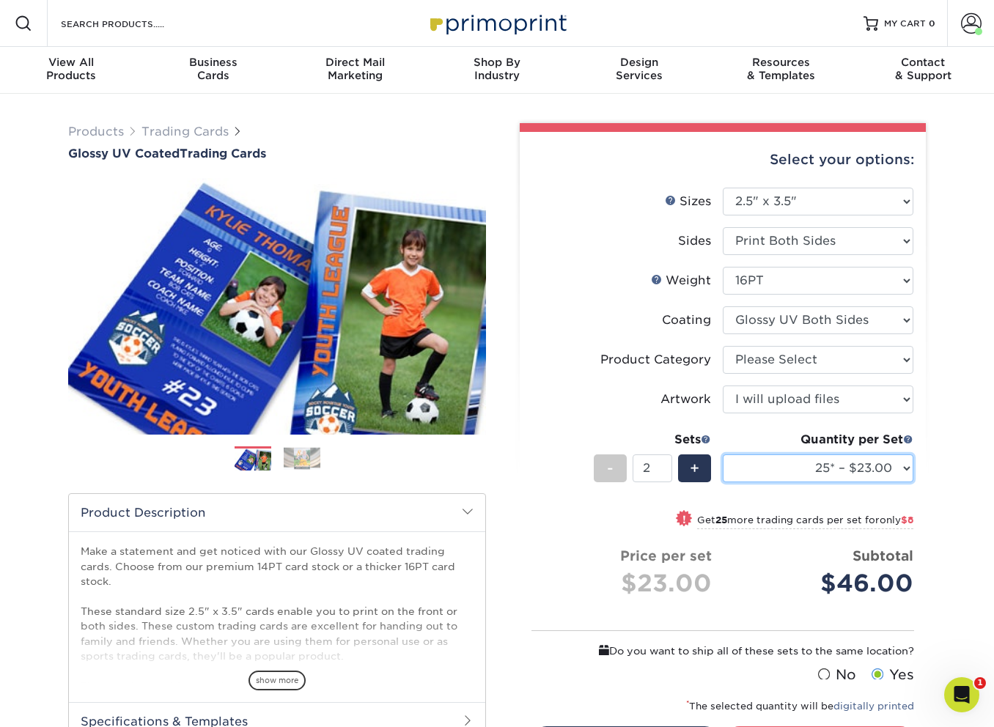
click at [771, 472] on select "25* – $23.00 50* – $27.00 75* – $33.00 100* – $37.00 250* – $47.00 500 – $58.00…" at bounding box center [818, 468] width 191 height 28
select select "100* – $37.00"
click at [723, 454] on select "25* – $23.00 50* – $27.00 75* – $33.00 100* – $37.00 250* – $47.00 500 – $58.00…" at bounding box center [818, 468] width 191 height 28
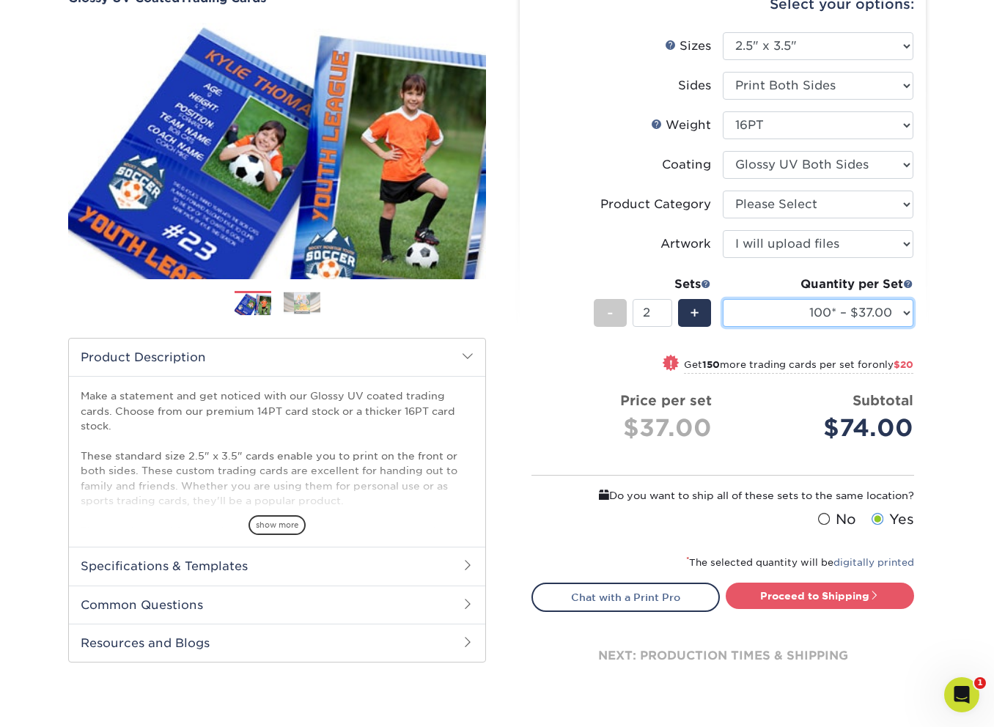
scroll to position [220, 0]
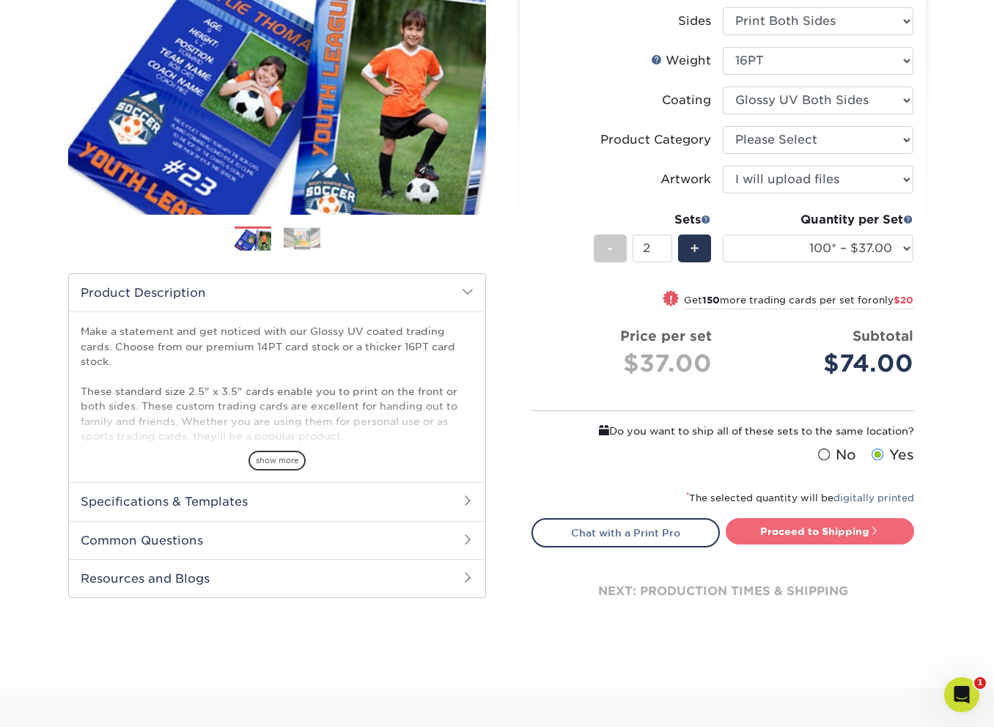
click at [854, 534] on link "Proceed to Shipping" at bounding box center [820, 531] width 188 height 26
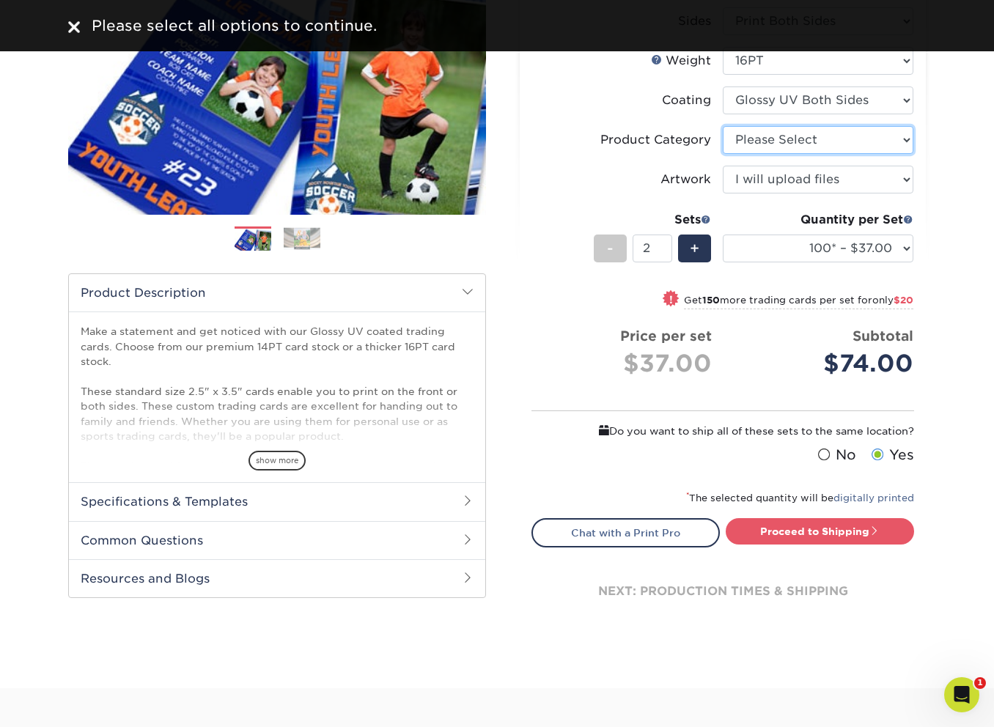
click at [833, 144] on select "Please Select Trading Cards" at bounding box center [818, 140] width 191 height 28
select select "c2f9bce9-36c2-409d-b101-c29d9d031e18"
click at [723, 126] on select "Please Select Trading Cards" at bounding box center [818, 140] width 191 height 28
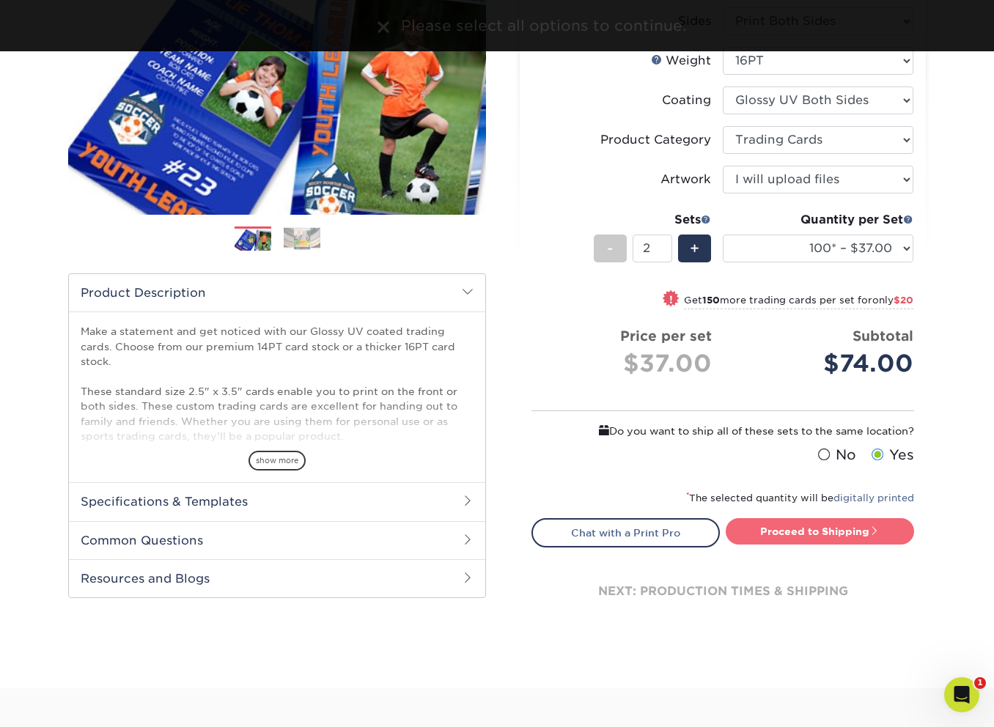
click at [846, 532] on link "Proceed to Shipping" at bounding box center [820, 531] width 188 height 26
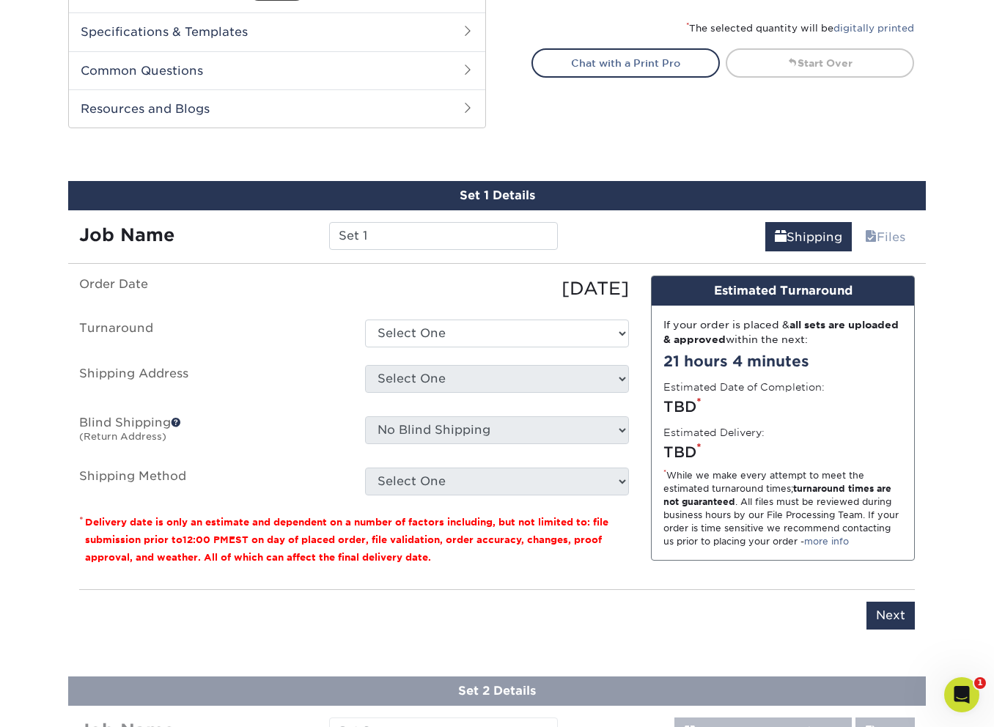
scroll to position [777, 0]
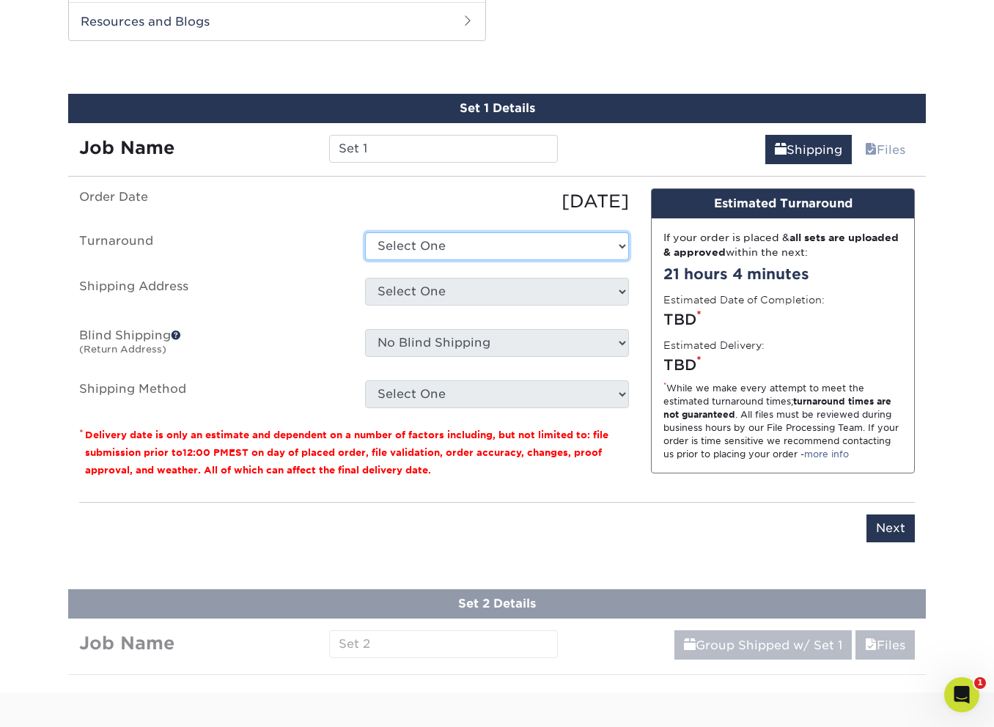
click at [443, 246] on select "Select One 2-4 Business Days 2 Day Next Business Day" at bounding box center [497, 246] width 264 height 28
select select "38ceaf25-c2ca-4f11-9941-e62316e7cec5"
click at [365, 232] on select "Select One 2-4 Business Days 2 Day Next Business Day" at bounding box center [497, 246] width 264 height 28
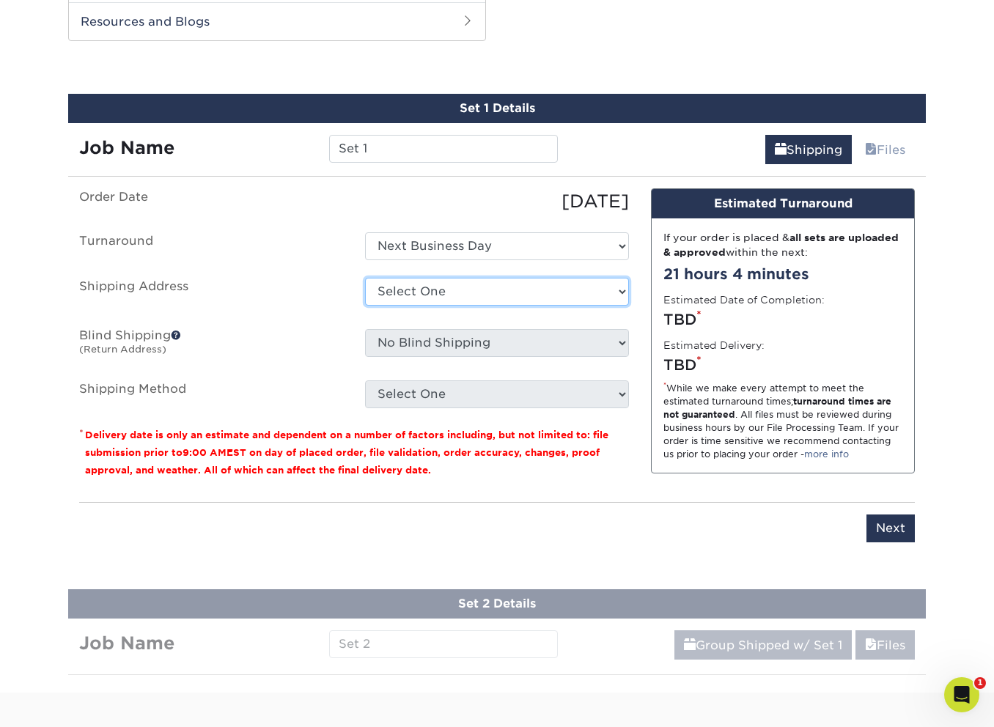
click at [431, 297] on select "Select One Skybourne Studio + Add New Address" at bounding box center [497, 292] width 264 height 28
select select "261229"
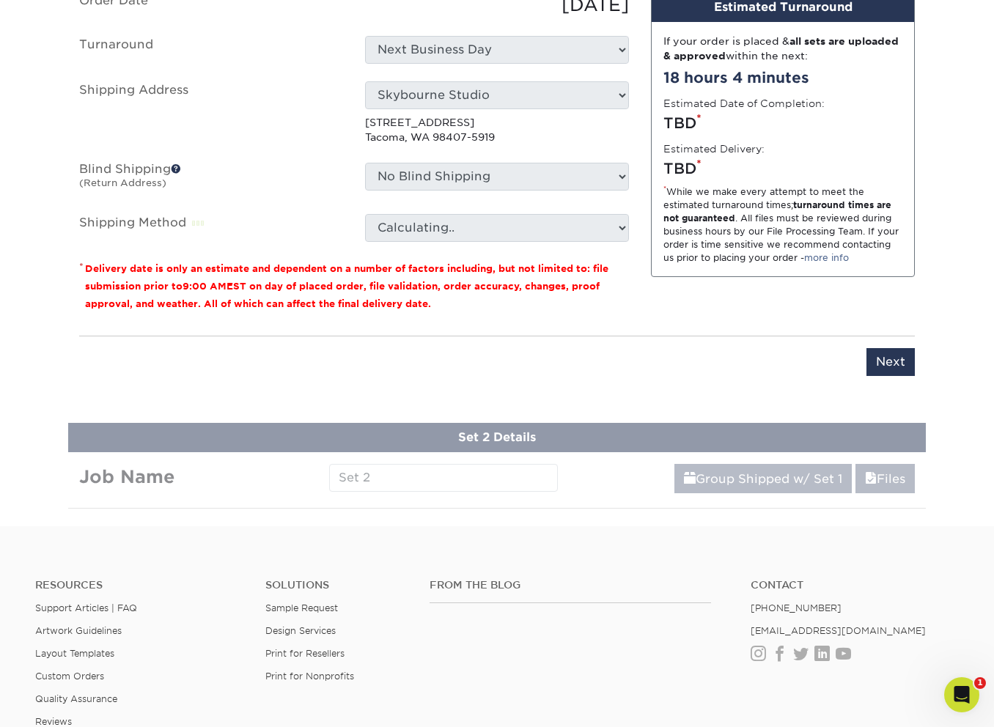
scroll to position [975, 0]
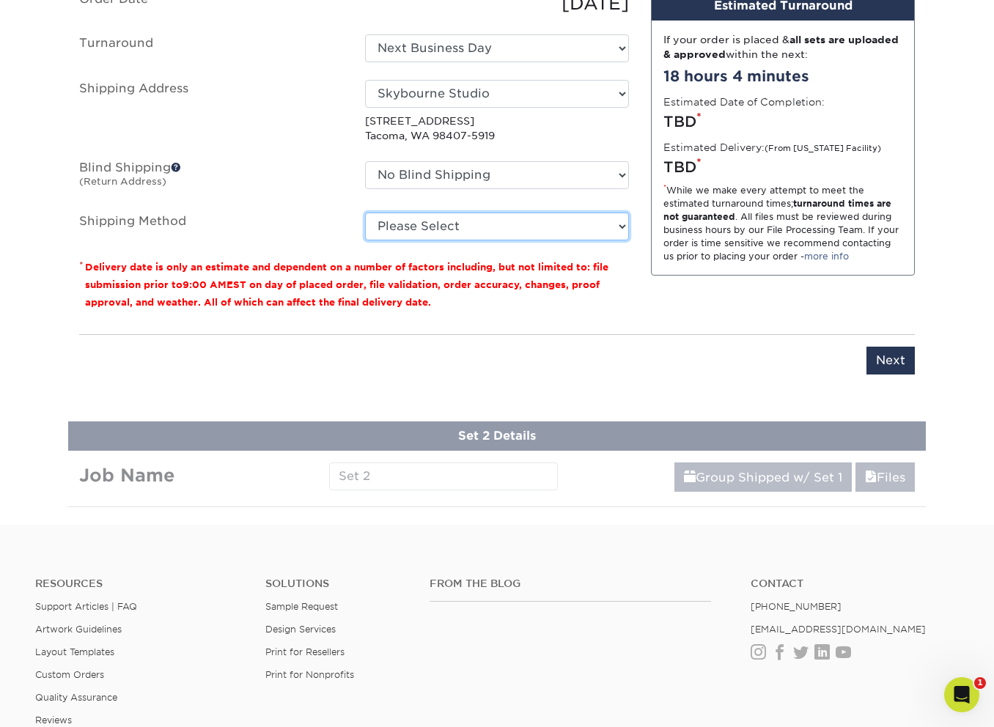
click at [439, 235] on select "Please Select Ground Shipping (+$25.00) 3 Day Shipping Service (+$31.11) 2 Day …" at bounding box center [497, 227] width 264 height 28
select select "03"
click at [365, 213] on select "Please Select Ground Shipping (+$25.00) 3 Day Shipping Service (+$31.11) 2 Day …" at bounding box center [497, 227] width 264 height 28
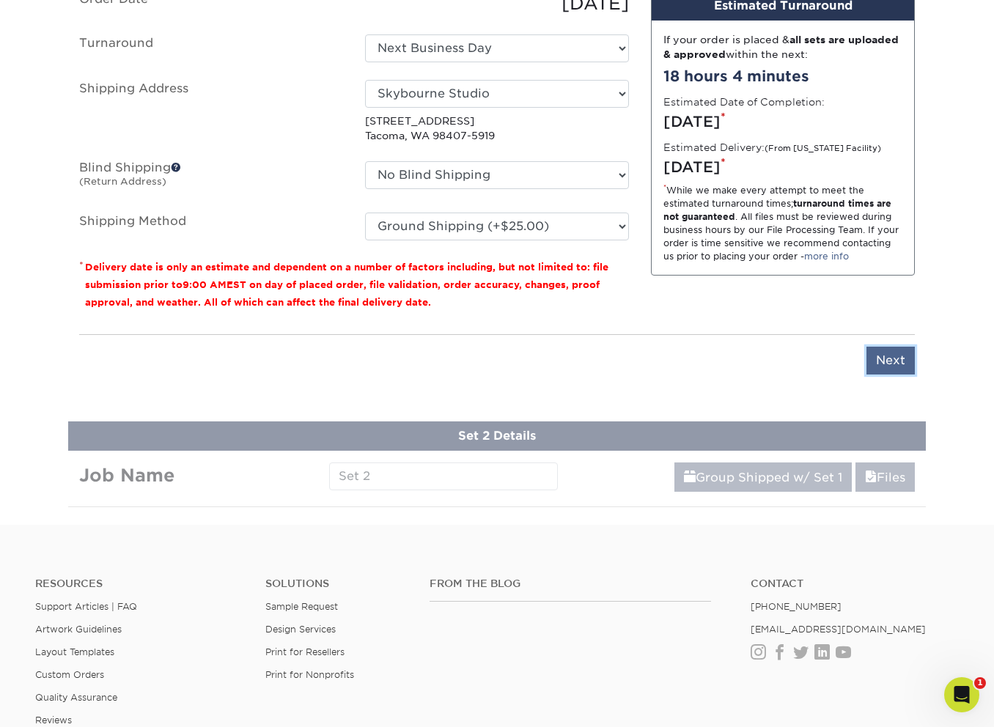
click at [895, 364] on input "Next" at bounding box center [890, 361] width 48 height 28
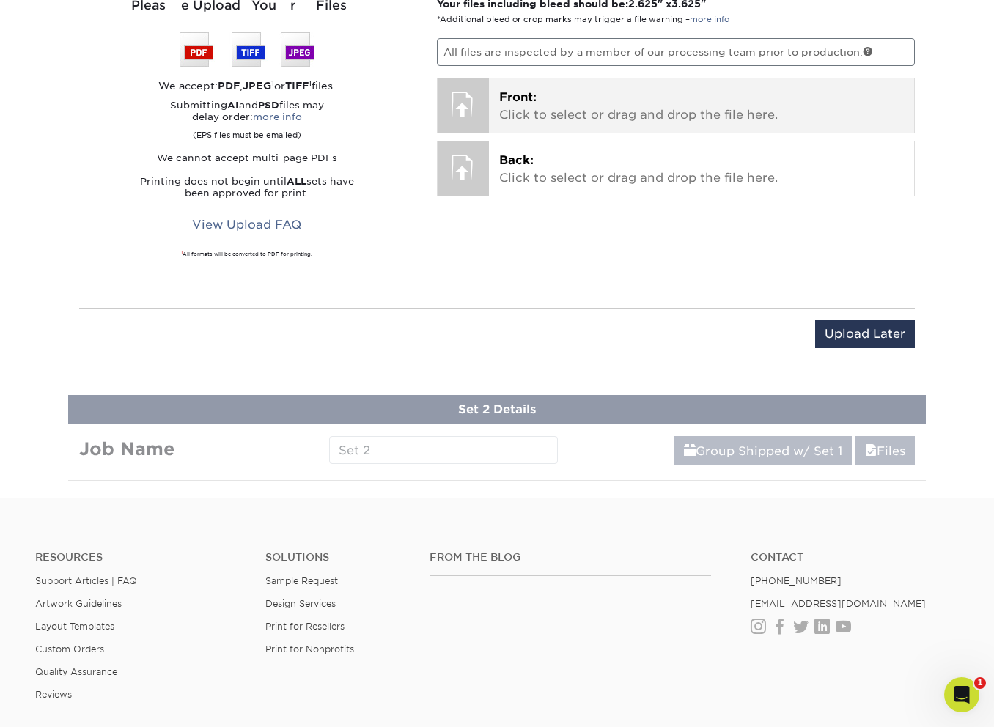
click at [641, 124] on div "Front: Click to select or drag and drop the file here. Choose file" at bounding box center [702, 105] width 426 height 54
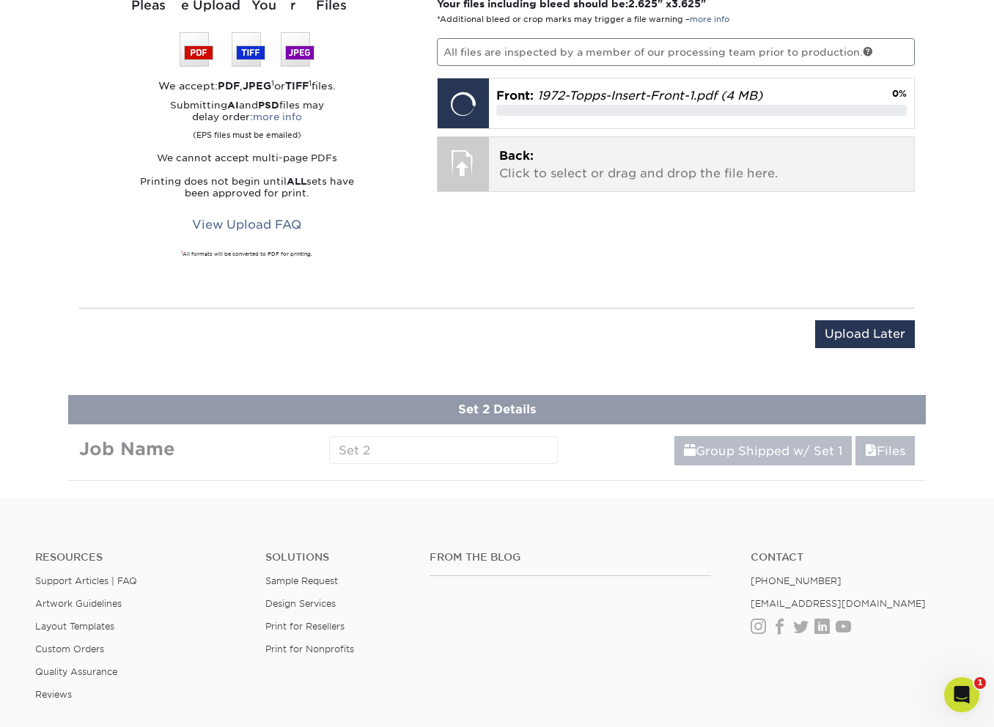
click at [657, 180] on p "Back: Click to select or drag and drop the file here." at bounding box center [701, 164] width 405 height 35
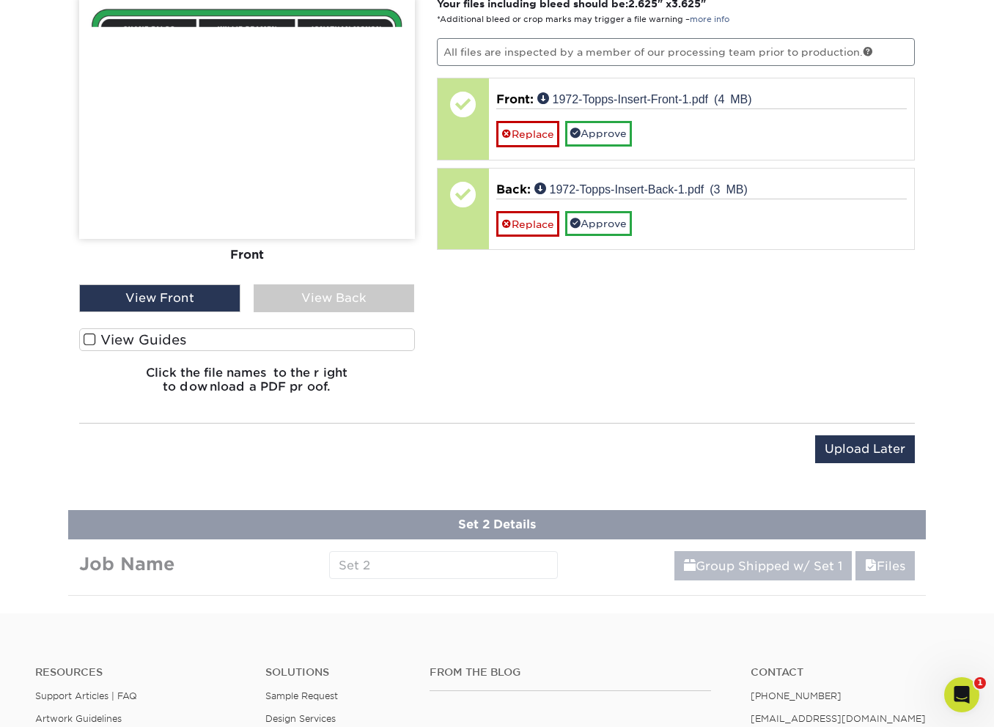
click at [308, 339] on label "View Guides" at bounding box center [247, 339] width 336 height 23
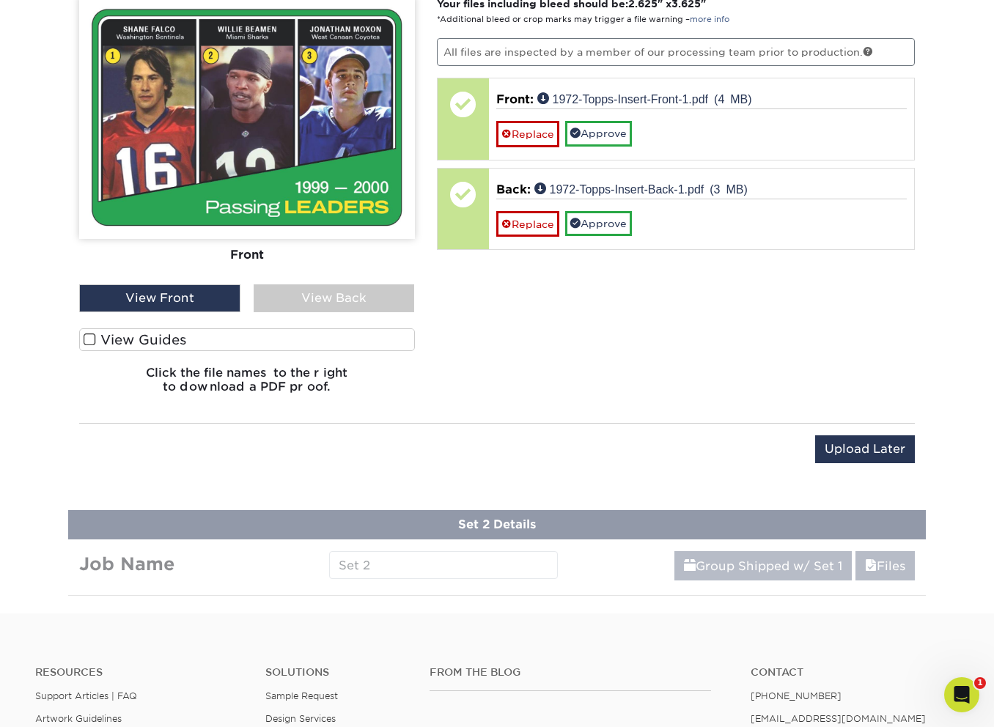
click at [0, 0] on input "View Guides" at bounding box center [0, 0] width 0 height 0
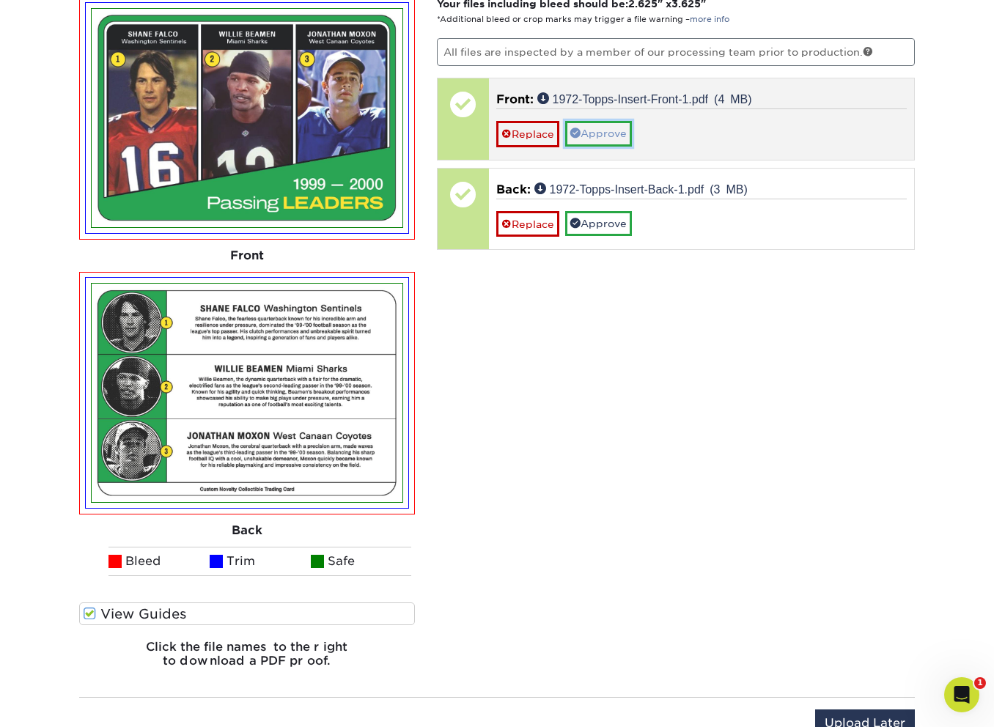
click at [582, 143] on link "Approve" at bounding box center [598, 133] width 67 height 25
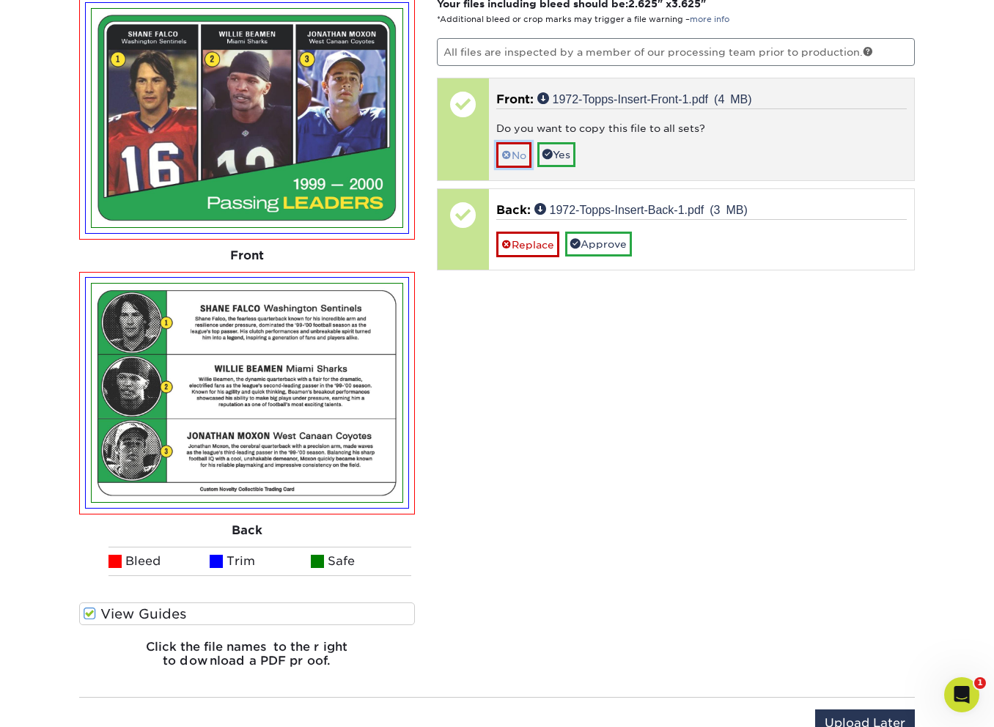
click at [514, 158] on link "No" at bounding box center [513, 155] width 35 height 26
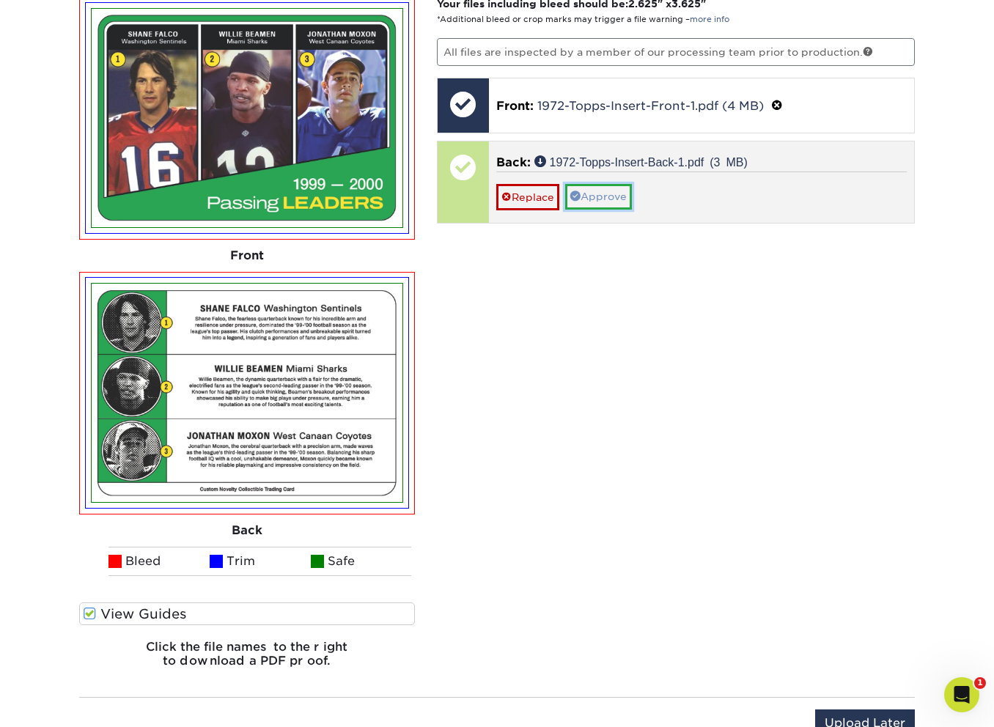
click at [609, 205] on link "Approve" at bounding box center [598, 196] width 67 height 25
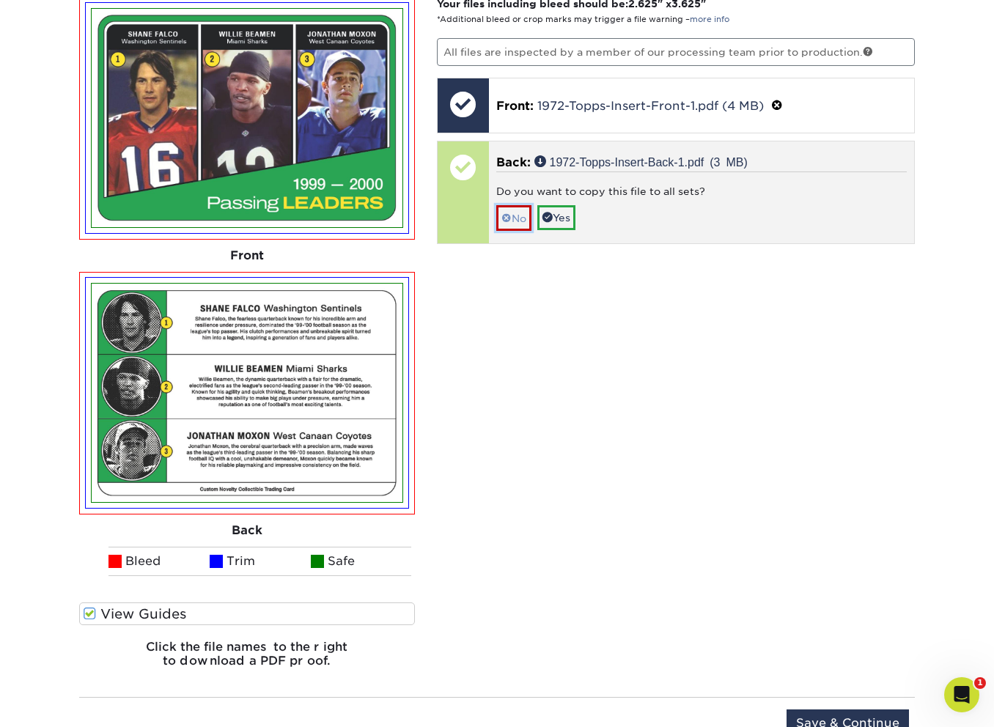
click at [522, 221] on link "No" at bounding box center [513, 218] width 35 height 26
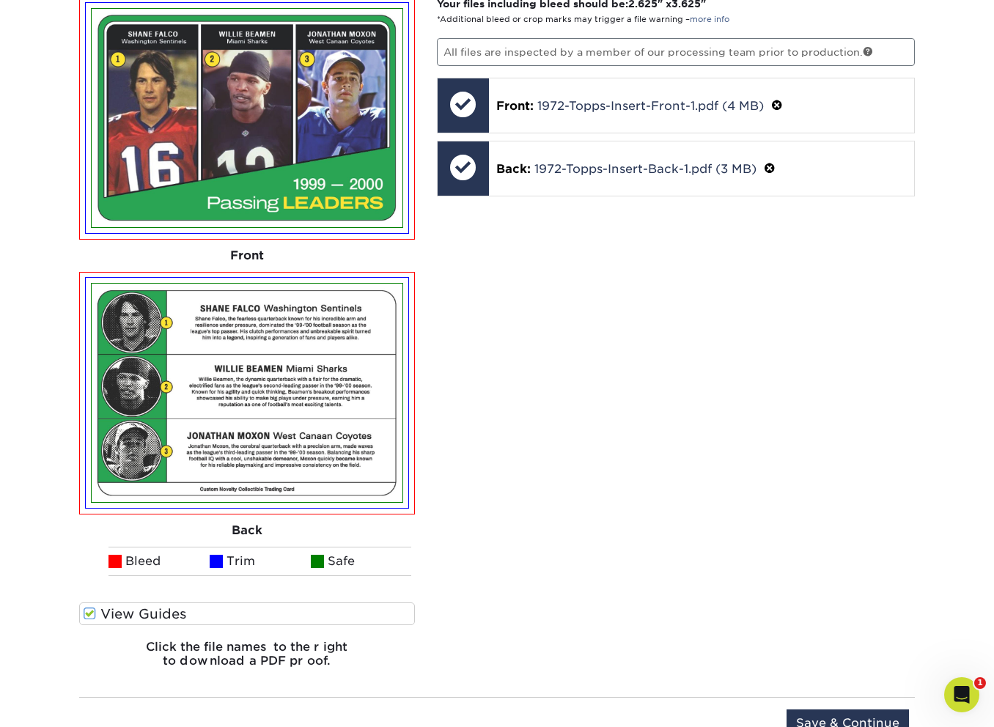
scroll to position [956, 0]
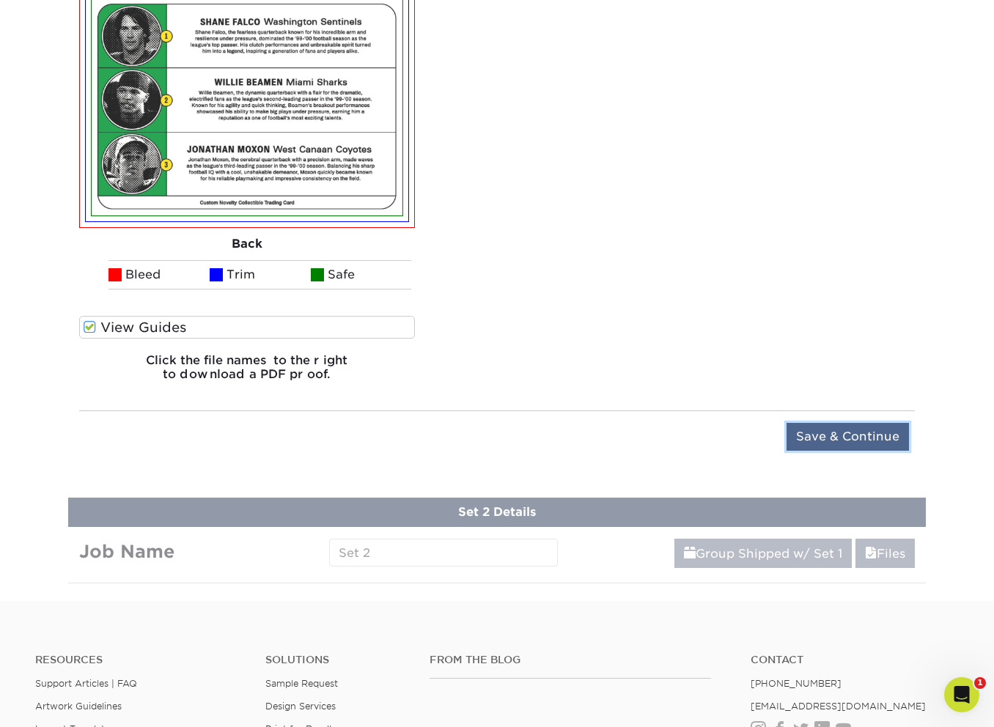
click at [811, 440] on input "Save & Continue" at bounding box center [847, 437] width 122 height 28
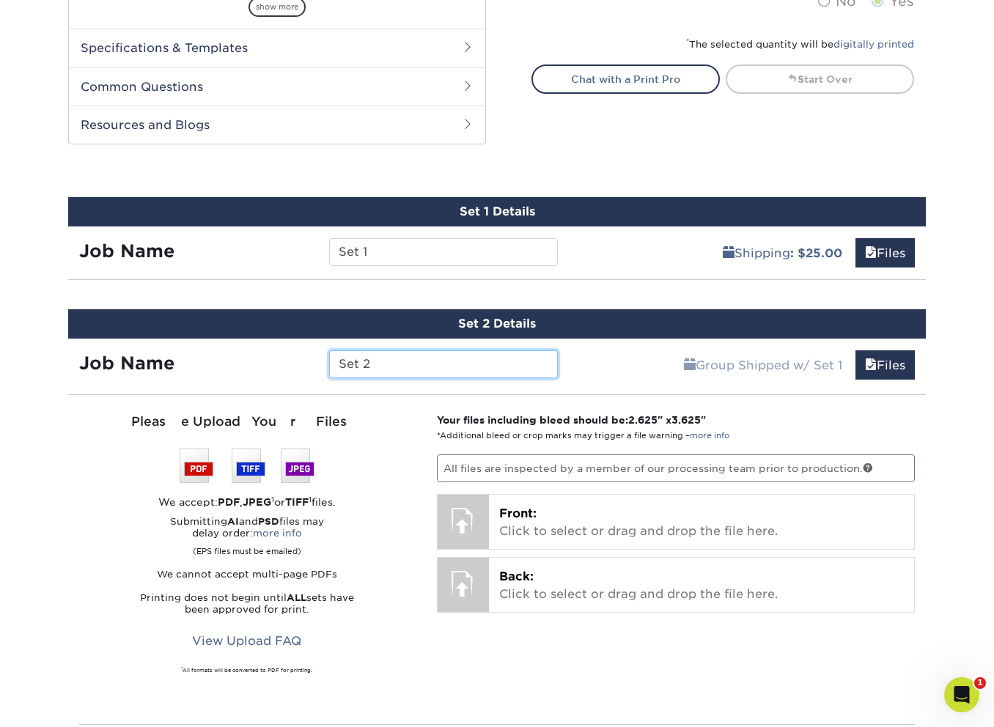
scroll to position [861, 0]
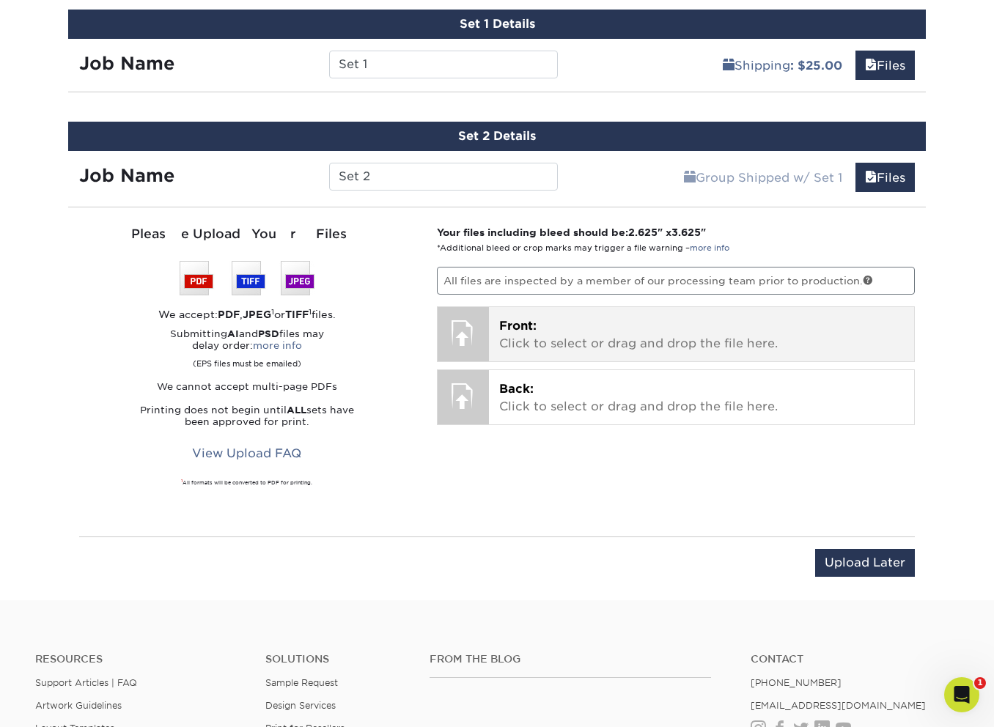
click at [618, 340] on p "Front: Click to select or drag and drop the file here." at bounding box center [701, 334] width 405 height 35
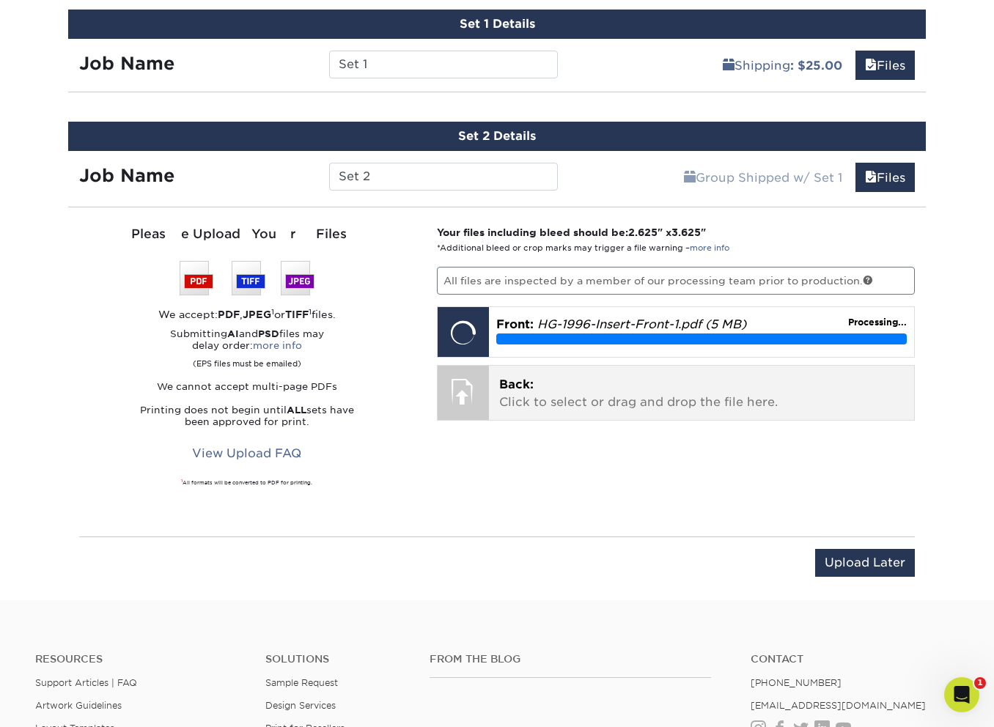
click at [649, 397] on p "Back: Click to select or drag and drop the file here." at bounding box center [701, 393] width 405 height 35
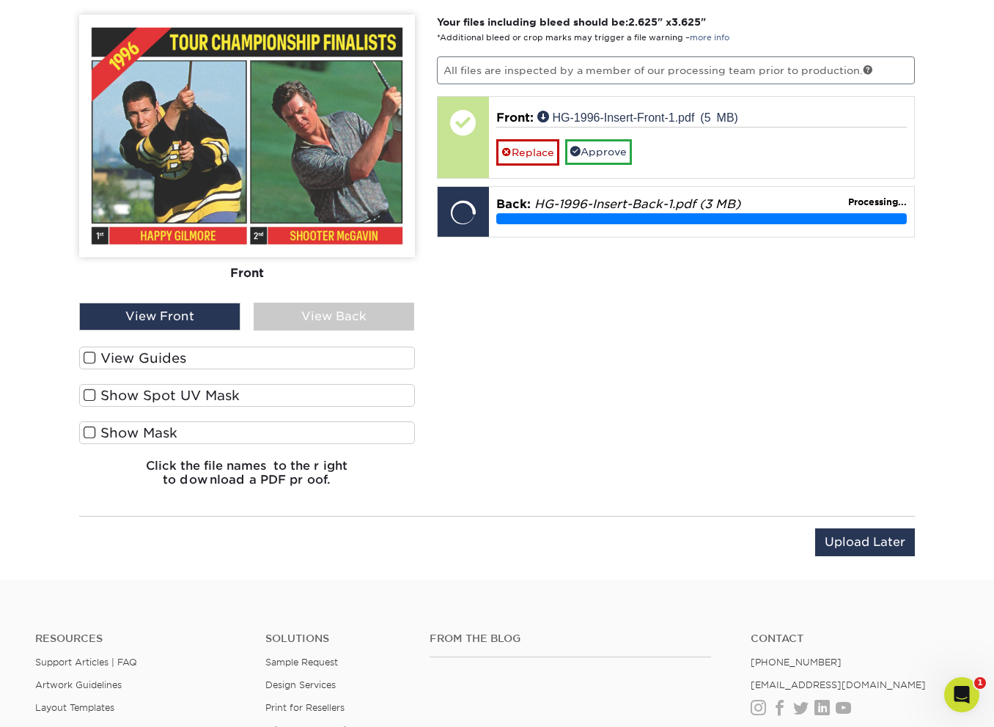
scroll to position [1080, 0]
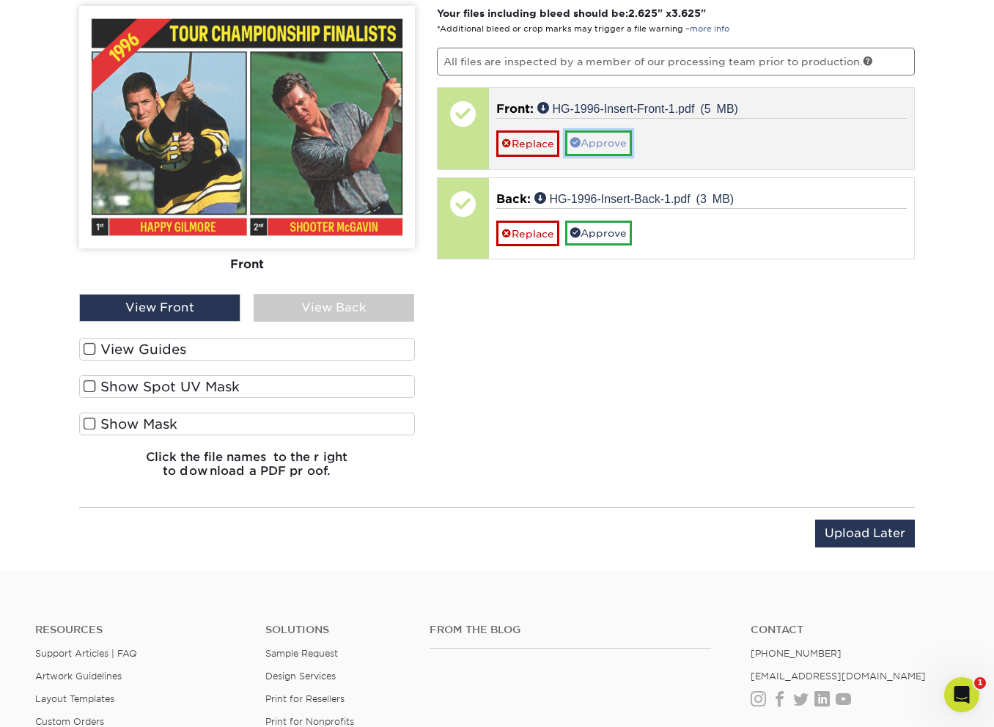
click at [592, 144] on link "Approve" at bounding box center [598, 142] width 67 height 25
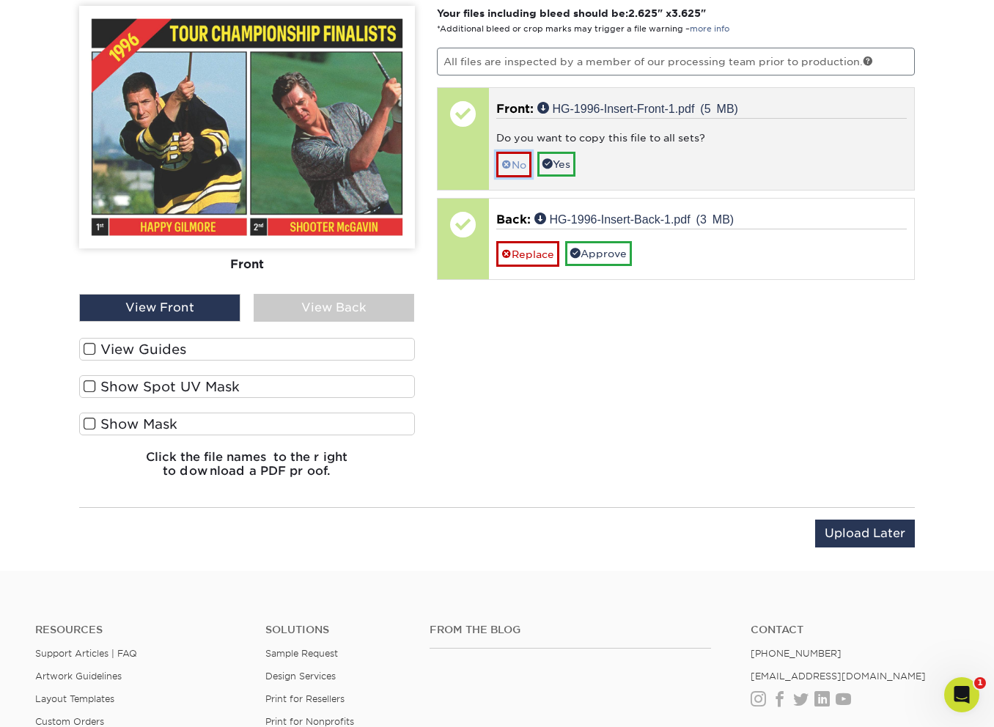
click at [524, 161] on link "No" at bounding box center [513, 165] width 35 height 26
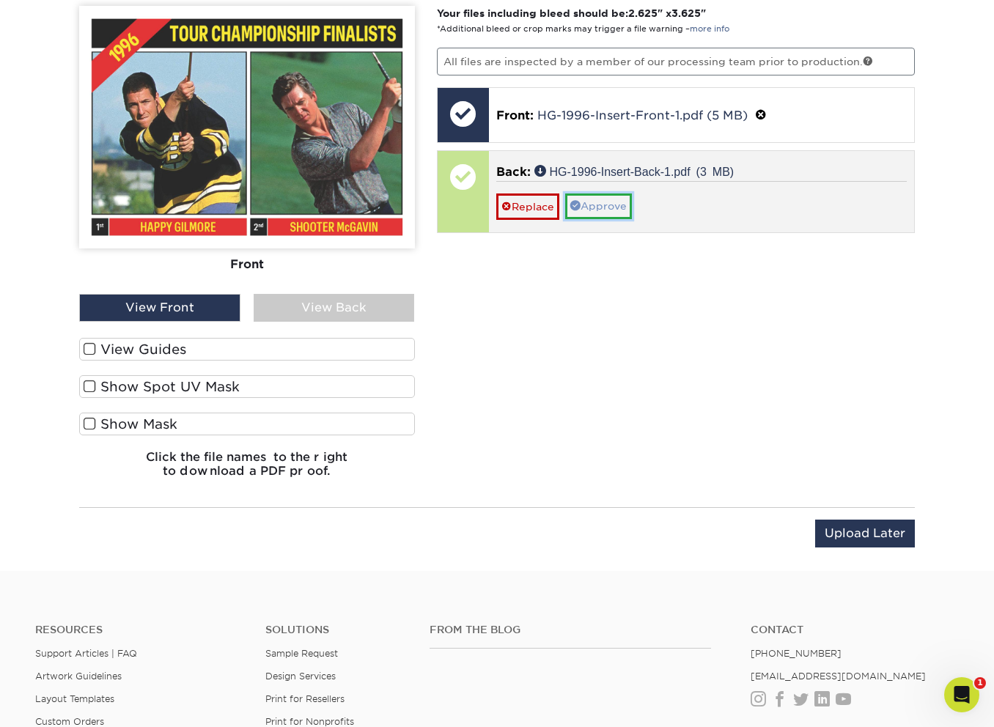
click at [578, 202] on span at bounding box center [575, 205] width 10 height 10
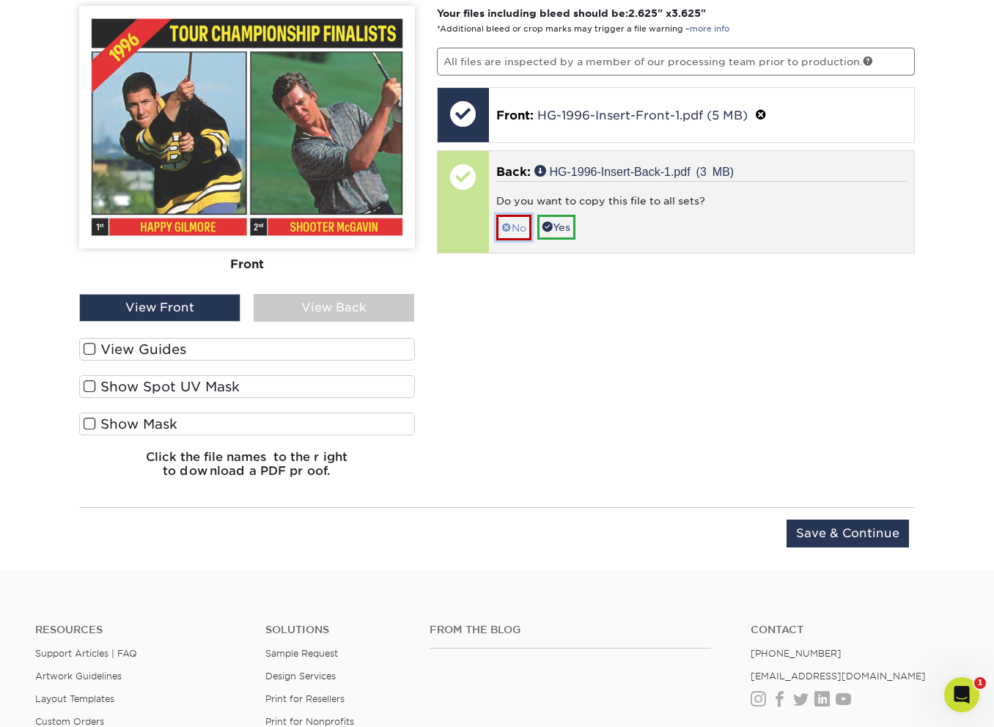
click at [518, 224] on link "No" at bounding box center [513, 228] width 35 height 26
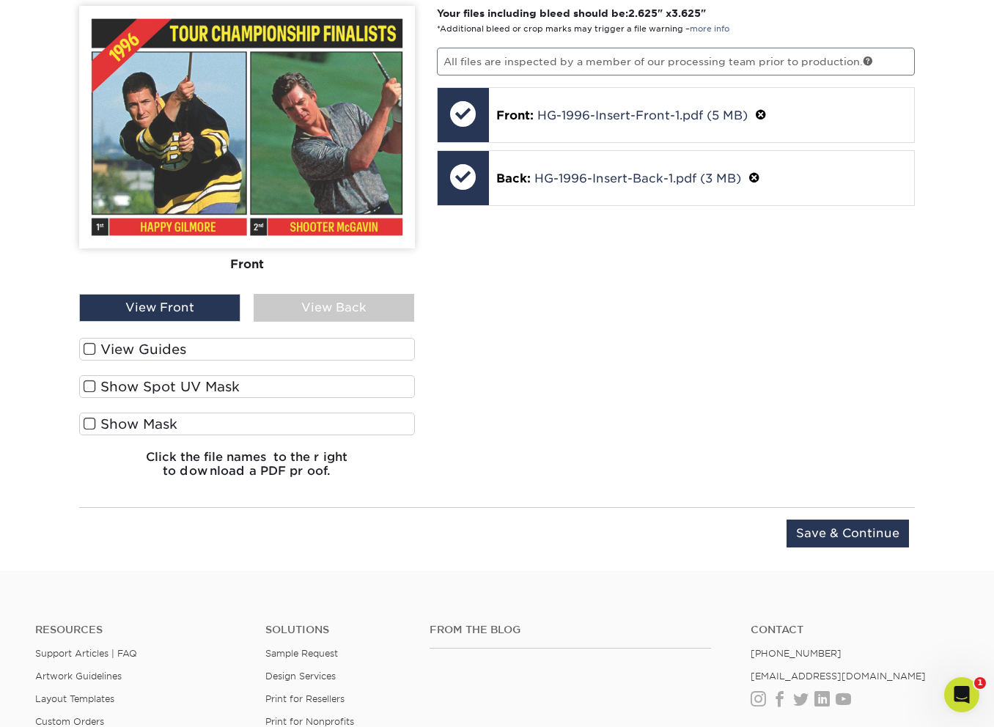
click at [329, 350] on label "View Guides" at bounding box center [247, 349] width 336 height 23
click at [0, 0] on input "View Guides" at bounding box center [0, 0] width 0 height 0
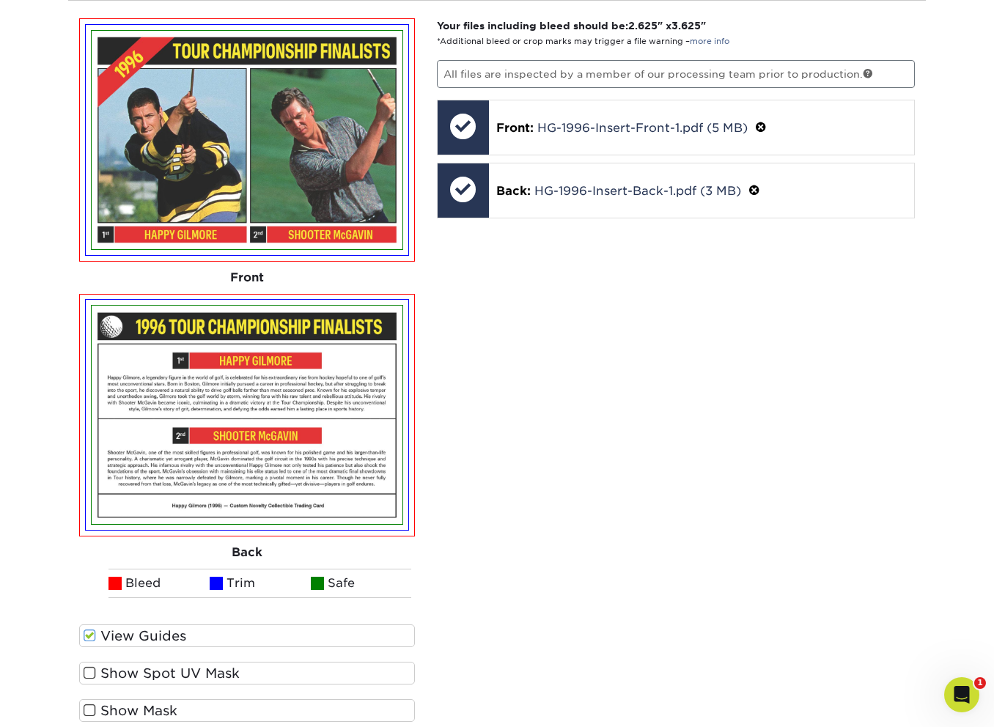
scroll to position [1541, 0]
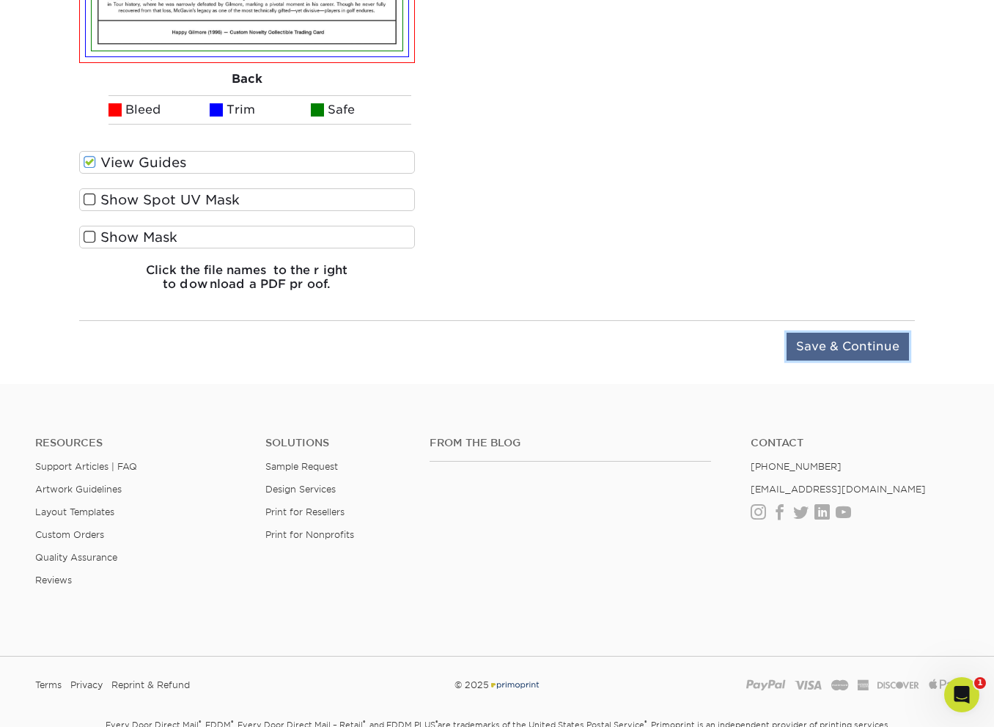
click at [805, 341] on input "Save & Continue" at bounding box center [847, 347] width 122 height 28
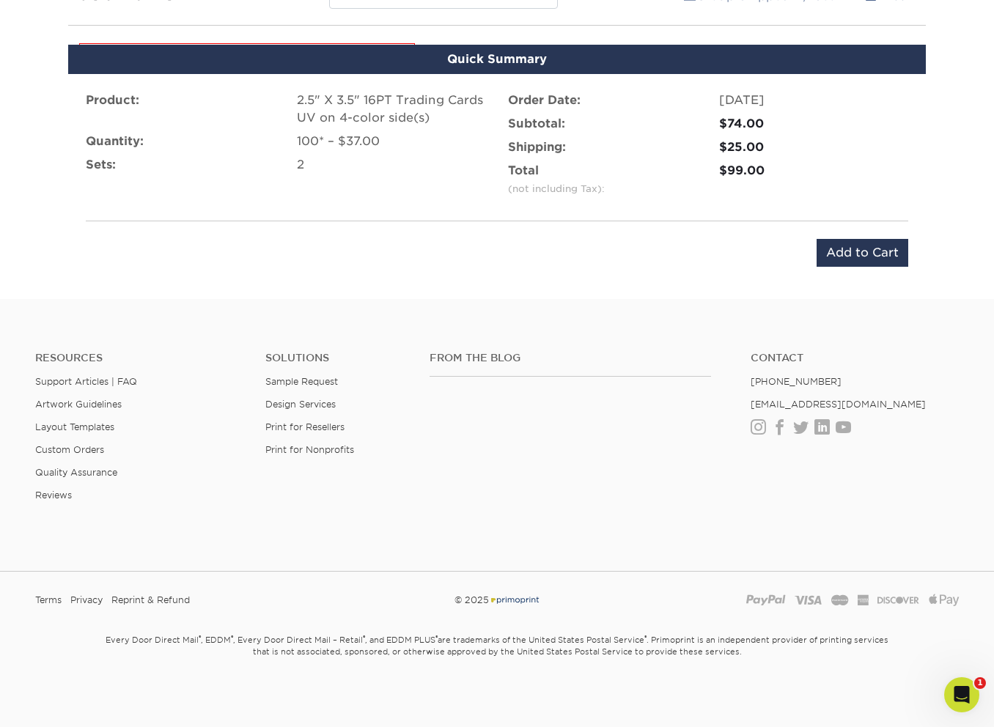
scroll to position [1038, 0]
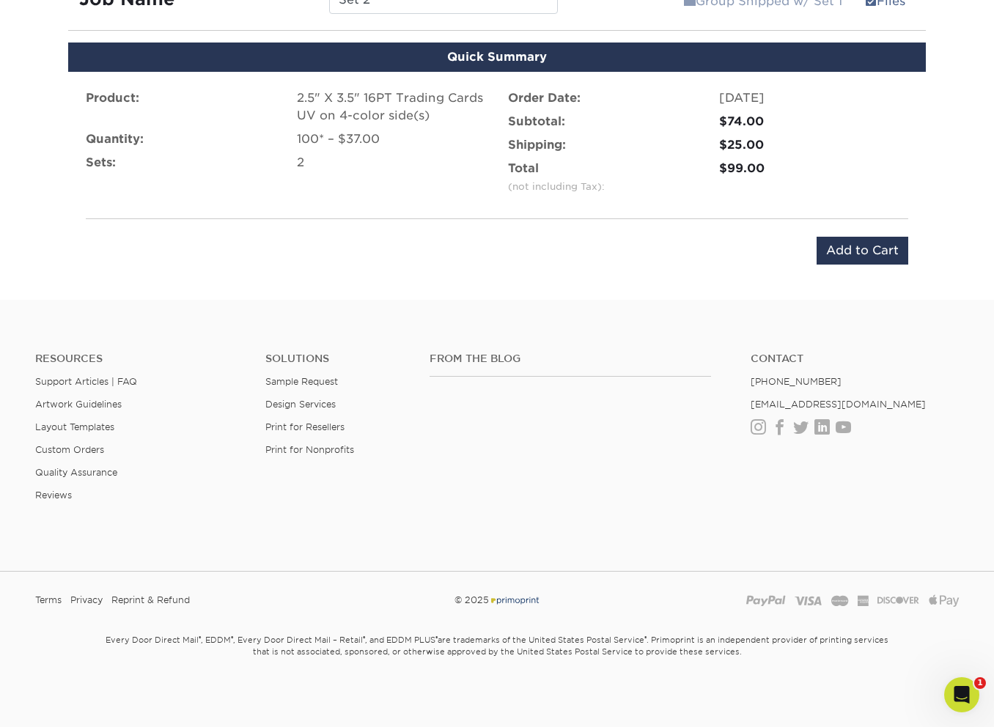
click at [830, 270] on div "Product: 2.5" X 3.5" 16PT Trading Cards UV on 4-color side(s) Quantity: 100* – …" at bounding box center [496, 177] width 857 height 210
click at [834, 258] on input "Add to Cart" at bounding box center [862, 251] width 92 height 28
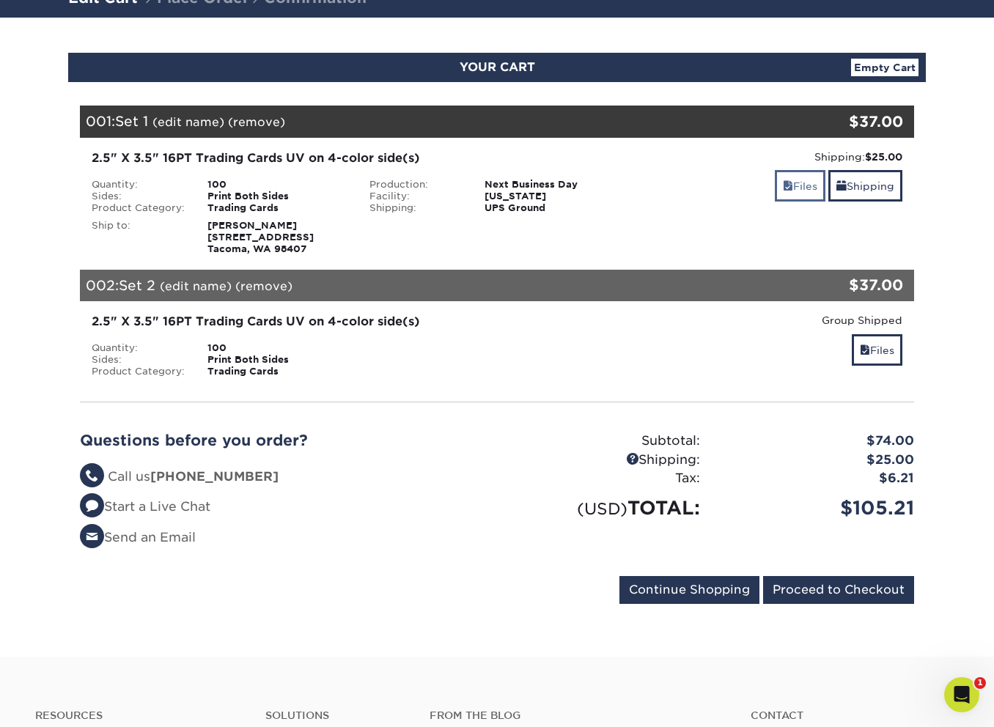
scroll to position [127, 0]
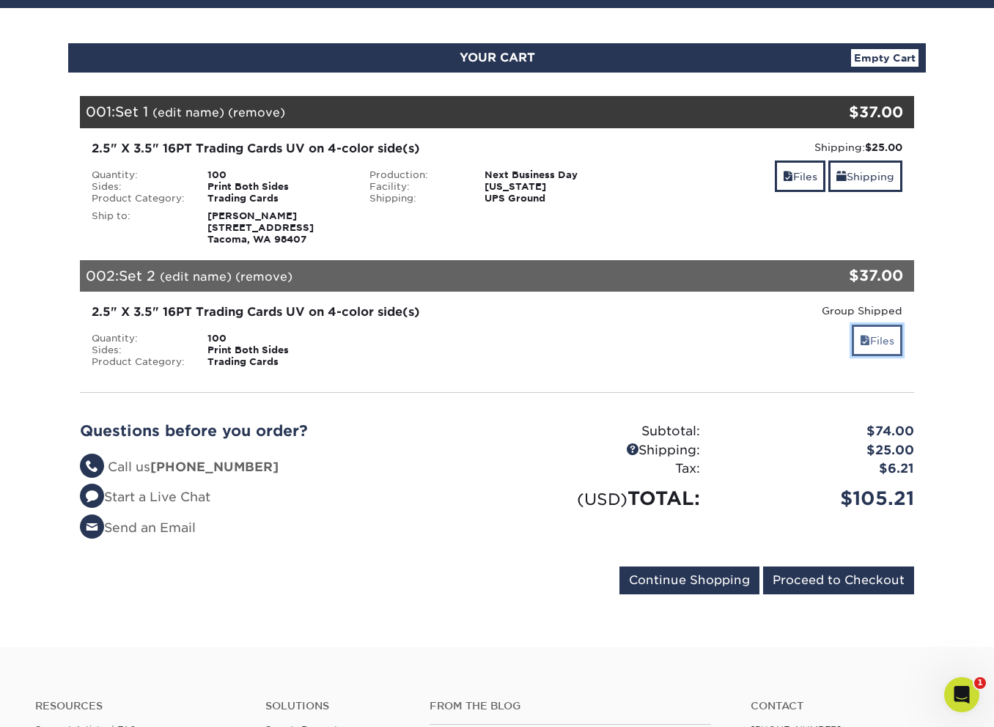
click at [882, 344] on link "Files" at bounding box center [877, 341] width 51 height 32
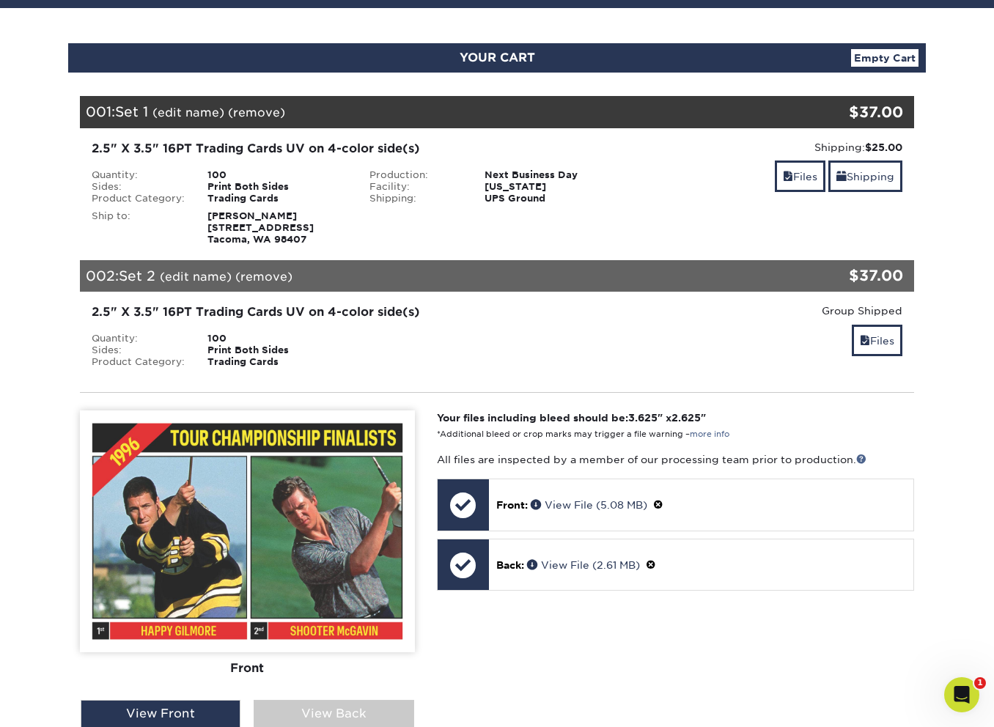
click at [808, 195] on div "Shipping: $25.00 Discount: - $0.00 Files Shipping" at bounding box center [774, 193] width 278 height 106
click at [808, 188] on link "Files" at bounding box center [800, 177] width 51 height 32
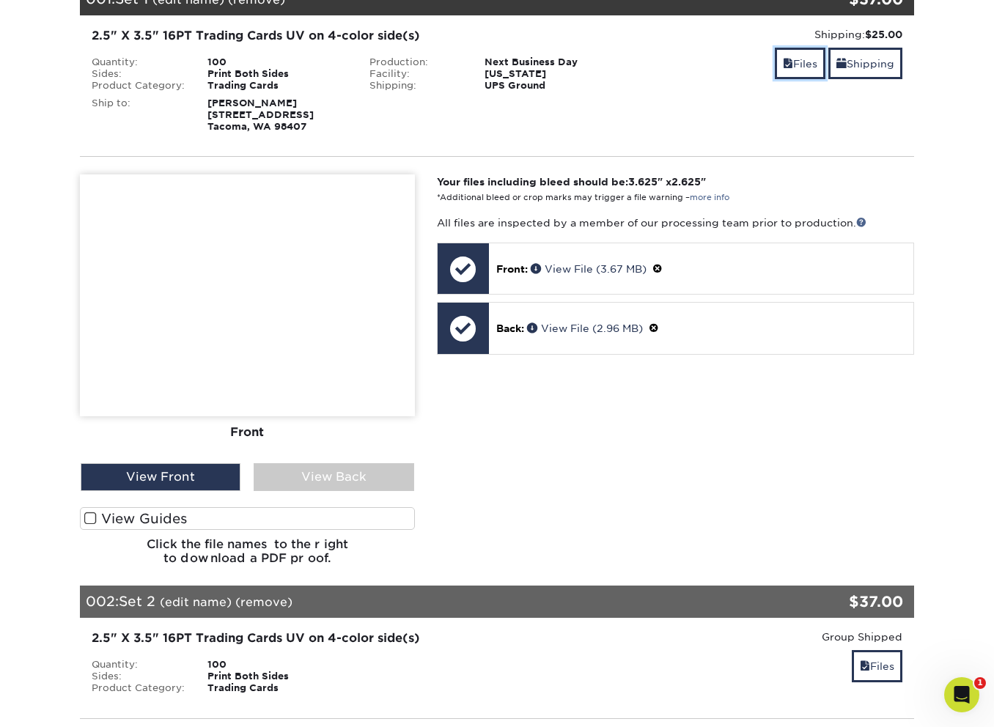
scroll to position [281, 0]
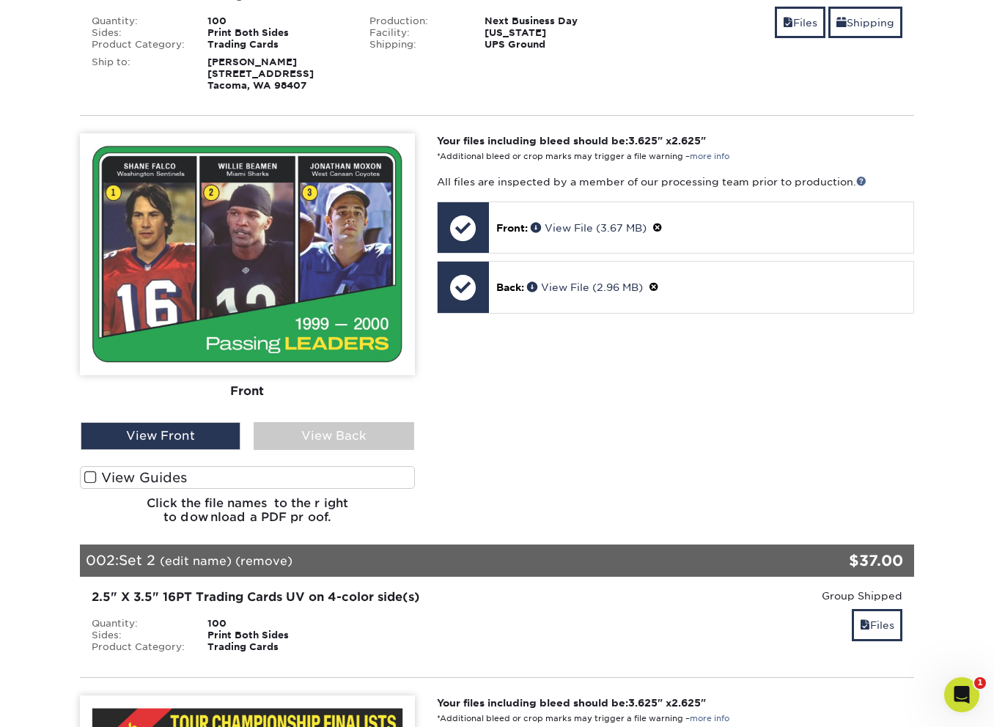
click at [308, 476] on label "View Guides" at bounding box center [247, 477] width 335 height 23
click at [0, 0] on input "View Guides" at bounding box center [0, 0] width 0 height 0
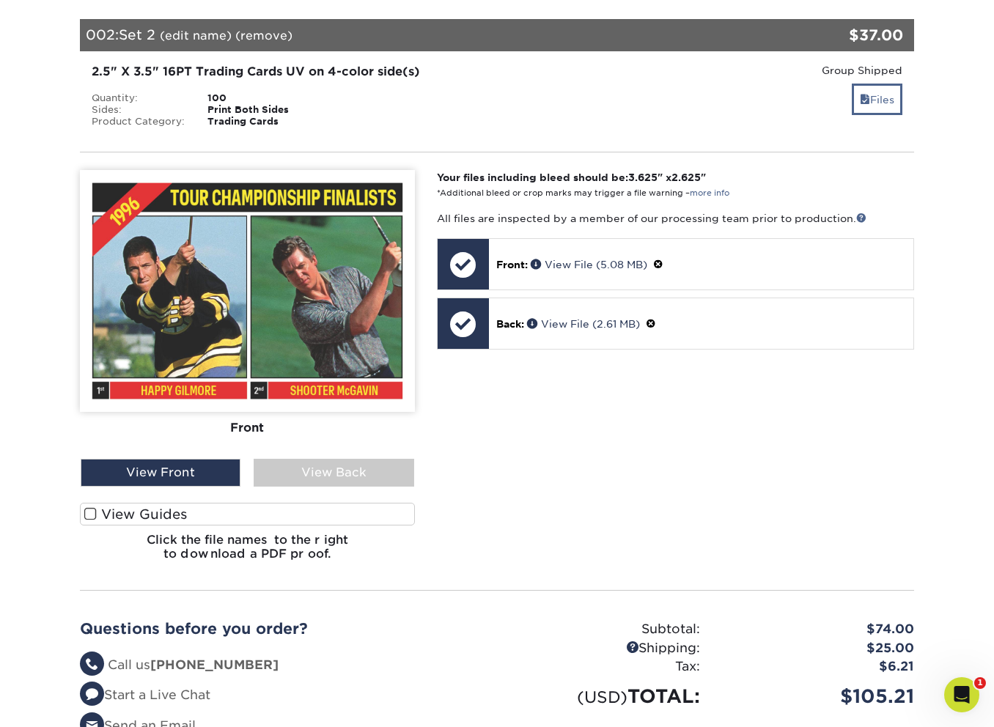
scroll to position [1184, 0]
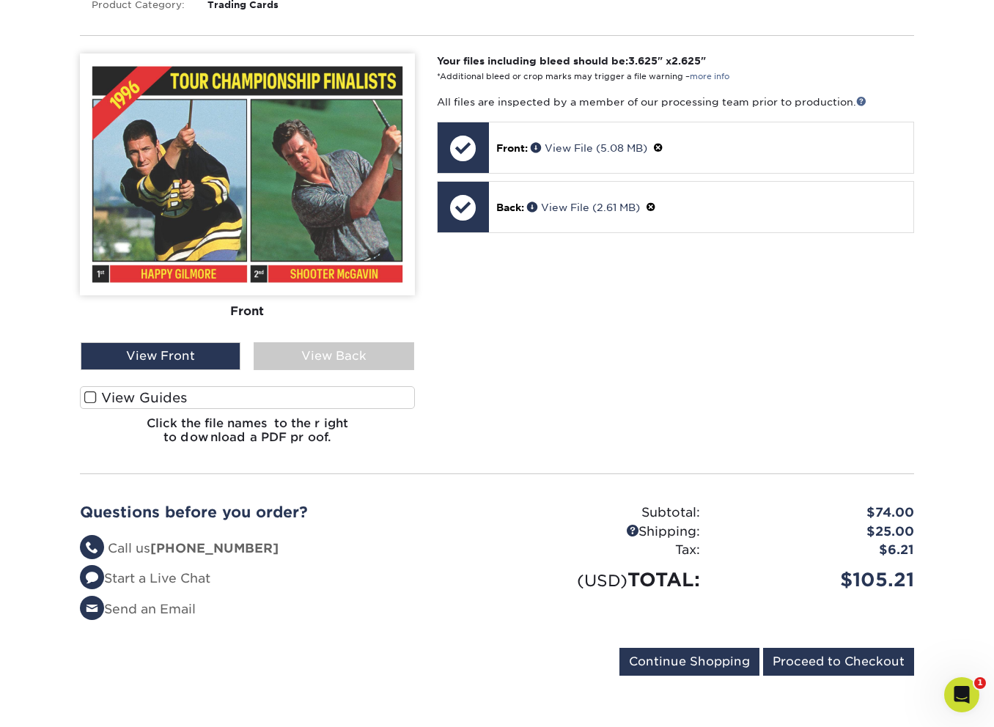
click at [272, 400] on label "View Guides" at bounding box center [247, 397] width 335 height 23
click at [0, 0] on input "View Guides" at bounding box center [0, 0] width 0 height 0
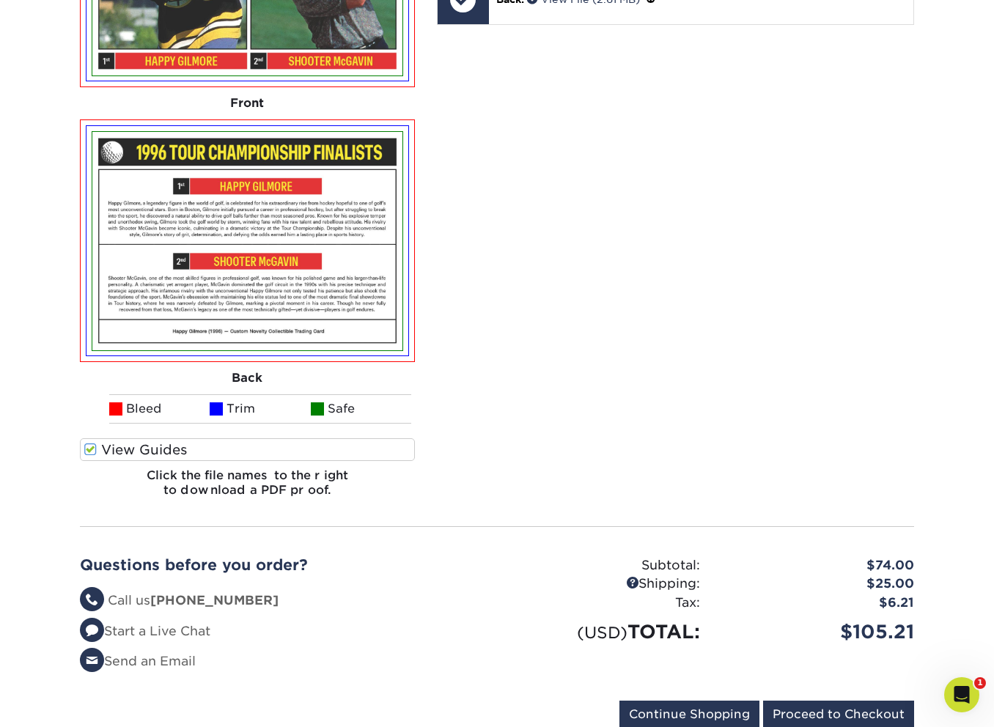
scroll to position [1481, 0]
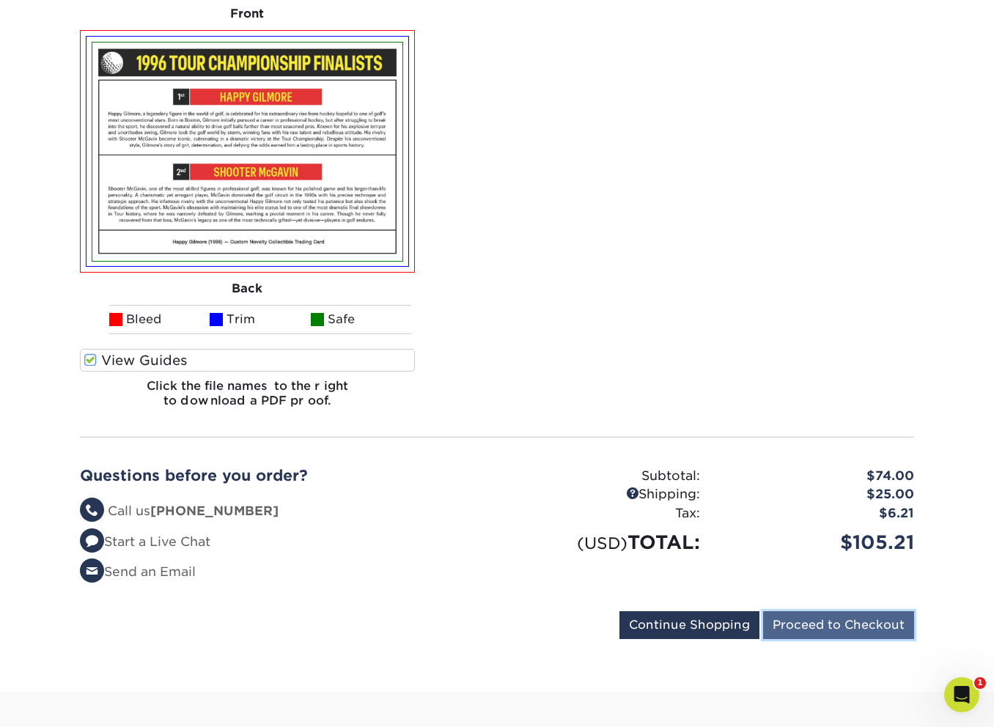
click at [835, 634] on input "Proceed to Checkout" at bounding box center [838, 625] width 151 height 28
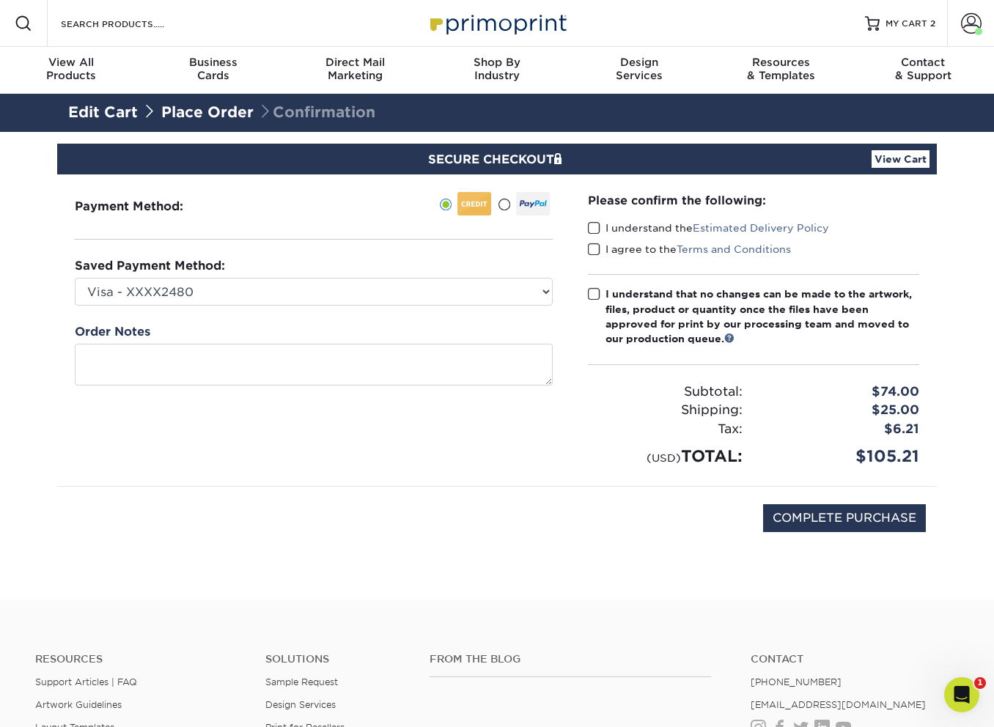
click at [599, 224] on span at bounding box center [594, 228] width 12 height 14
click at [0, 0] on input "I understand the Estimated Delivery Policy" at bounding box center [0, 0] width 0 height 0
click at [597, 243] on span at bounding box center [594, 250] width 12 height 14
click at [0, 0] on input "I agree to the Terms and Conditions" at bounding box center [0, 0] width 0 height 0
click at [594, 294] on span at bounding box center [594, 294] width 12 height 14
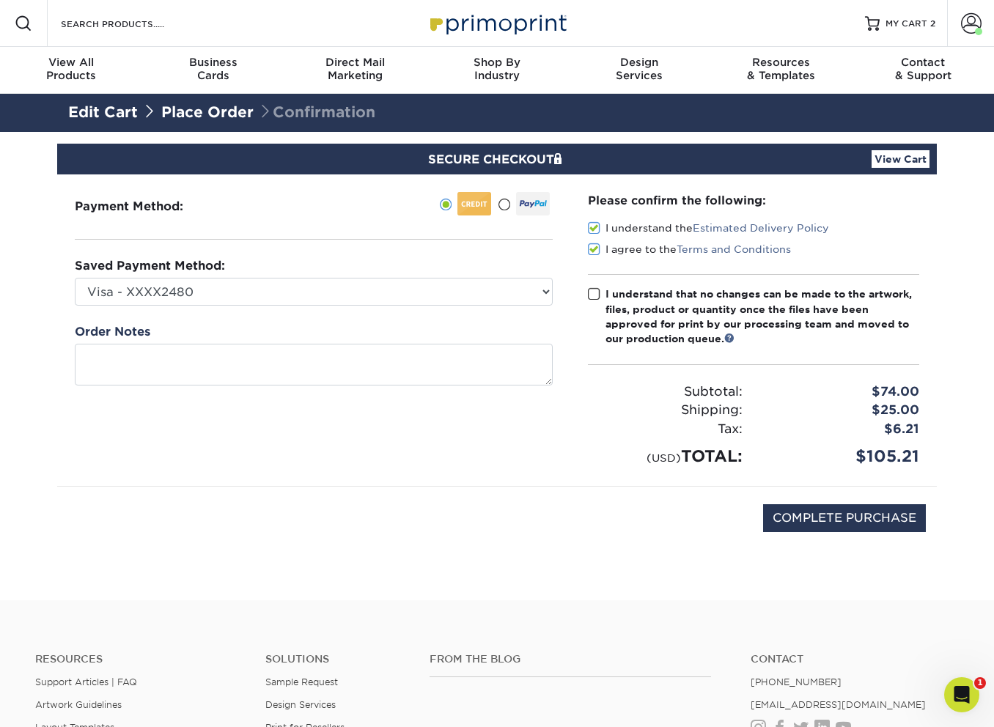
click at [0, 0] on input "I understand that no changes can be made to the artwork, files, product or quan…" at bounding box center [0, 0] width 0 height 0
click at [811, 521] on input "COMPLETE PURCHASE" at bounding box center [844, 518] width 163 height 28
type input "PROCESSING, PLEASE WAIT..."
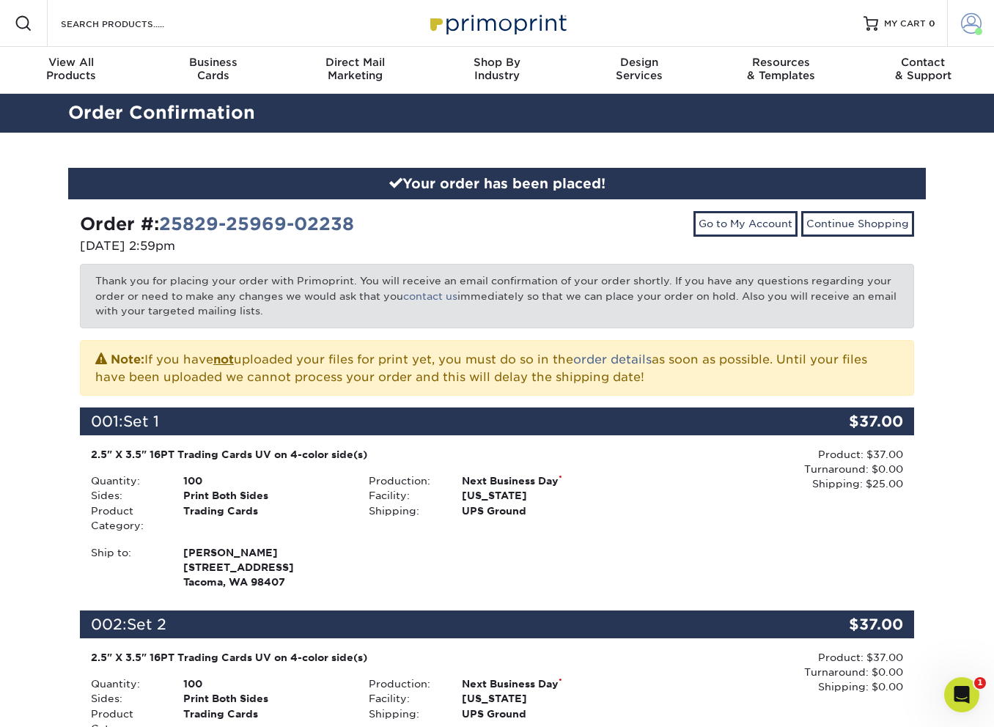
click at [972, 21] on span at bounding box center [971, 23] width 21 height 21
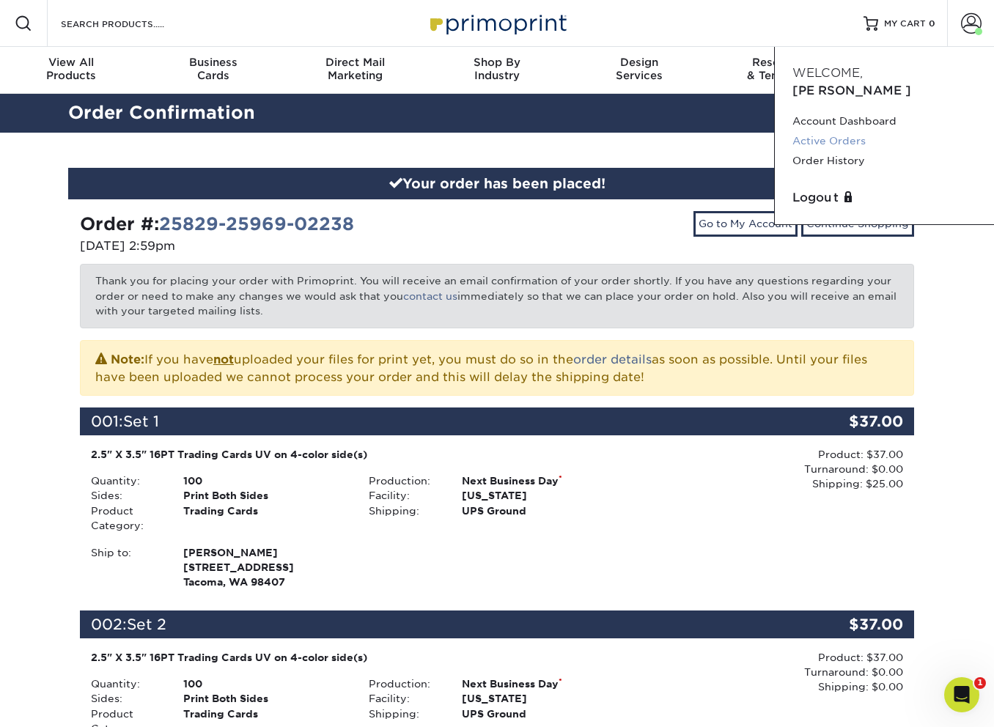
click at [849, 131] on link "Active Orders" at bounding box center [884, 141] width 184 height 20
